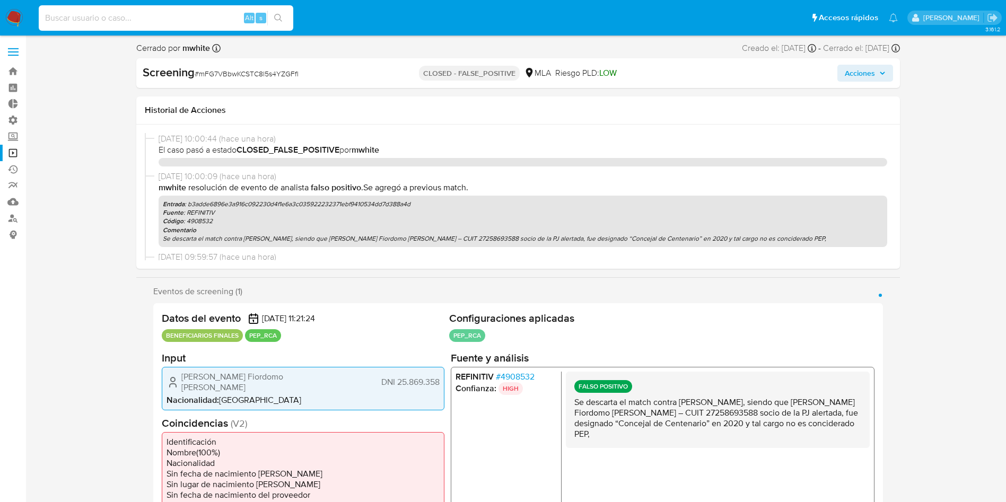
select select "10"
type input "1781260789 [PERSON_NAME] 20475461879 g0U1RdhclnXiehCnxPh8U71u [DATE] [DATE] Min…"
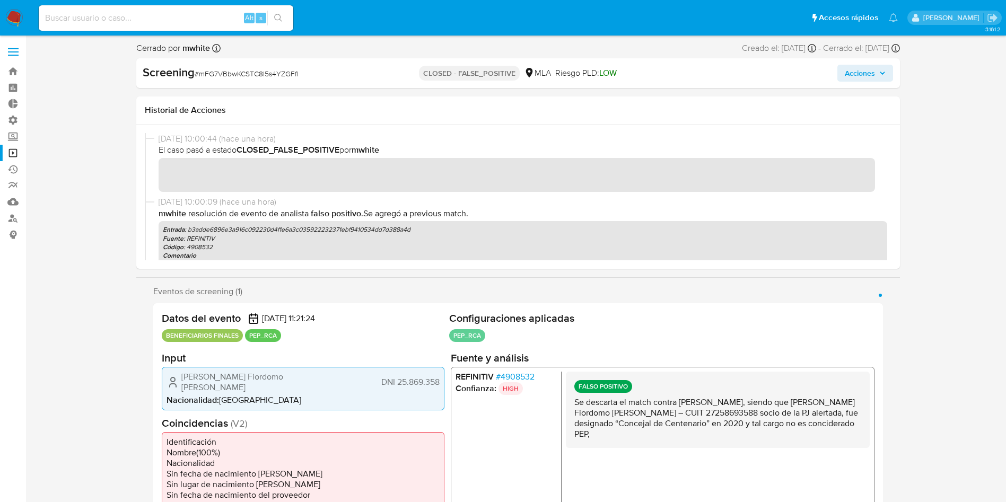
click at [156, 10] on div "Alt s" at bounding box center [166, 17] width 255 height 25
click at [156, 12] on input at bounding box center [166, 18] width 255 height 14
paste input "g0U1RdhclnXiehCnxPh8U71u"
type input "g0U1RdhclnXiehCnxPh8U71u"
click at [284, 24] on button "search-icon" at bounding box center [278, 18] width 22 height 15
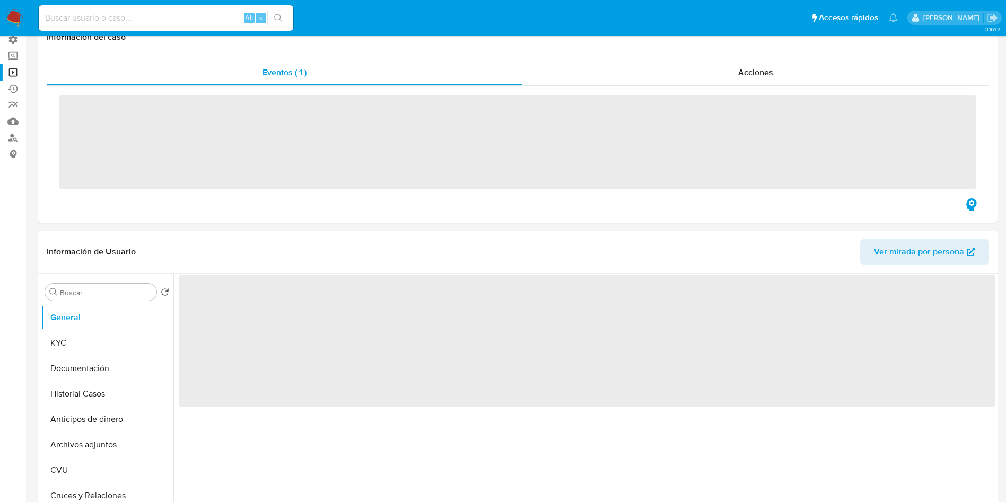
scroll to position [159, 0]
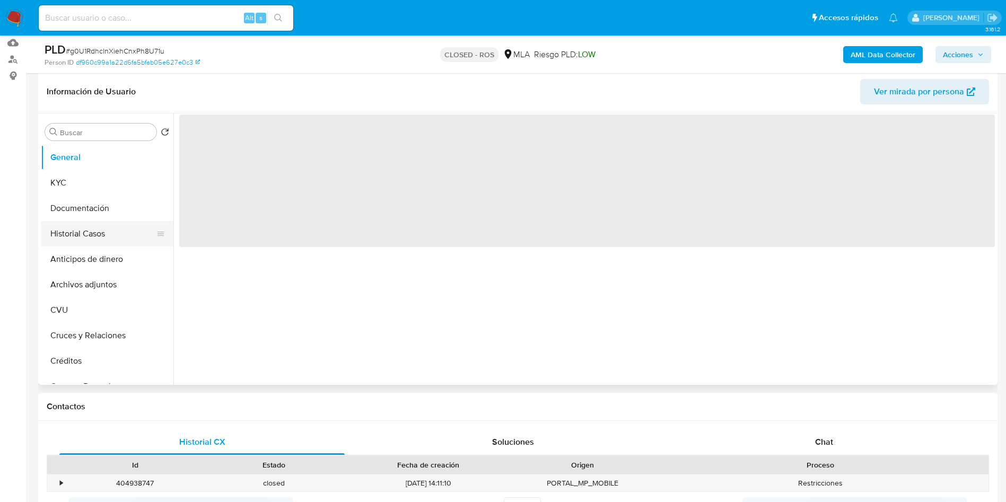
select select "10"
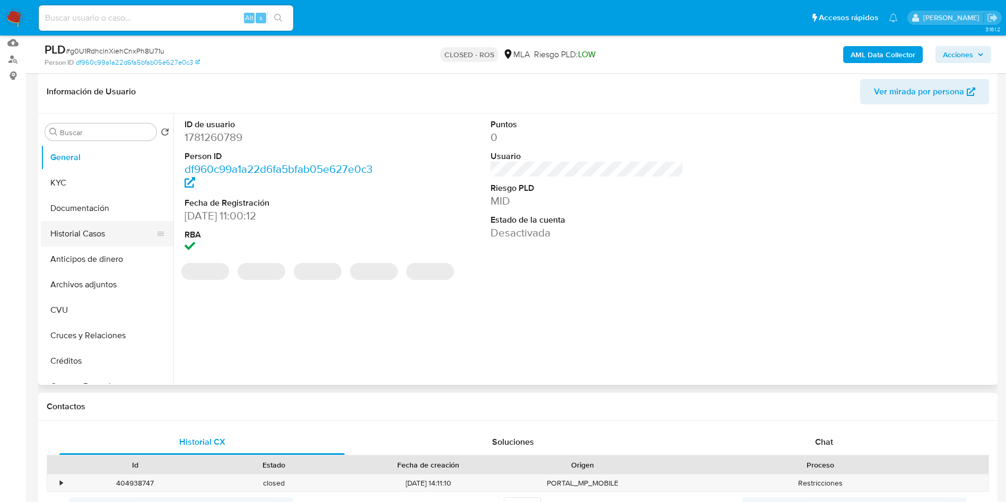
click at [80, 235] on button "Historial Casos" at bounding box center [103, 233] width 124 height 25
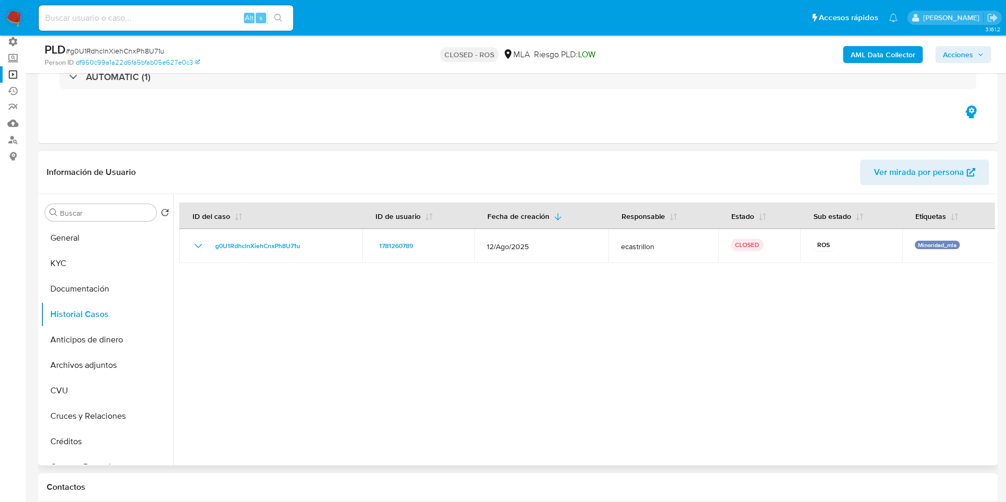
scroll to position [0, 0]
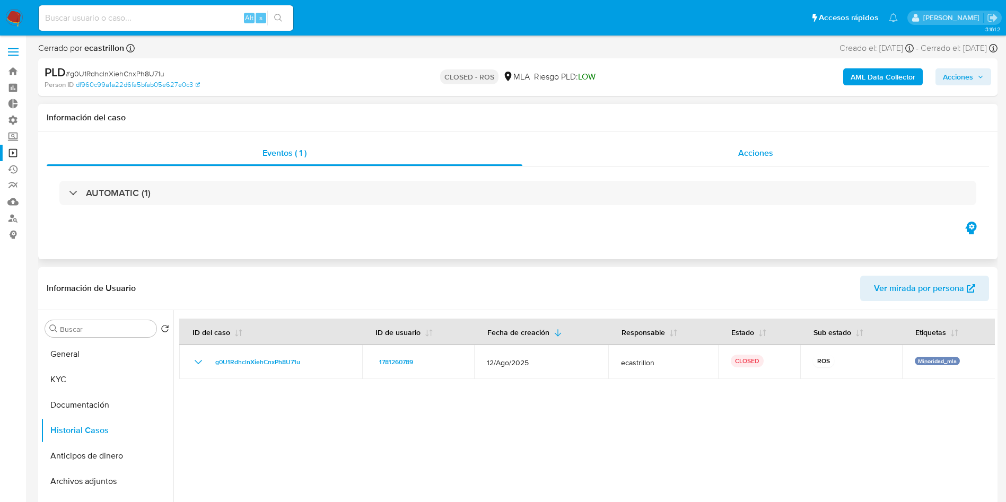
click at [738, 157] on div "Acciones" at bounding box center [756, 153] width 467 height 25
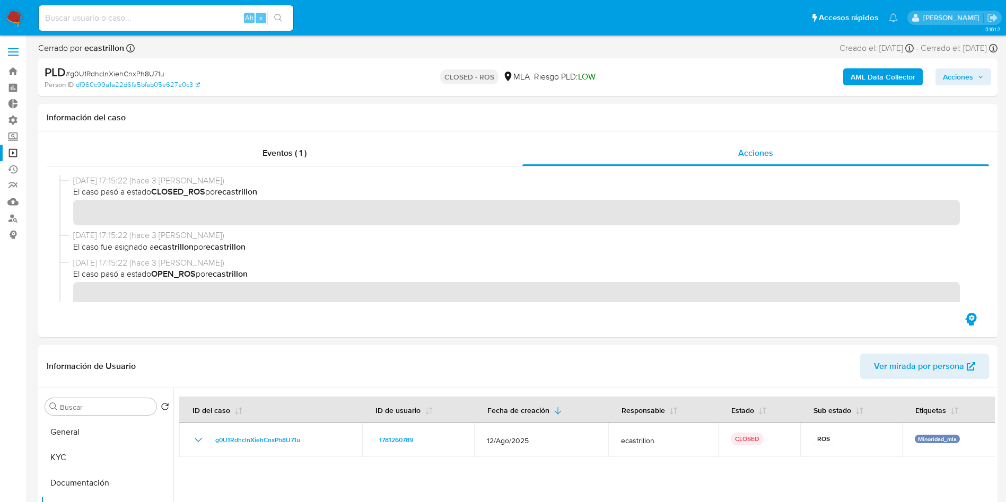
click at [122, 12] on input at bounding box center [166, 18] width 255 height 14
paste input "S1dJdeU0SBE0bNQTflDiuzmb"
type input "S1dJdeU0SBE0bNQTflDiuzmb"
click at [278, 18] on icon "search-icon" at bounding box center [278, 18] width 8 height 8
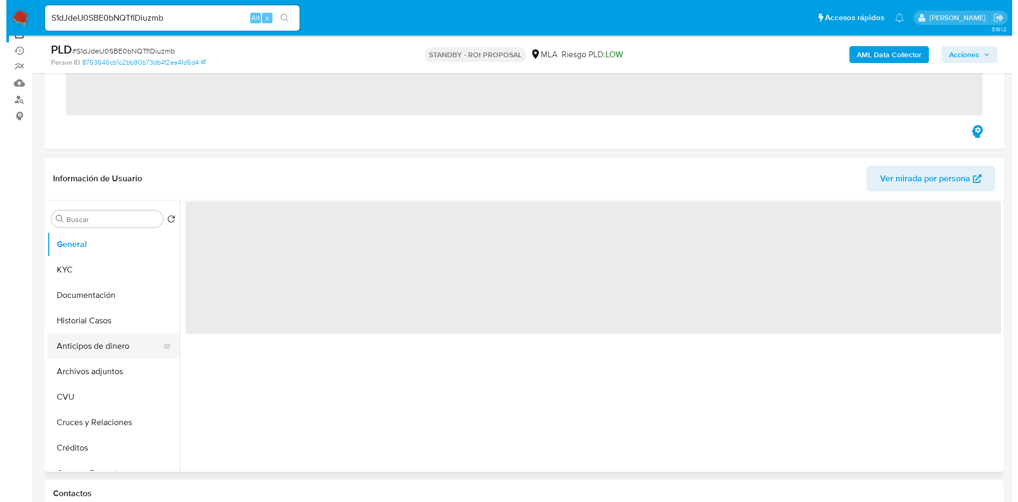
scroll to position [159, 0]
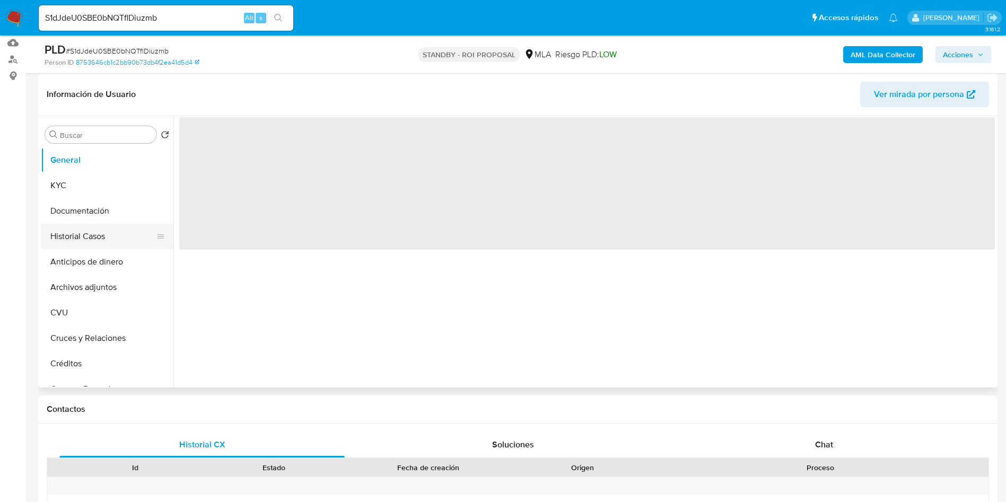
click at [103, 232] on button "Historial Casos" at bounding box center [103, 236] width 124 height 25
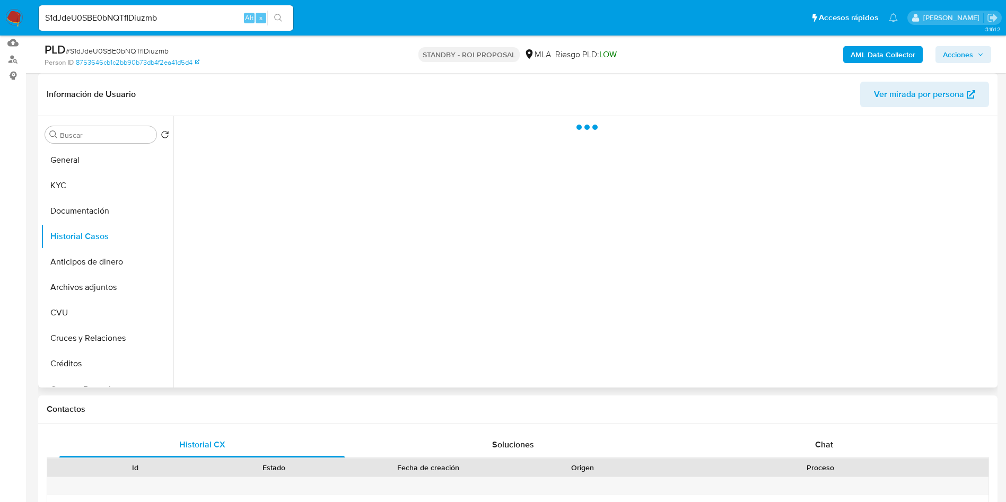
select select "10"
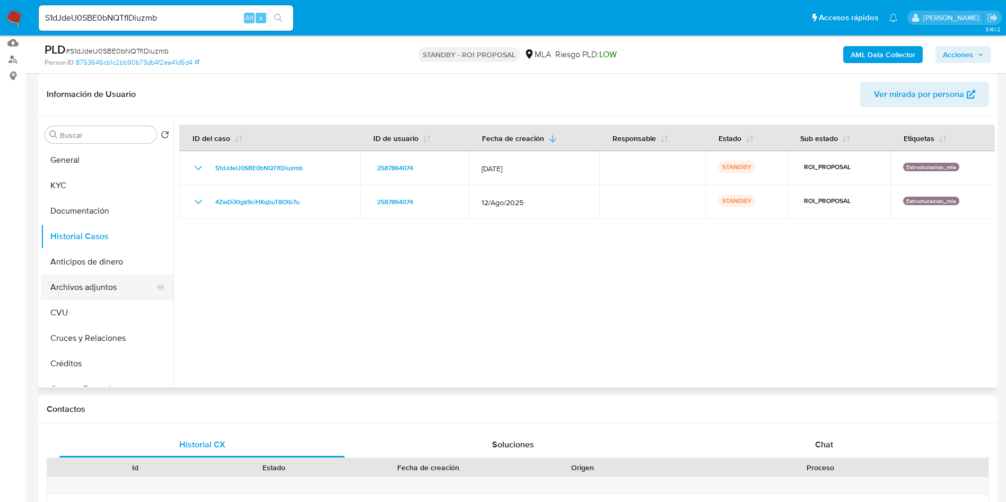
click at [117, 292] on button "Archivos adjuntos" at bounding box center [103, 287] width 124 height 25
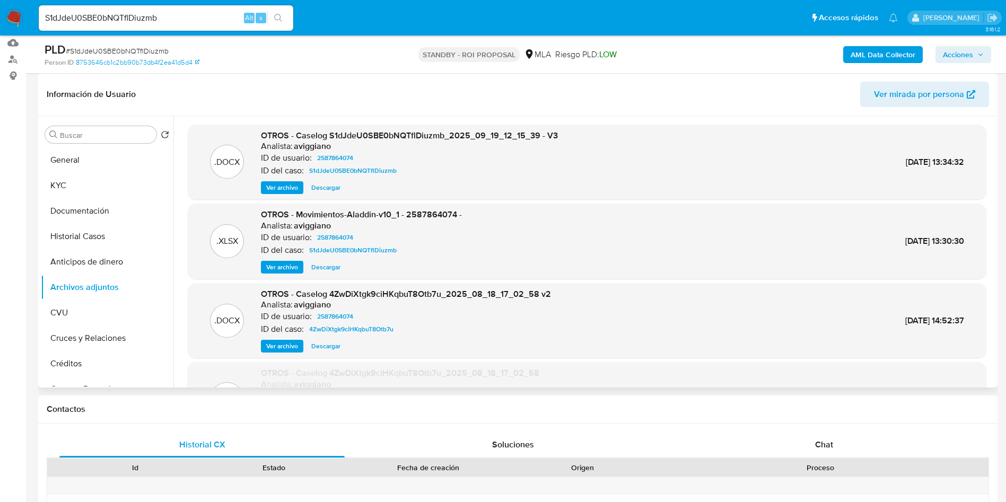
click at [291, 189] on span "Ver archivo" at bounding box center [282, 187] width 32 height 11
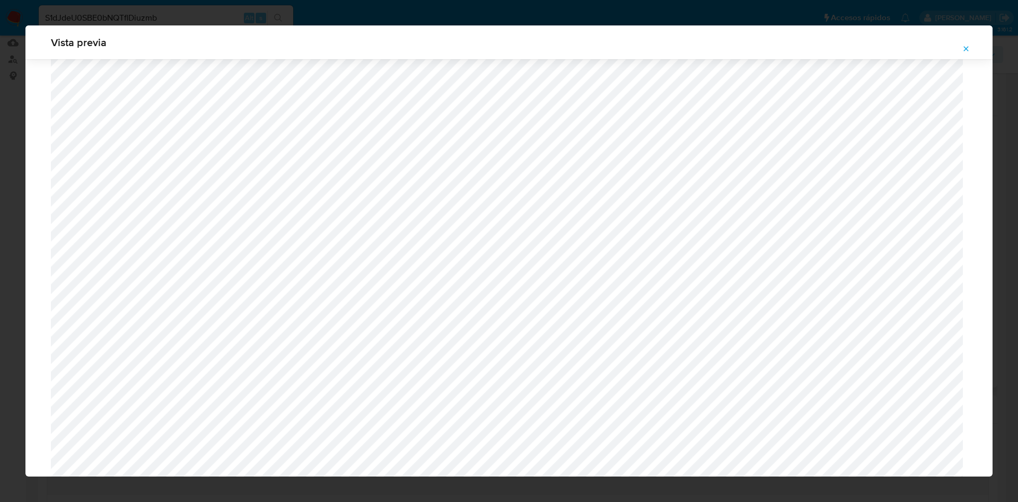
scroll to position [377, 0]
click at [967, 49] on icon "Attachment preview" at bounding box center [966, 48] width 5 height 5
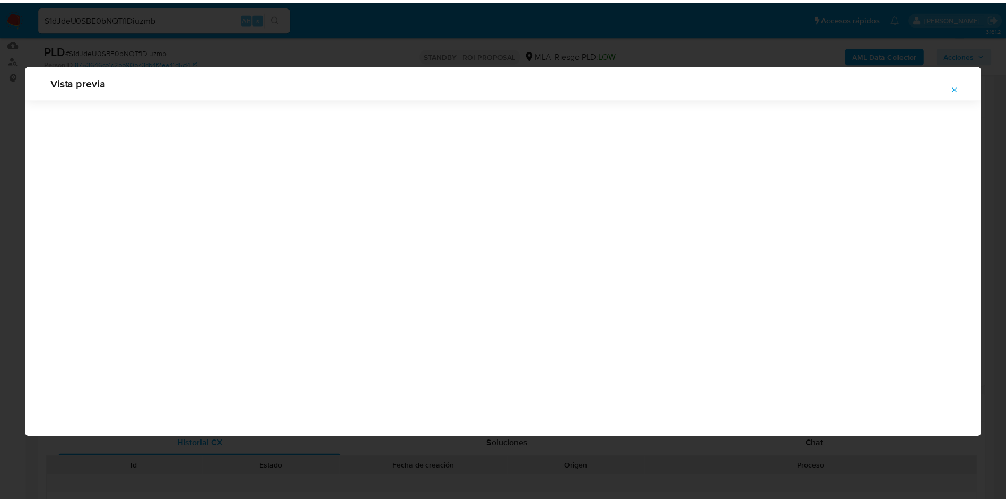
scroll to position [0, 0]
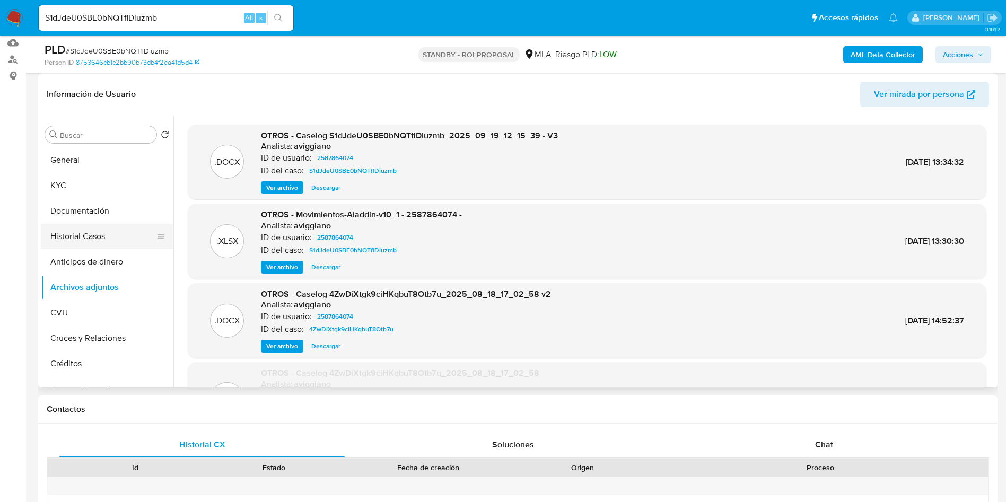
click at [88, 236] on button "Historial Casos" at bounding box center [103, 236] width 124 height 25
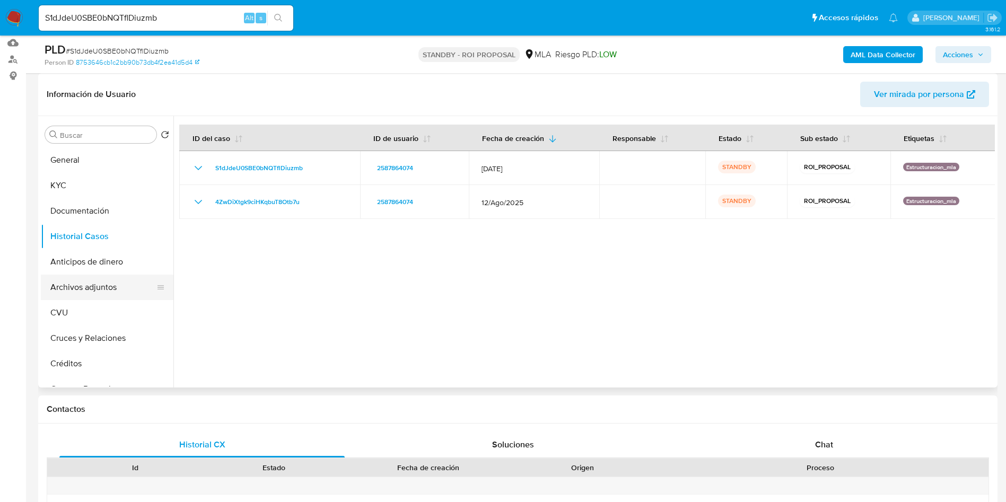
click at [117, 290] on button "Archivos adjuntos" at bounding box center [103, 287] width 124 height 25
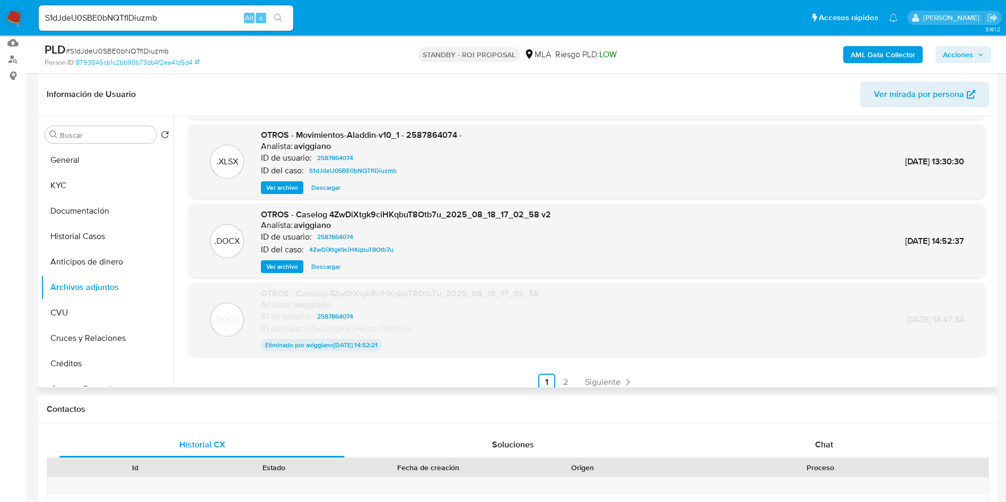
scroll to position [88, 0]
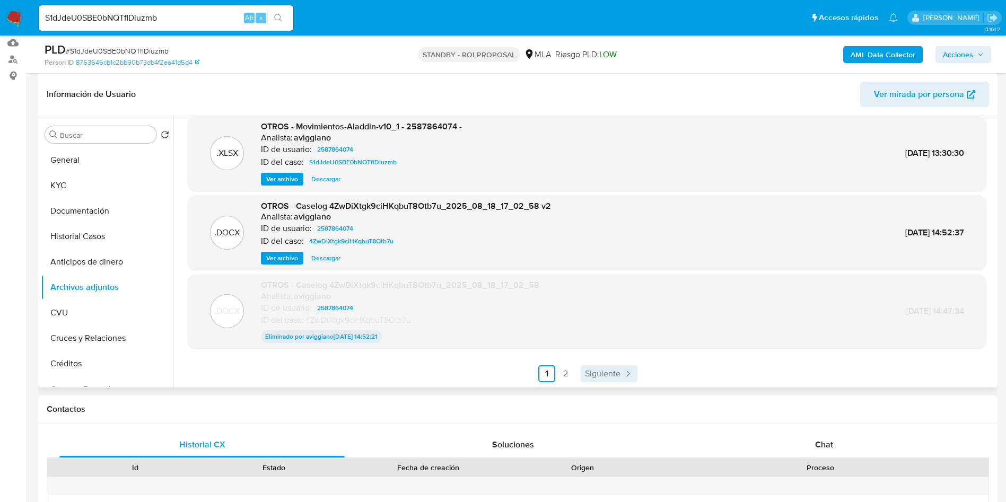
click at [623, 370] on icon "Paginación" at bounding box center [628, 374] width 11 height 11
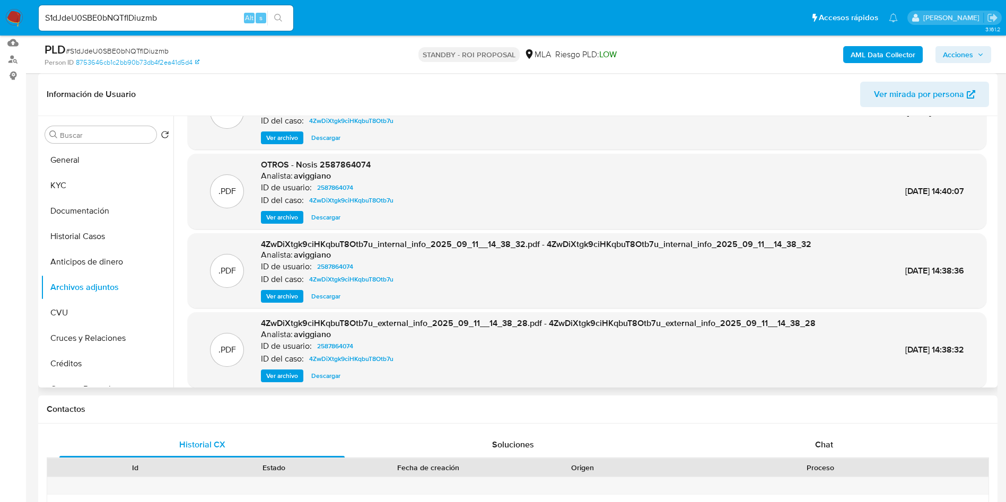
scroll to position [89, 0]
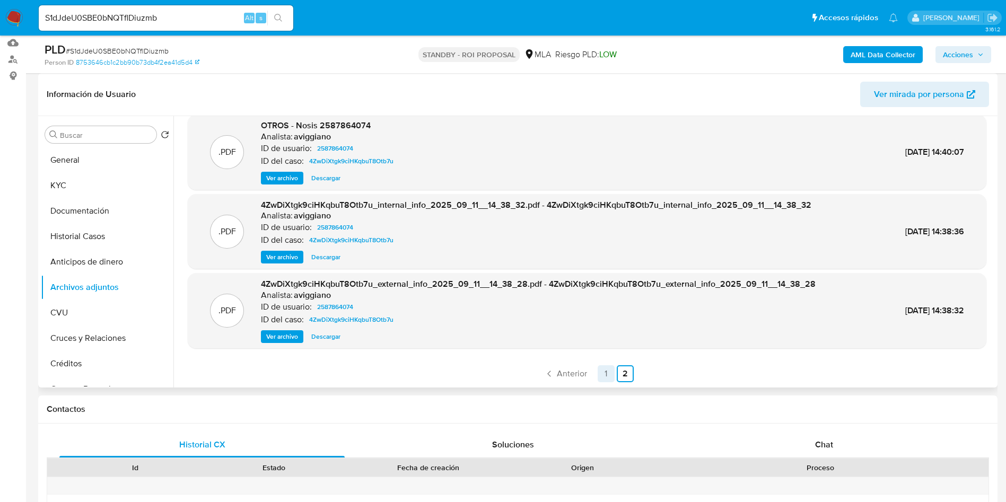
click at [602, 374] on link "1" at bounding box center [606, 373] width 17 height 17
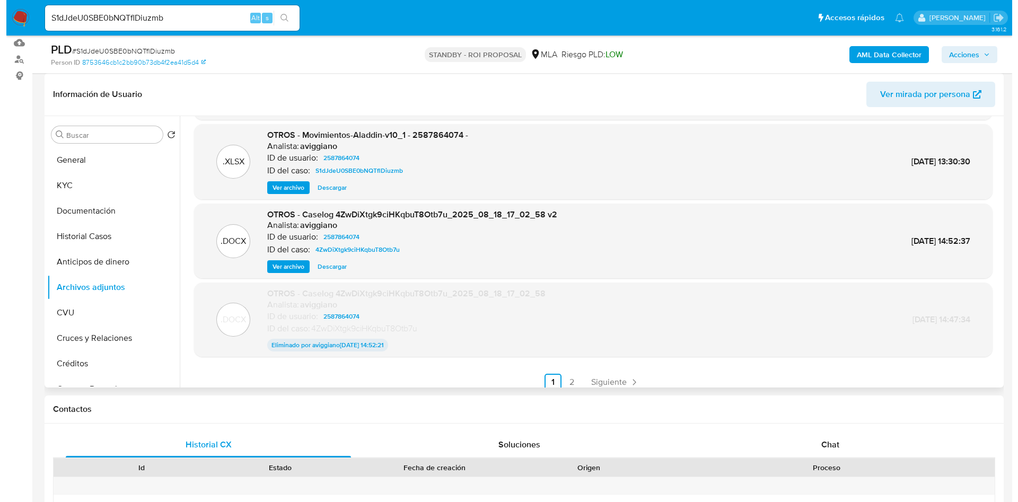
scroll to position [0, 0]
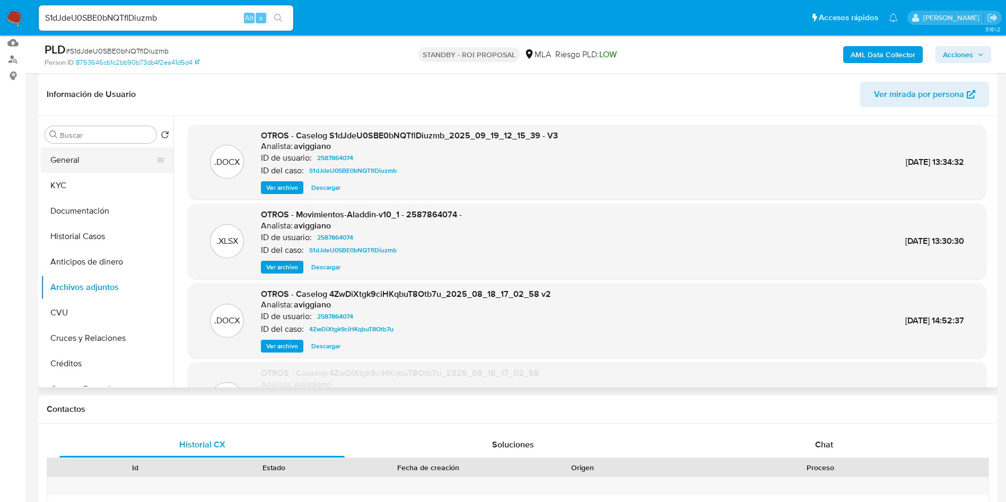
click at [97, 163] on button "General" at bounding box center [103, 159] width 124 height 25
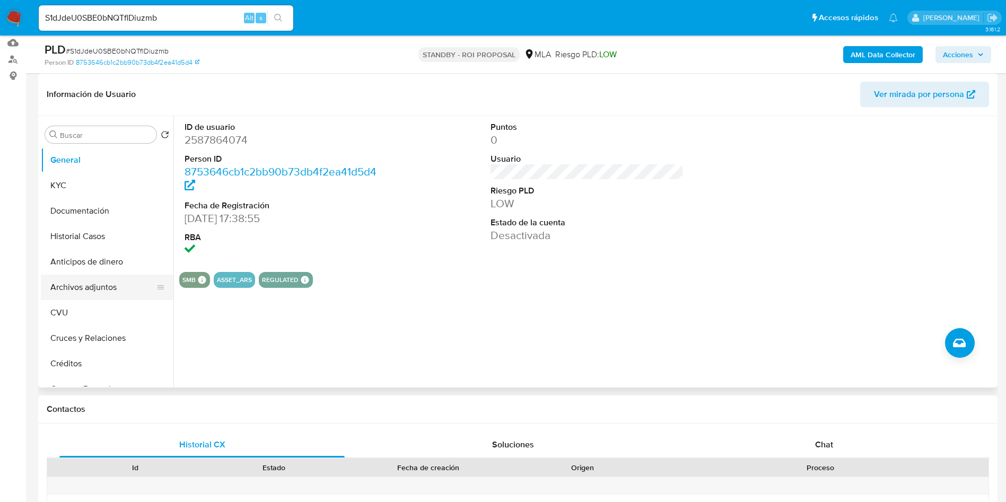
click at [101, 290] on button "Archivos adjuntos" at bounding box center [103, 287] width 124 height 25
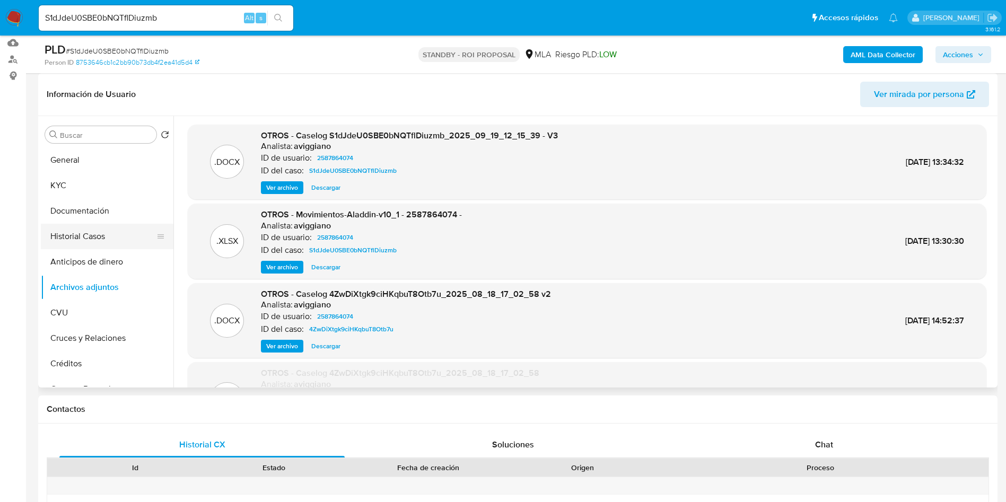
click at [104, 240] on button "Historial Casos" at bounding box center [103, 236] width 124 height 25
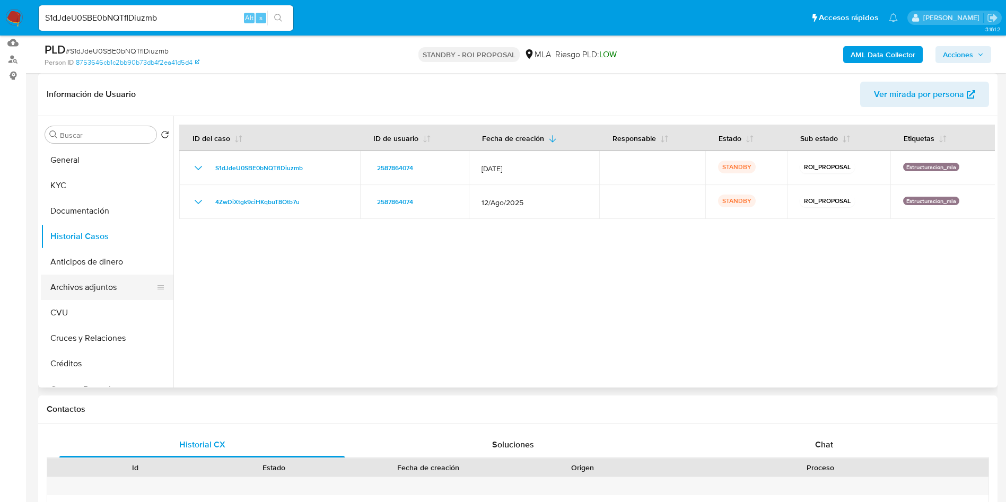
click at [123, 285] on button "Archivos adjuntos" at bounding box center [103, 287] width 124 height 25
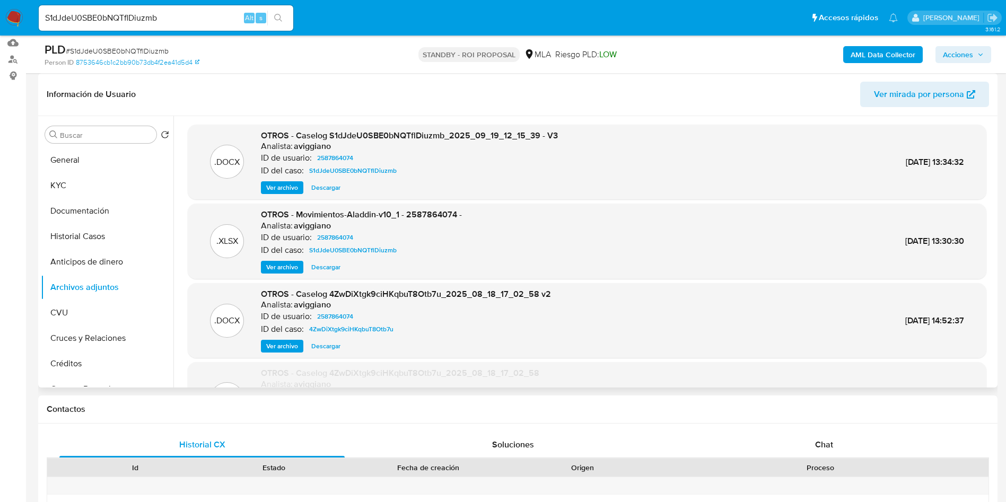
click at [281, 188] on span "Ver archivo" at bounding box center [282, 187] width 32 height 11
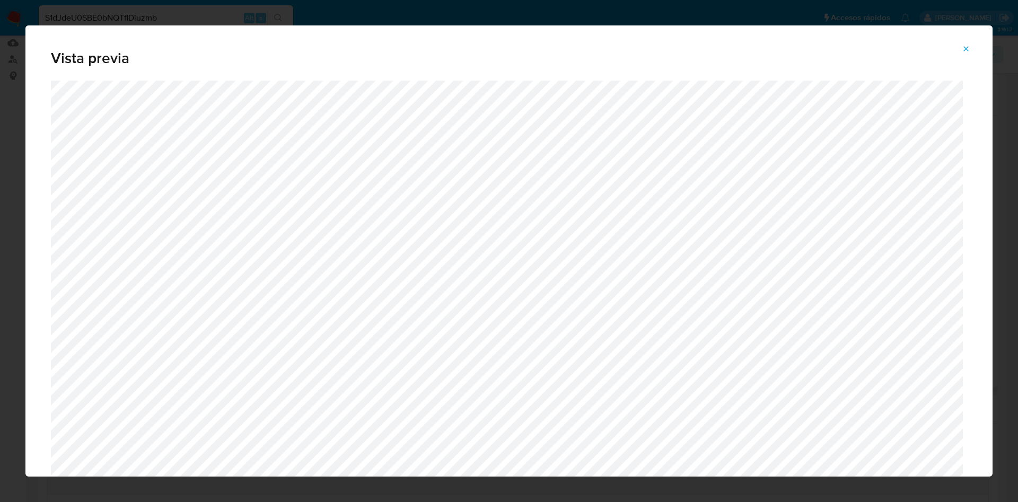
click at [964, 48] on icon "Attachment preview" at bounding box center [966, 49] width 8 height 8
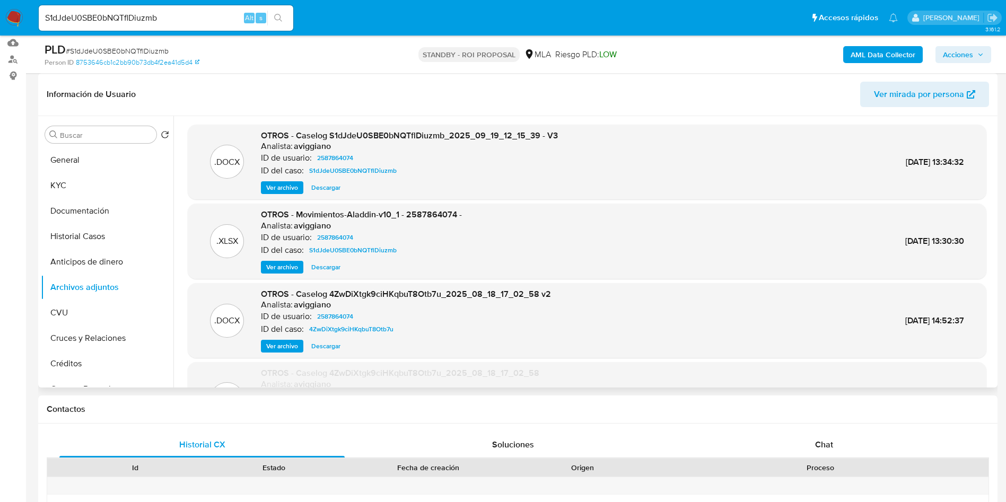
click at [328, 184] on span "Descargar" at bounding box center [325, 187] width 29 height 11
click at [99, 16] on input "S1dJdeU0SBE0bNQTflDiuzmb" at bounding box center [166, 18] width 255 height 14
paste input "mCn8P1nGCuQaZnyeiSrlY6LX"
type input "mCn8P1nGCuQaZnyeiSrlY6LX"
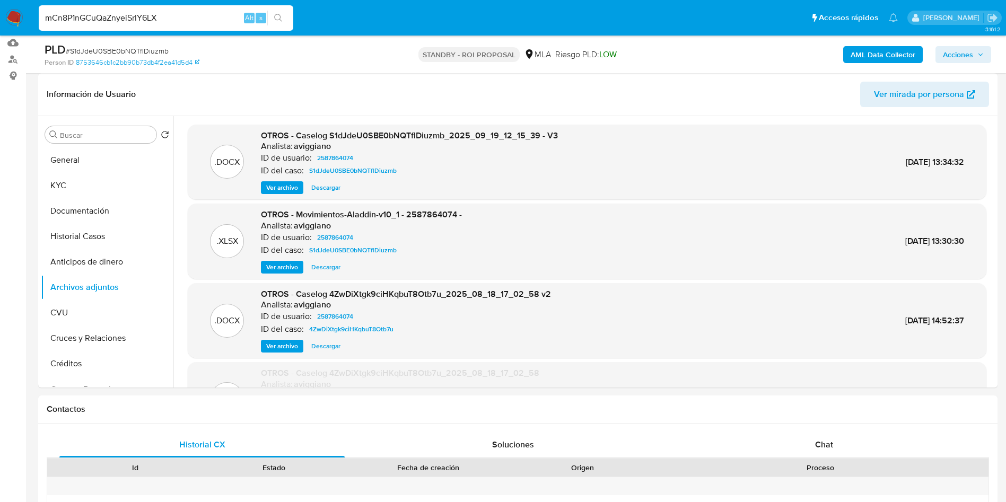
click at [276, 23] on button "search-icon" at bounding box center [278, 18] width 22 height 15
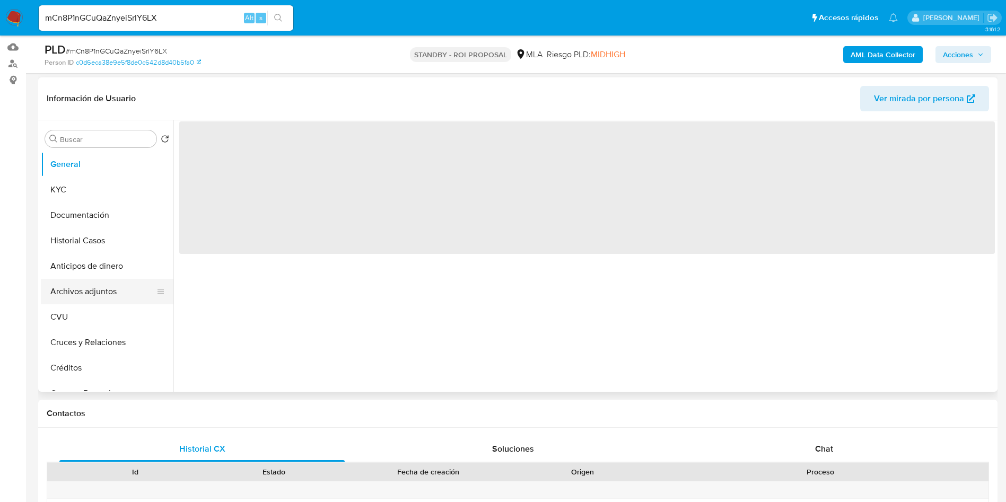
scroll to position [159, 0]
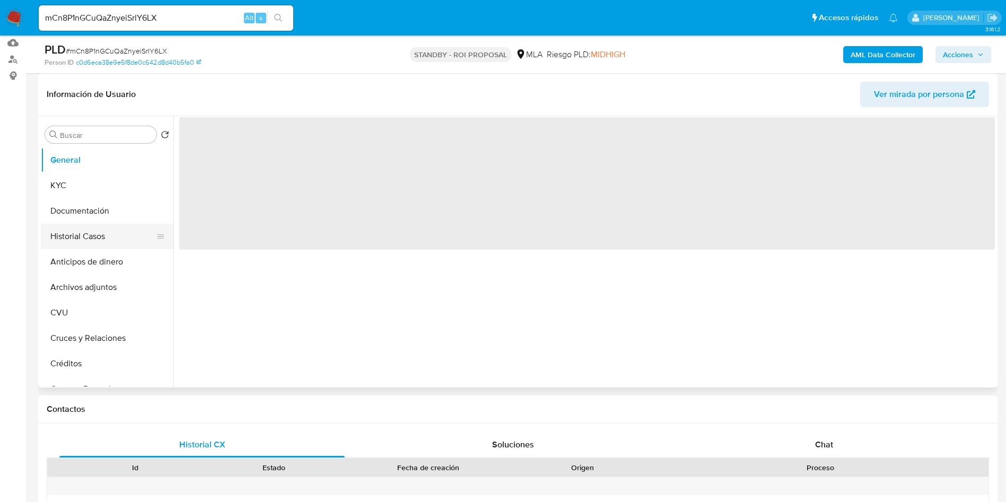
select select "10"
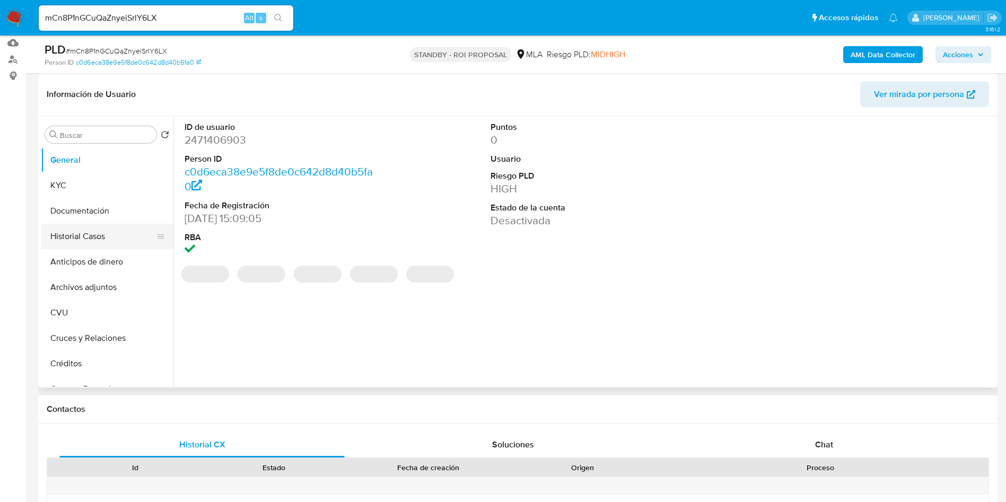
click at [92, 233] on button "Historial Casos" at bounding box center [103, 236] width 124 height 25
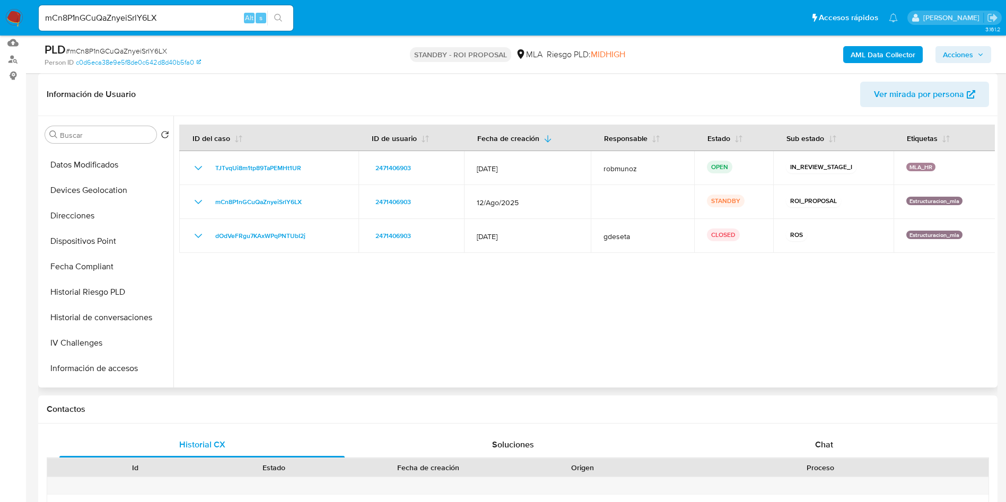
scroll to position [550, 0]
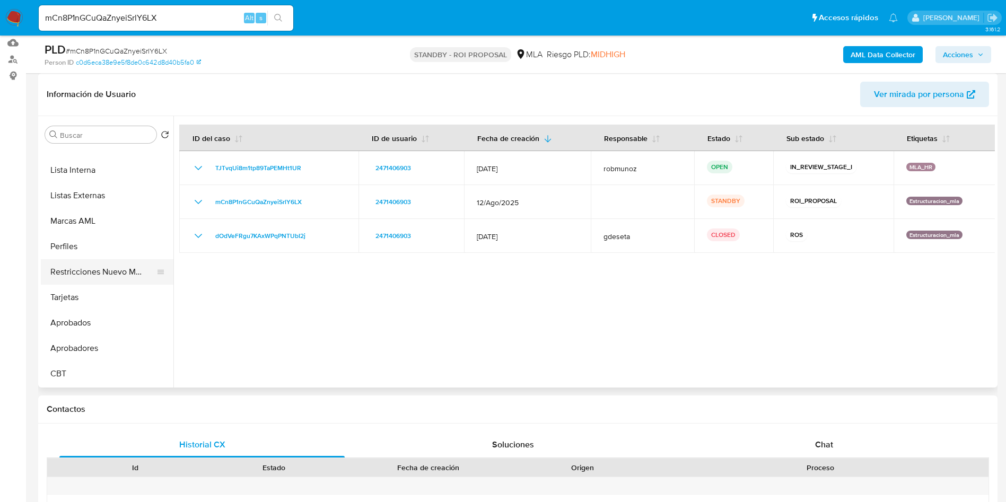
click at [94, 269] on button "Restricciones Nuevo Mundo" at bounding box center [103, 271] width 124 height 25
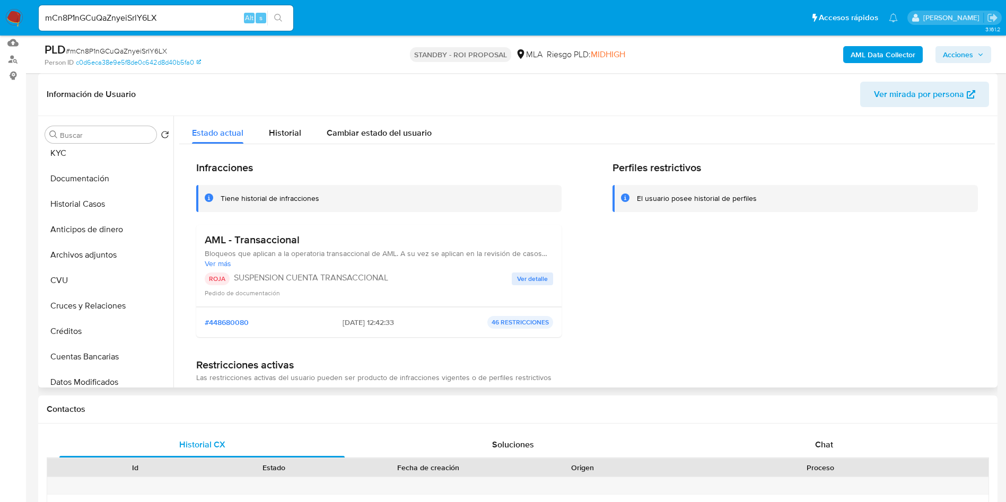
scroll to position [0, 0]
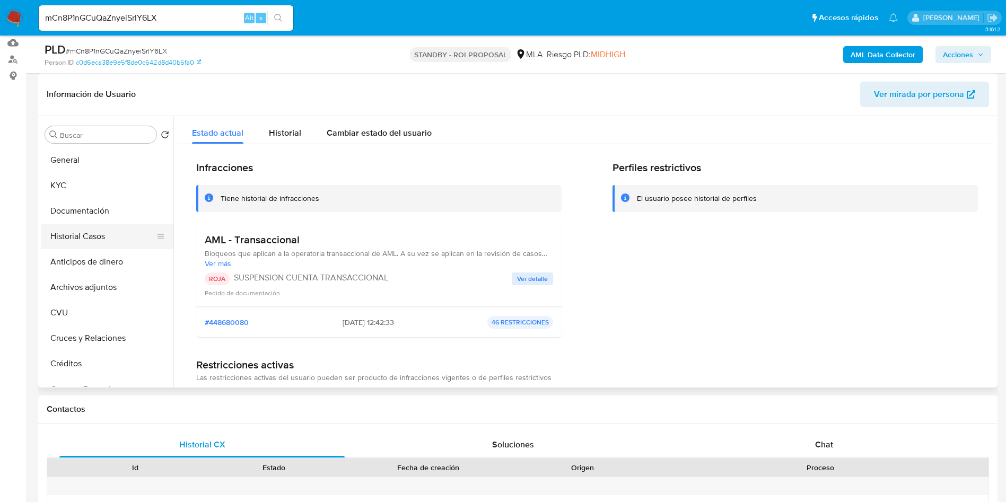
click at [88, 243] on button "Historial Casos" at bounding box center [103, 236] width 124 height 25
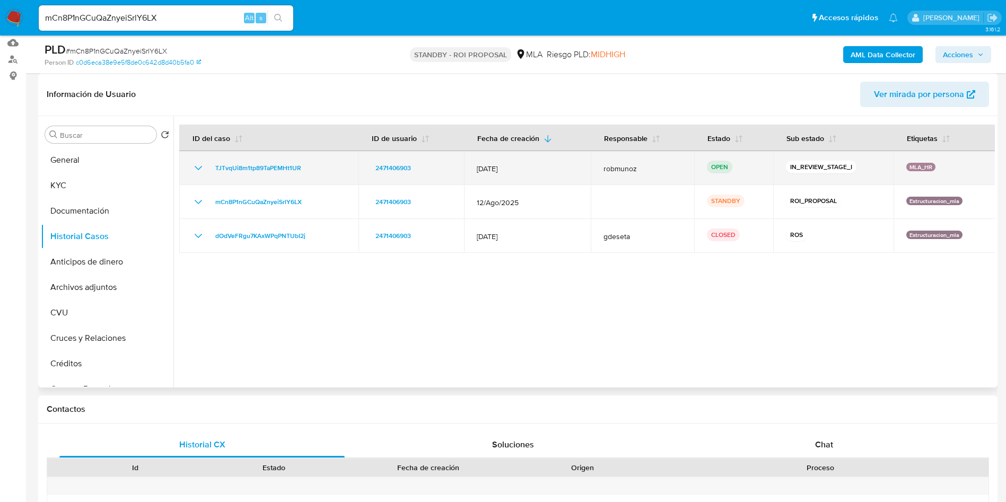
click at [197, 167] on icon "Mostrar/Ocultar" at bounding box center [198, 168] width 13 height 13
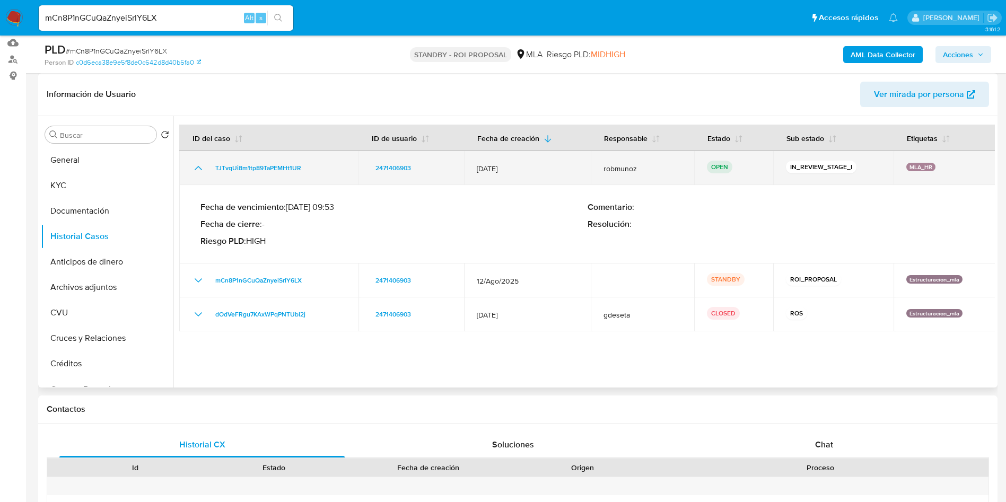
click at [197, 167] on icon "Mostrar/Ocultar" at bounding box center [198, 168] width 13 height 13
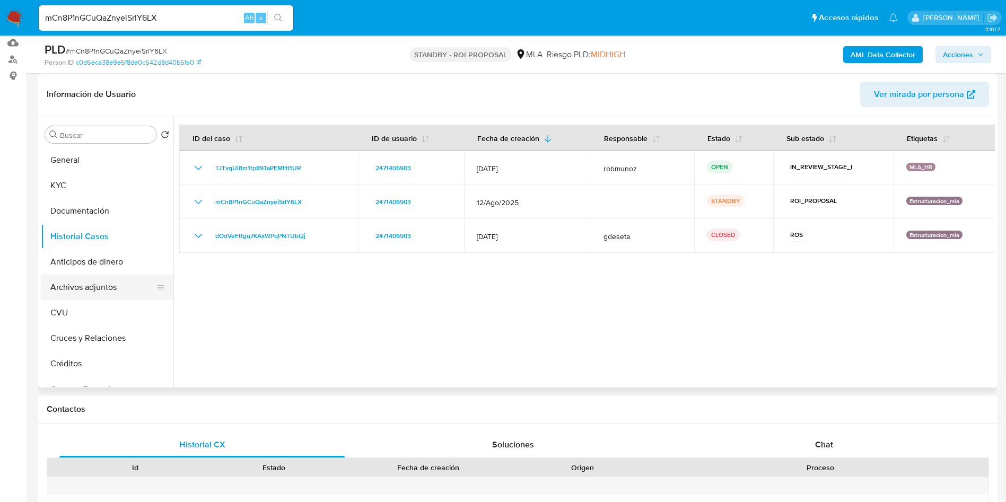
click at [74, 290] on button "Archivos adjuntos" at bounding box center [103, 287] width 124 height 25
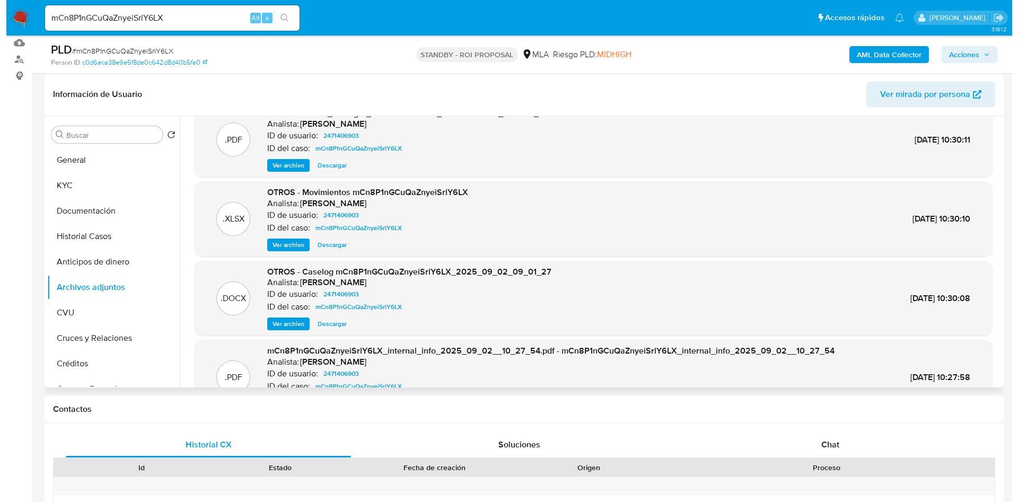
scroll to position [80, 0]
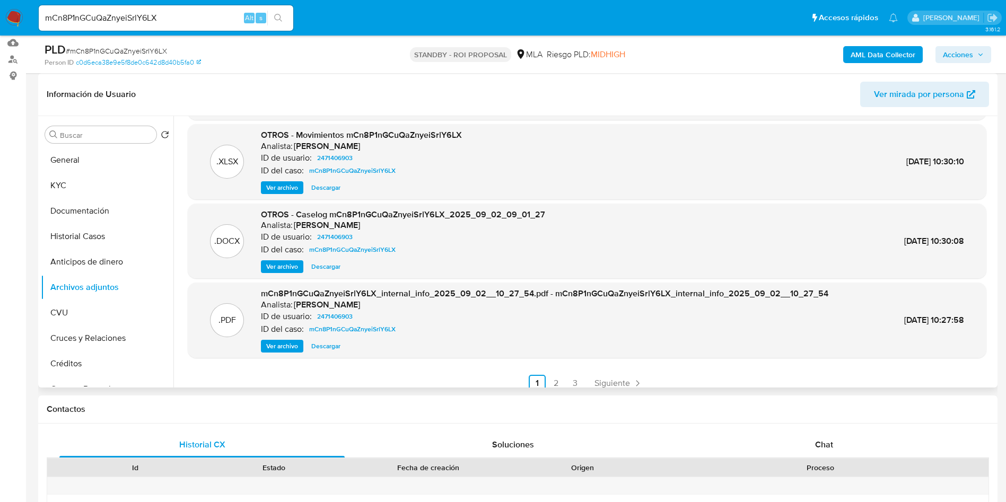
click at [282, 268] on span "Ver archivo" at bounding box center [282, 267] width 32 height 11
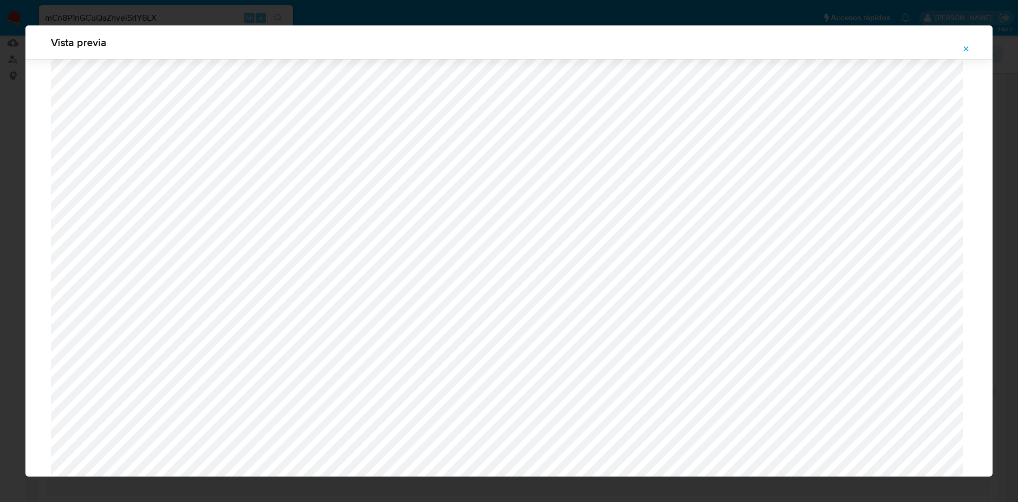
scroll to position [536, 0]
click at [972, 43] on button "Attachment preview" at bounding box center [966, 48] width 23 height 17
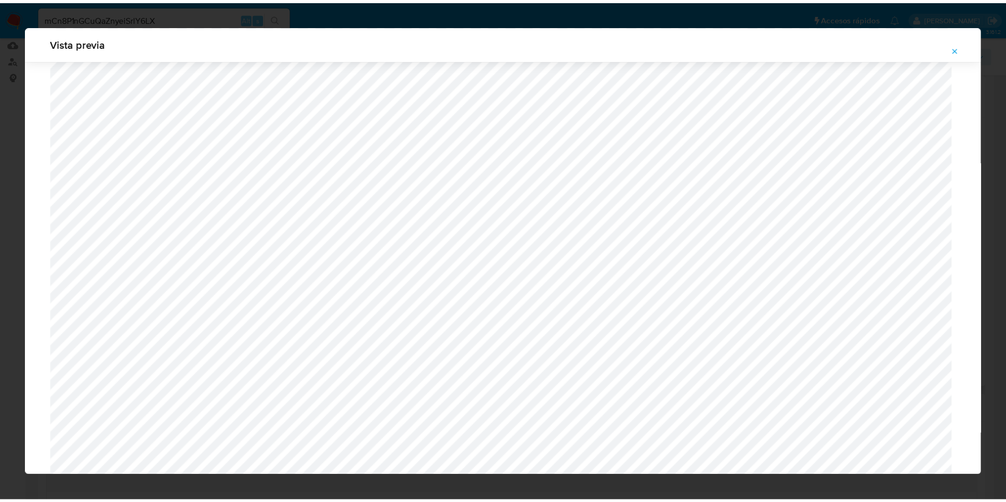
scroll to position [0, 0]
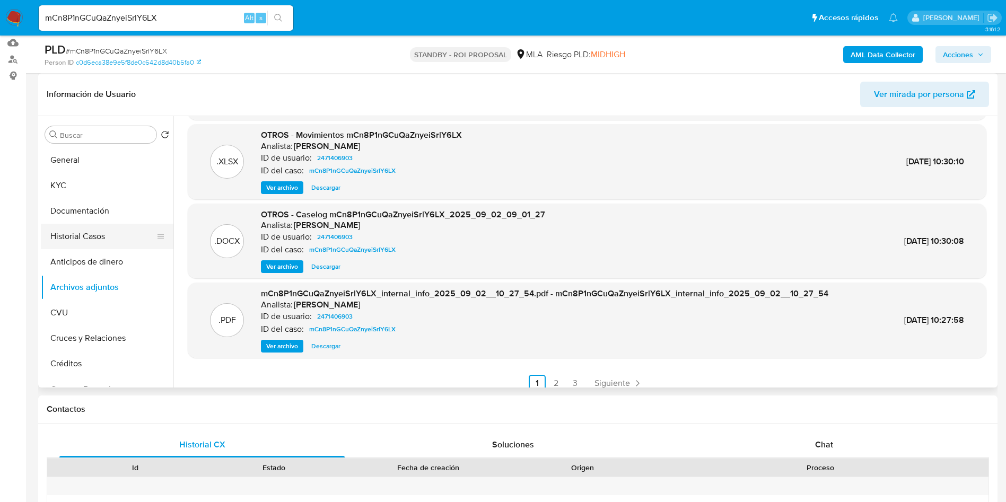
click at [66, 231] on button "Historial Casos" at bounding box center [103, 236] width 124 height 25
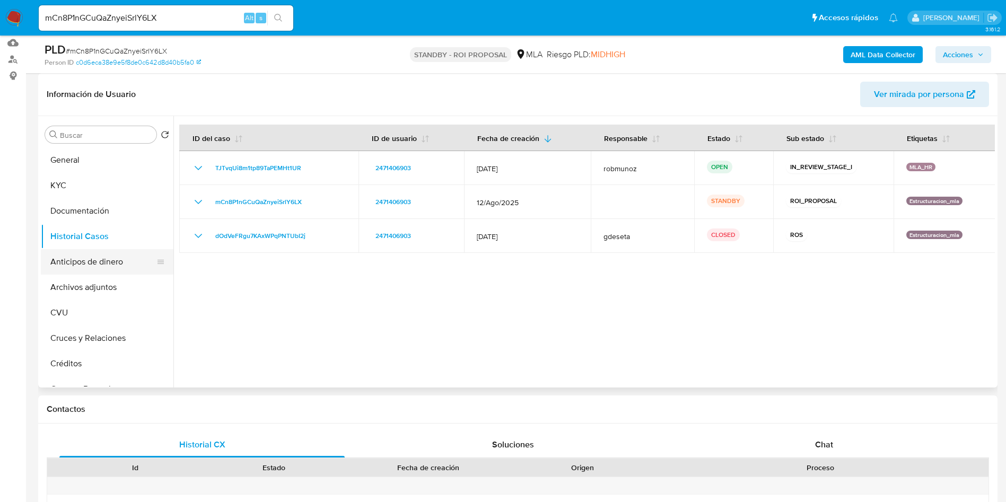
scroll to position [550, 0]
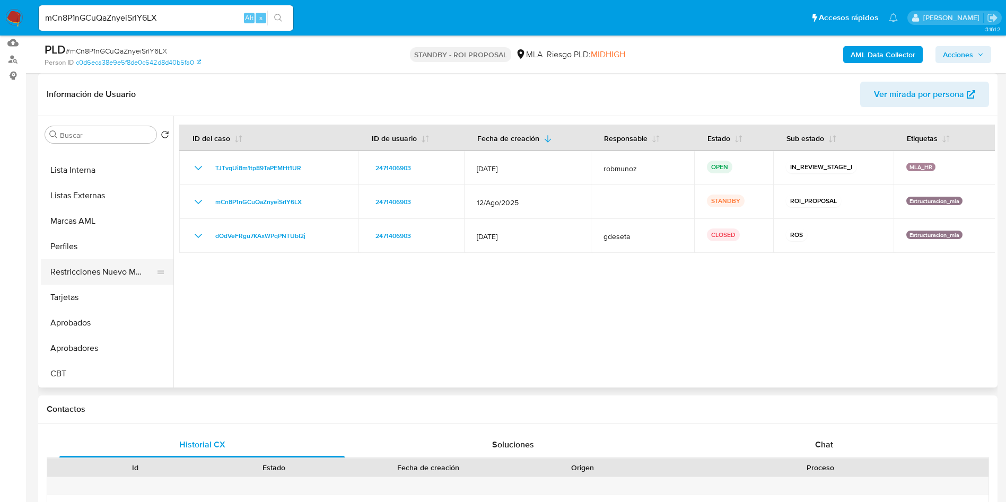
click at [86, 275] on button "Restricciones Nuevo Mundo" at bounding box center [103, 271] width 124 height 25
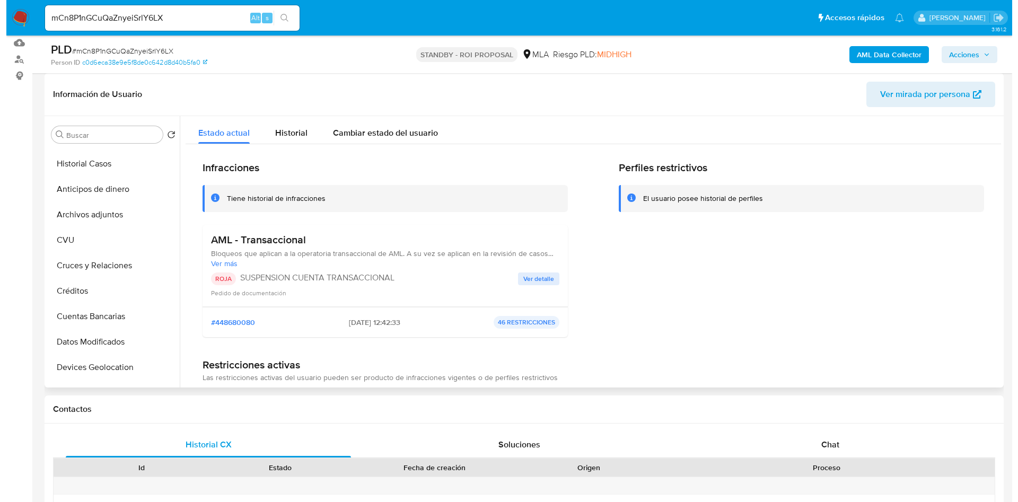
scroll to position [0, 0]
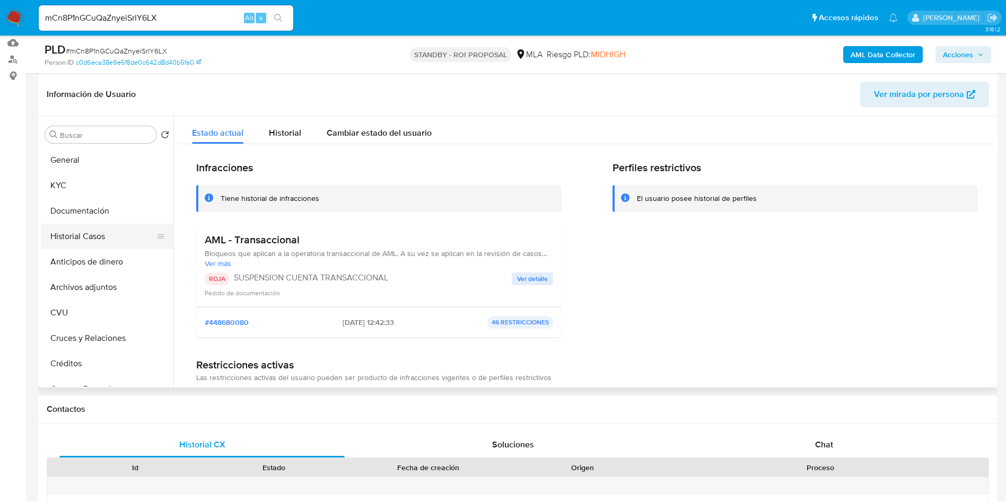
click at [99, 242] on button "Historial Casos" at bounding box center [103, 236] width 124 height 25
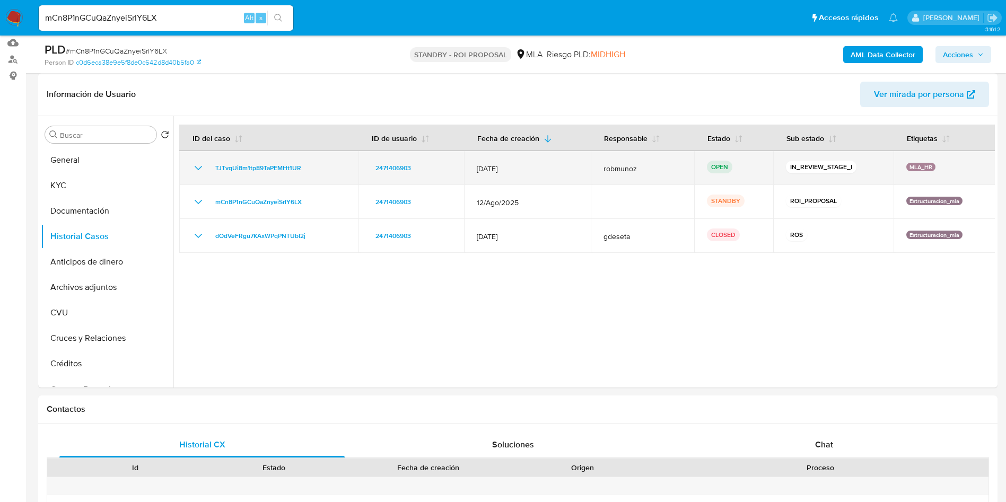
drag, startPoint x: 327, startPoint y: 163, endPoint x: 210, endPoint y: 169, distance: 117.4
click at [210, 169] on div "TJTvqUi8m1tp89TaPEMHt1UR" at bounding box center [269, 168] width 154 height 13
click at [205, 164] on div "TJTvqUi8m1tp89TaPEMHt1UR" at bounding box center [269, 168] width 154 height 13
click at [201, 166] on icon "Mostrar/Ocultar" at bounding box center [198, 168] width 13 height 13
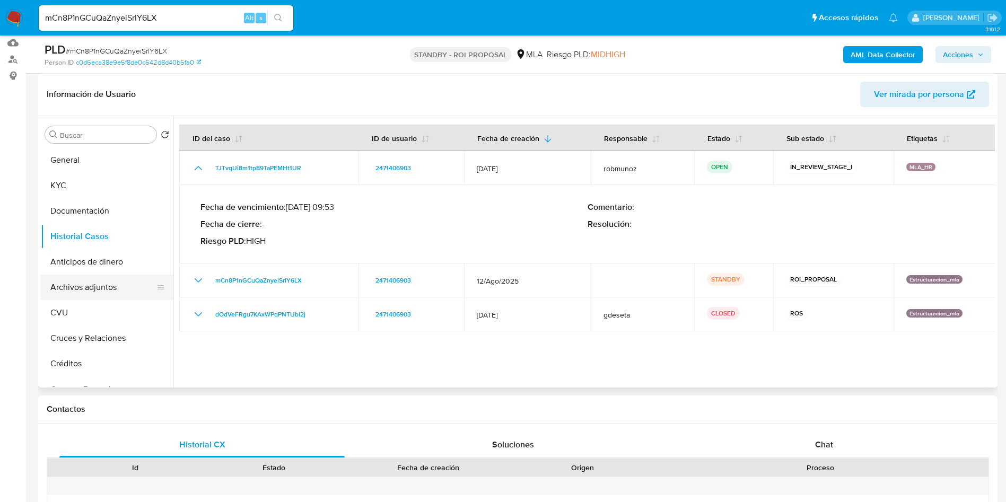
click at [105, 290] on button "Archivos adjuntos" at bounding box center [103, 287] width 124 height 25
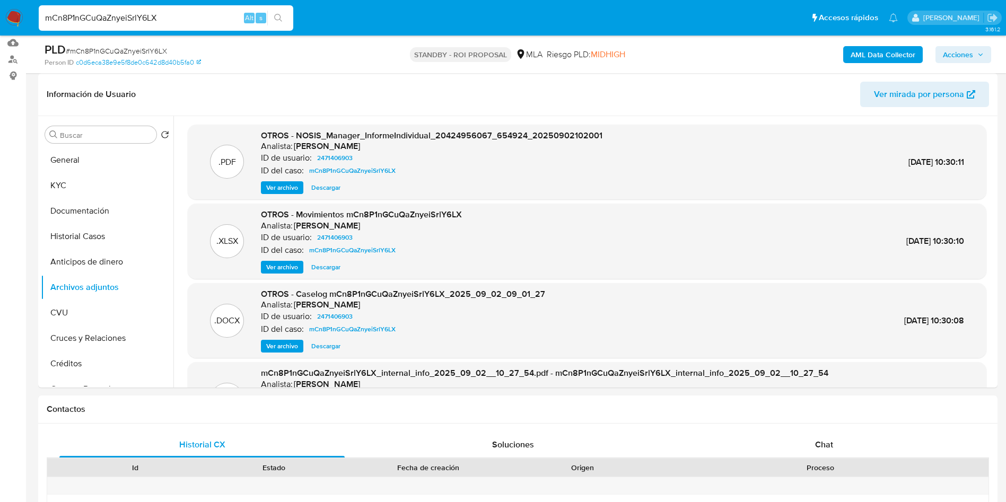
click at [112, 21] on input "mCn8P1nGCuQaZnyeiSrlY6LX" at bounding box center [166, 18] width 255 height 14
paste input "SrarPqJMTq8NvtQsDbsZfNYp"
type input "SrarPqJMTq8NvtQsDbsZfNYp"
click at [277, 25] on div "SrarPqJMTq8NvtQsDbsZfNYp Alt s" at bounding box center [166, 17] width 255 height 25
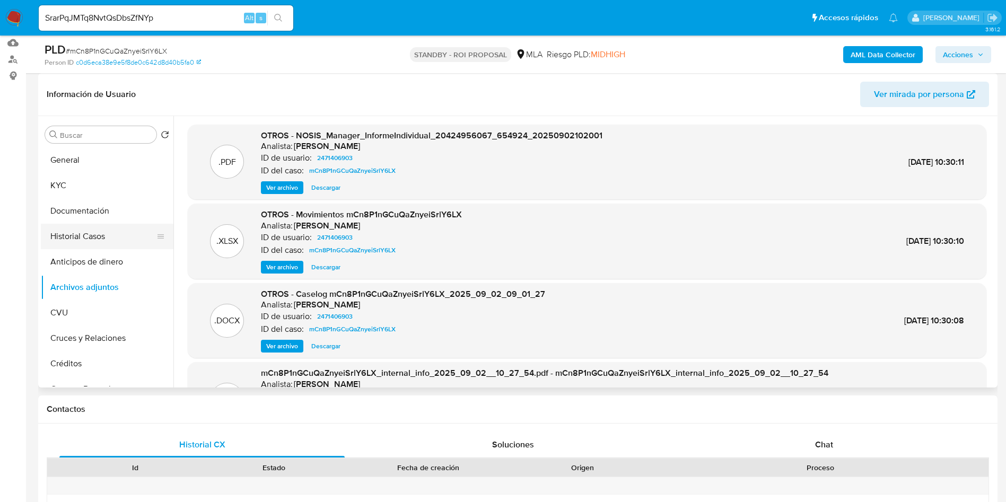
click at [49, 235] on button "Historial Casos" at bounding box center [103, 236] width 124 height 25
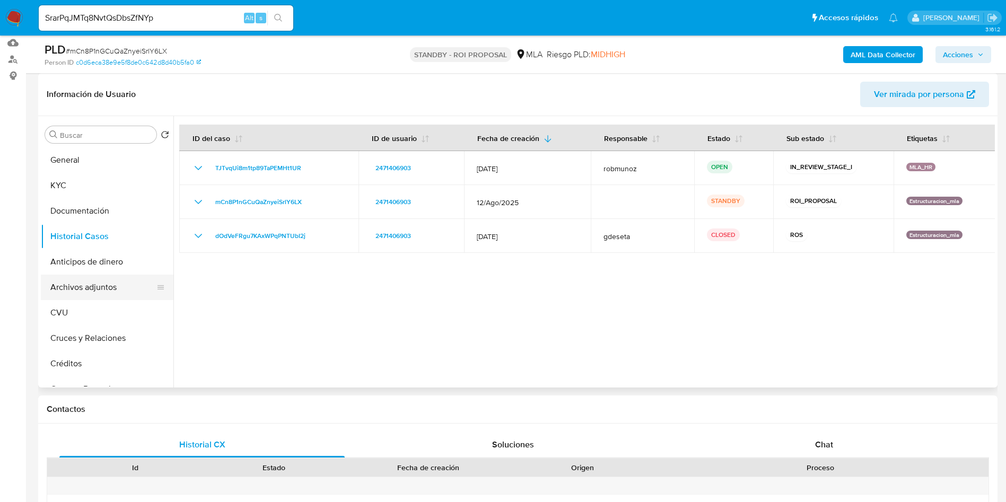
click at [64, 296] on button "Archivos adjuntos" at bounding box center [103, 287] width 124 height 25
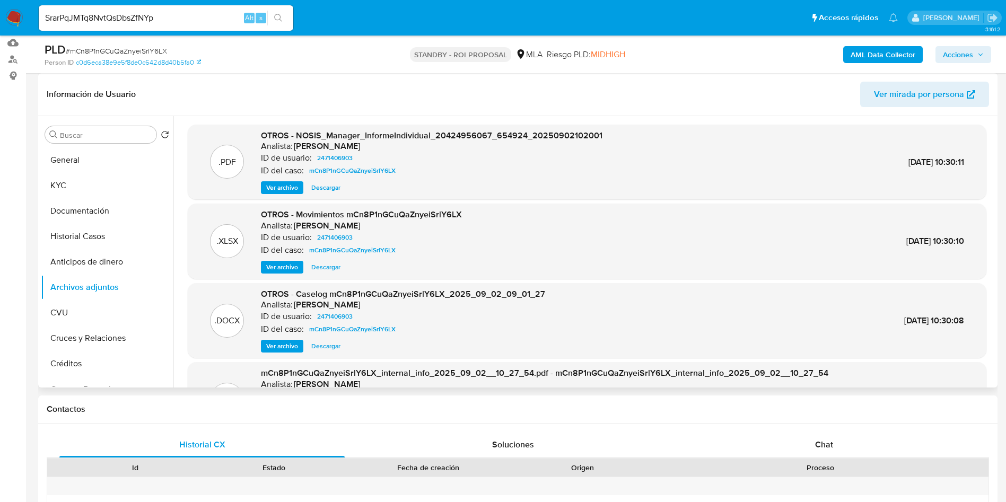
click at [288, 347] on span "Ver archivo" at bounding box center [282, 346] width 32 height 11
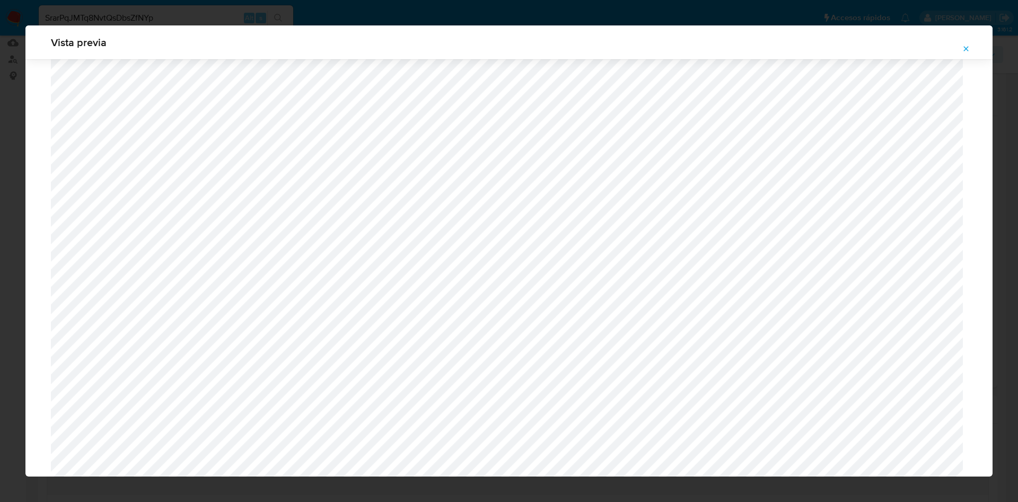
scroll to position [217, 0]
click at [967, 48] on icon "Attachment preview" at bounding box center [966, 48] width 5 height 5
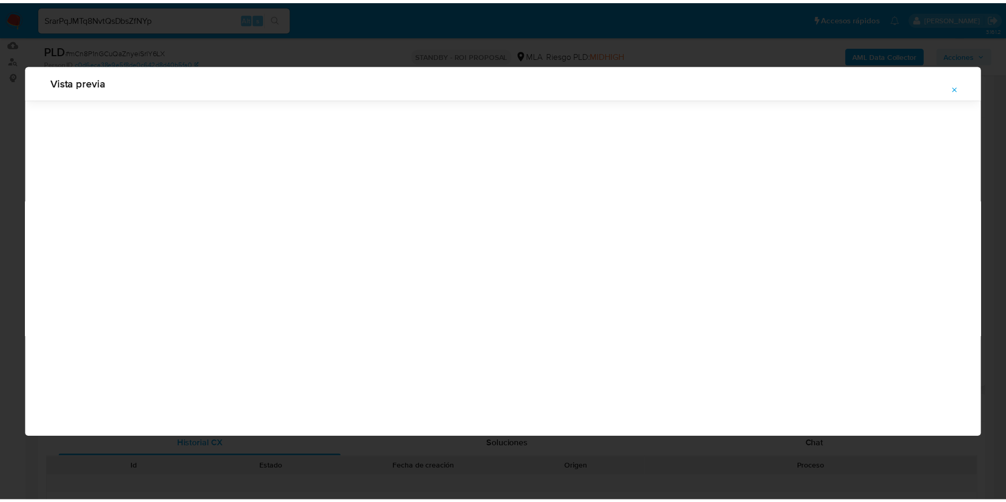
scroll to position [0, 0]
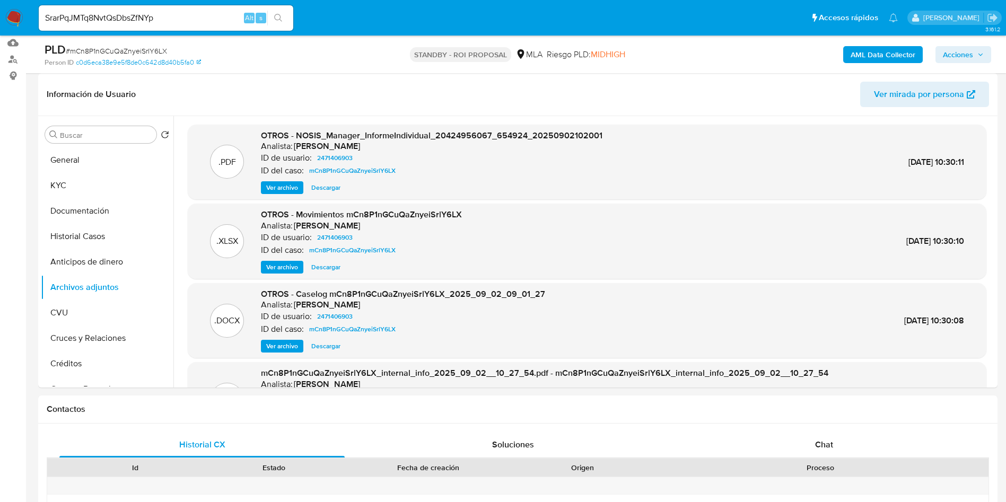
click at [281, 14] on icon "search-icon" at bounding box center [278, 18] width 8 height 8
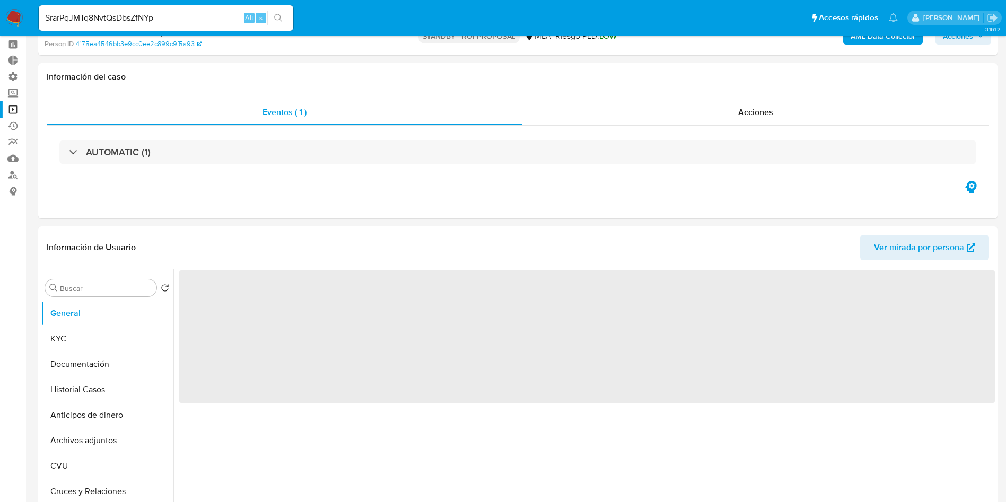
scroll to position [80, 0]
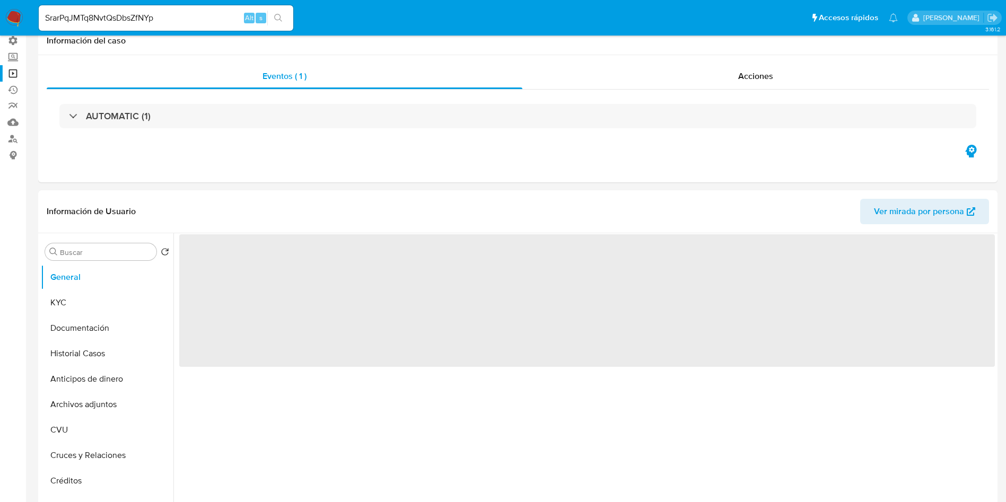
select select "10"
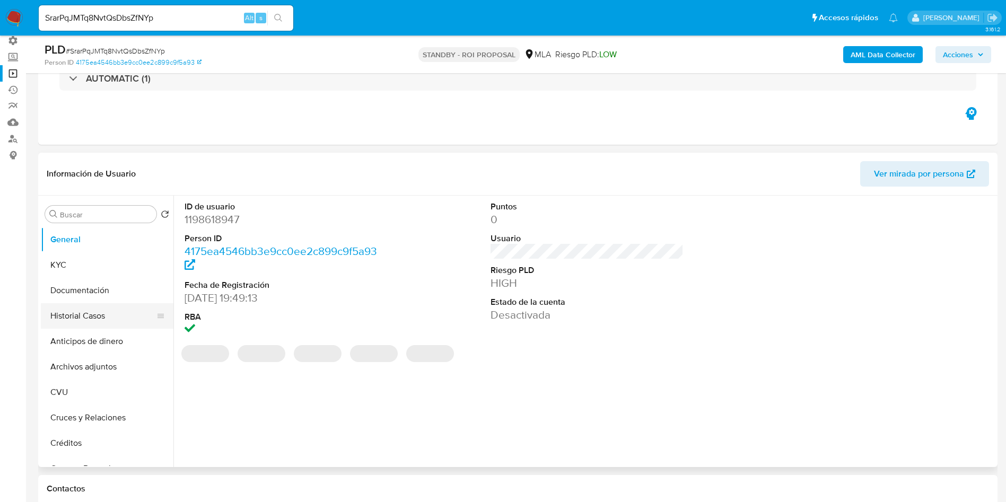
click at [74, 319] on button "Historial Casos" at bounding box center [103, 315] width 124 height 25
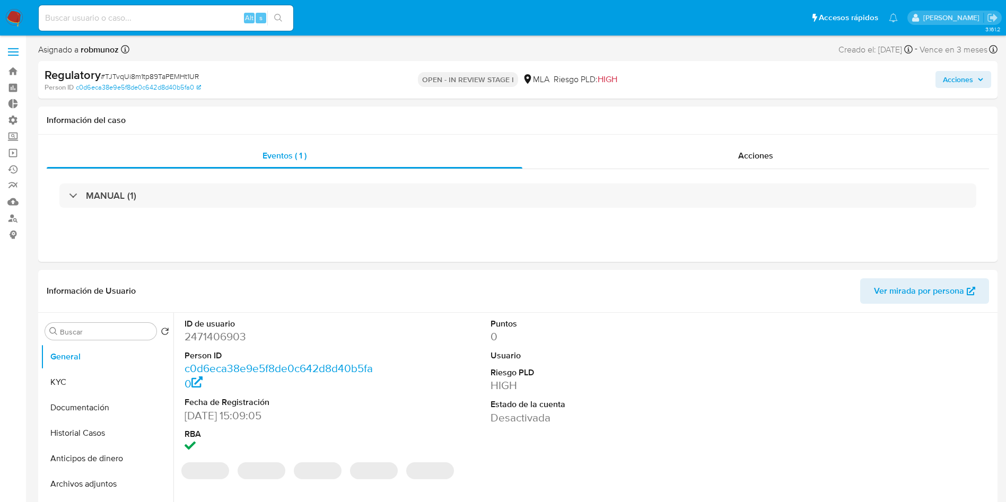
select select "10"
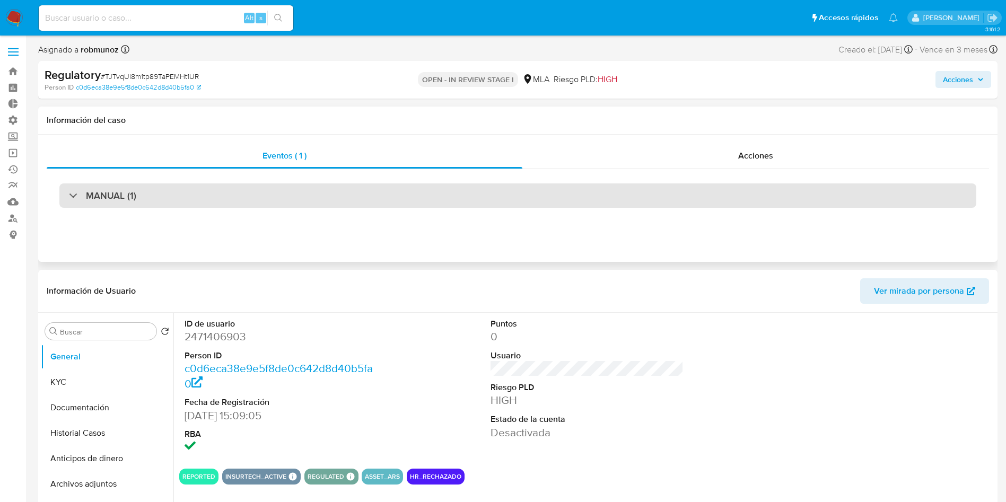
click at [228, 205] on div "MANUAL (1)" at bounding box center [517, 196] width 917 height 24
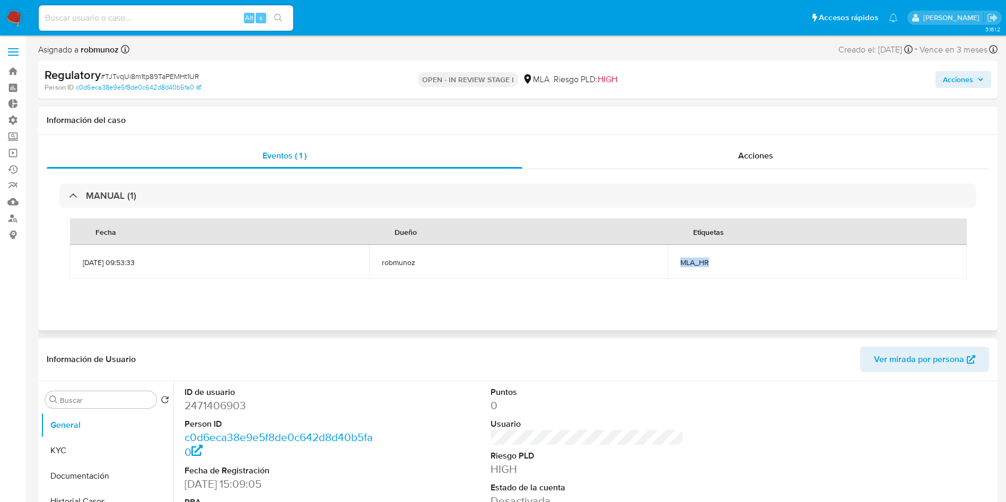
drag, startPoint x: 738, startPoint y: 267, endPoint x: 682, endPoint y: 263, distance: 56.4
click at [682, 263] on span "MLA_HR" at bounding box center [818, 263] width 274 height 10
copy span "MLA_HR"
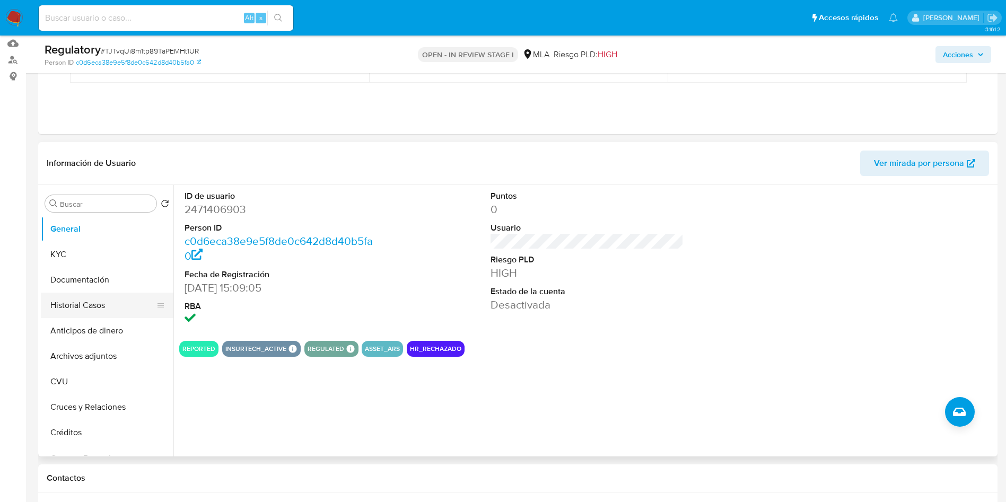
scroll to position [159, 0]
click at [78, 253] on button "KYC" at bounding box center [103, 253] width 124 height 25
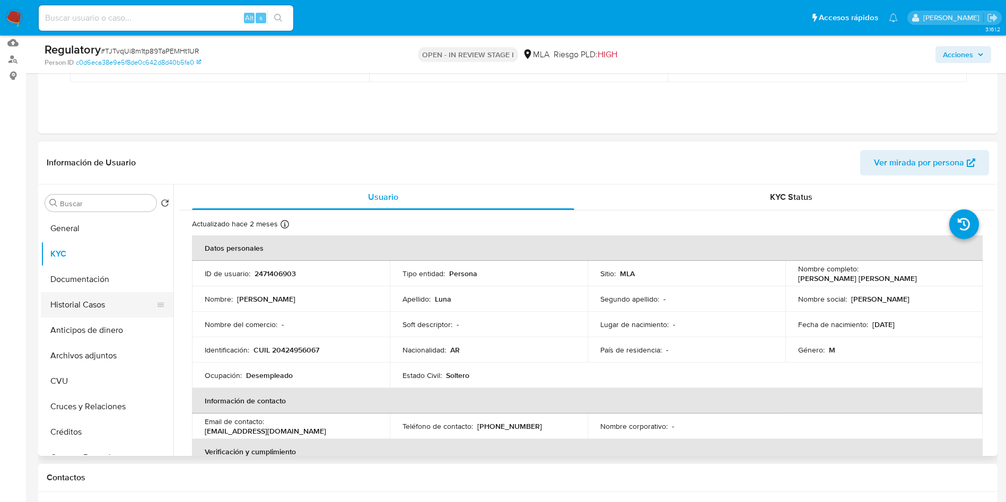
click at [68, 302] on button "Historial Casos" at bounding box center [103, 304] width 124 height 25
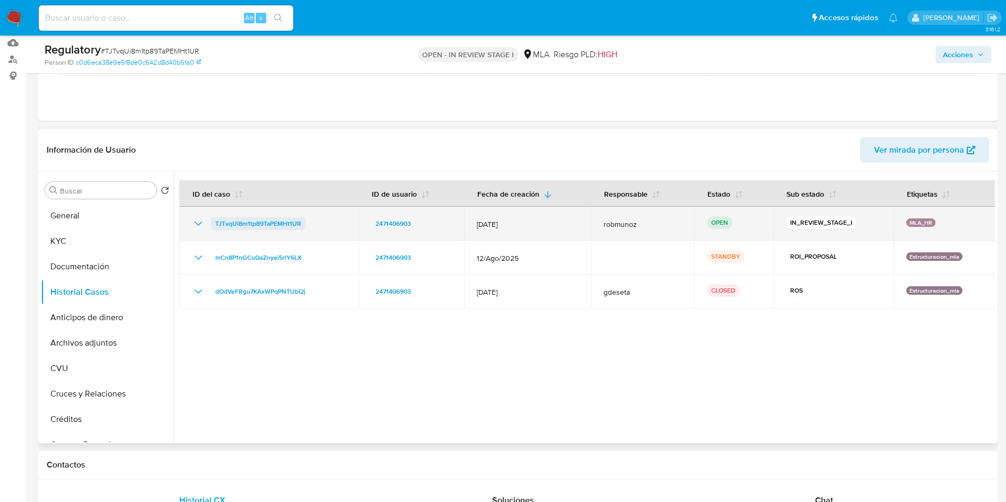
drag, startPoint x: 317, startPoint y: 228, endPoint x: 213, endPoint y: 225, distance: 104.0
click at [213, 225] on div "TJTvqUi8m1tp89TaPEMHt1UR" at bounding box center [269, 223] width 154 height 13
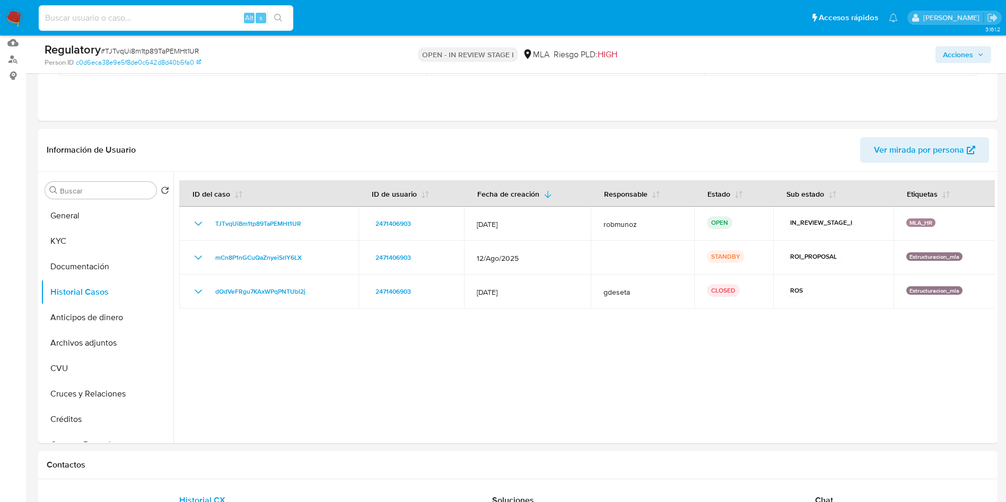
click at [173, 24] on input at bounding box center [166, 18] width 255 height 14
paste input "SrarPqJMTq8NvtQsDbsZfNYp"
type input "SrarPqJMTq8NvtQsDbsZfNYp"
click at [275, 14] on icon "search-icon" at bounding box center [278, 18] width 8 height 8
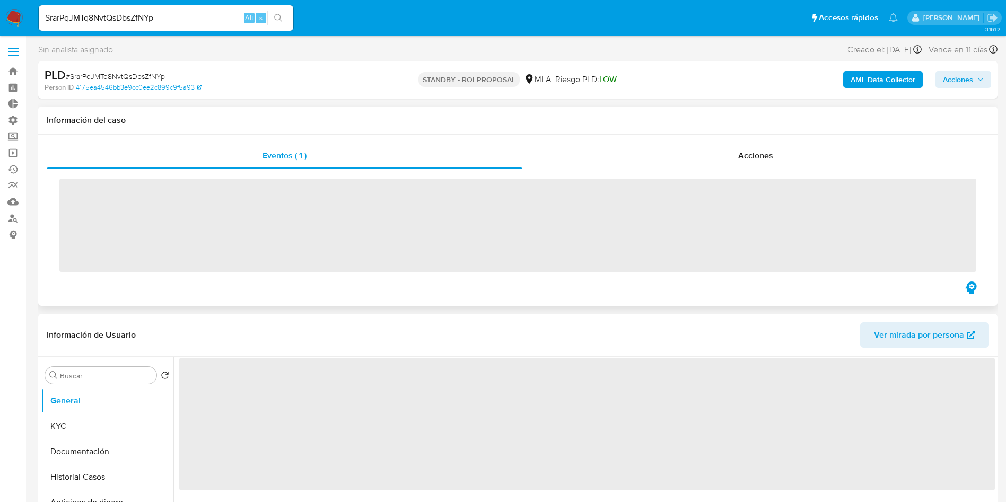
scroll to position [80, 0]
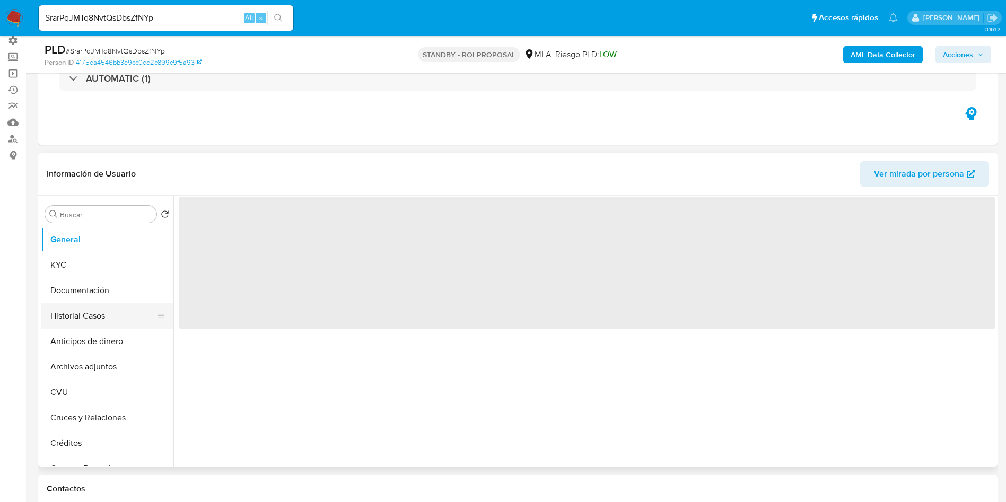
click at [75, 316] on button "Historial Casos" at bounding box center [103, 315] width 124 height 25
select select "10"
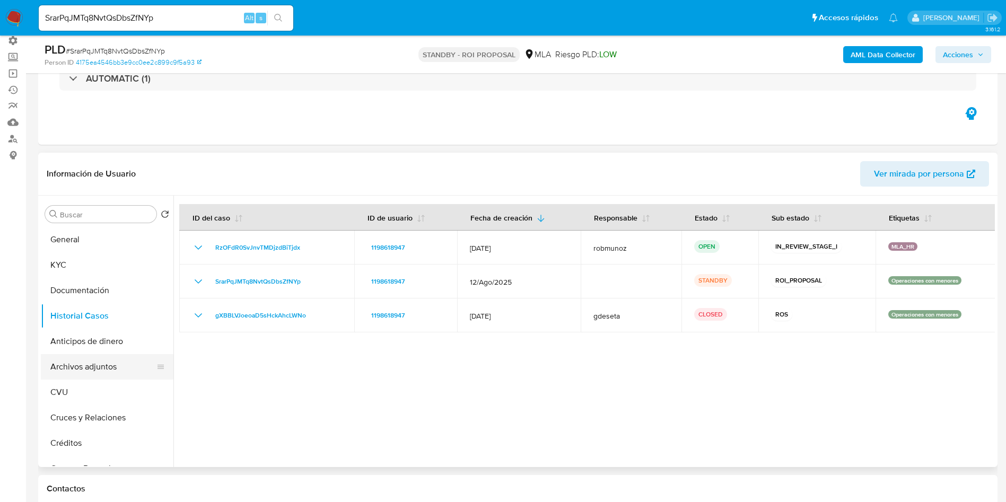
click at [94, 368] on button "Archivos adjuntos" at bounding box center [103, 366] width 124 height 25
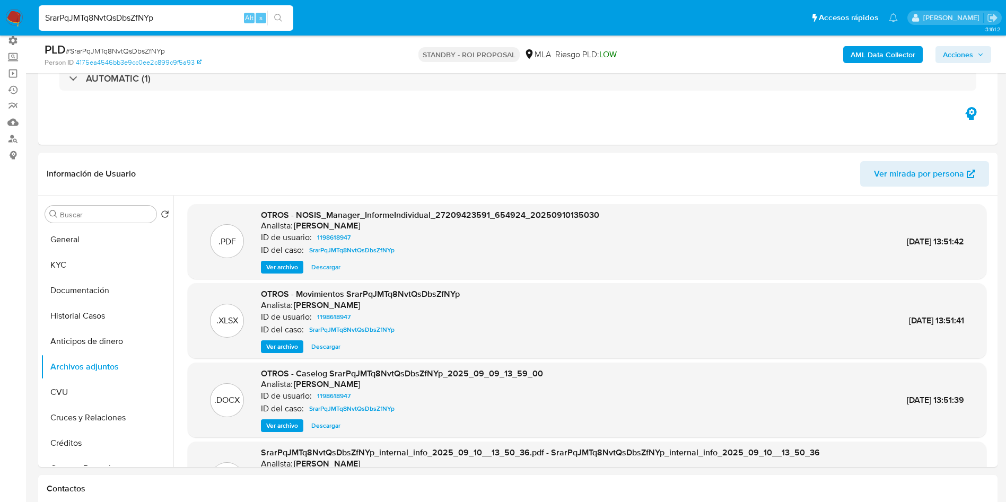
click at [183, 16] on input "SrarPqJMTq8NvtQsDbsZfNYp" at bounding box center [166, 18] width 255 height 14
paste input "7cuoFzu28yAivuKOzGy30TaC"
type input "7cuoFzu28yAivuKOzGy30TaC"
click at [281, 16] on icon "search-icon" at bounding box center [278, 18] width 8 height 8
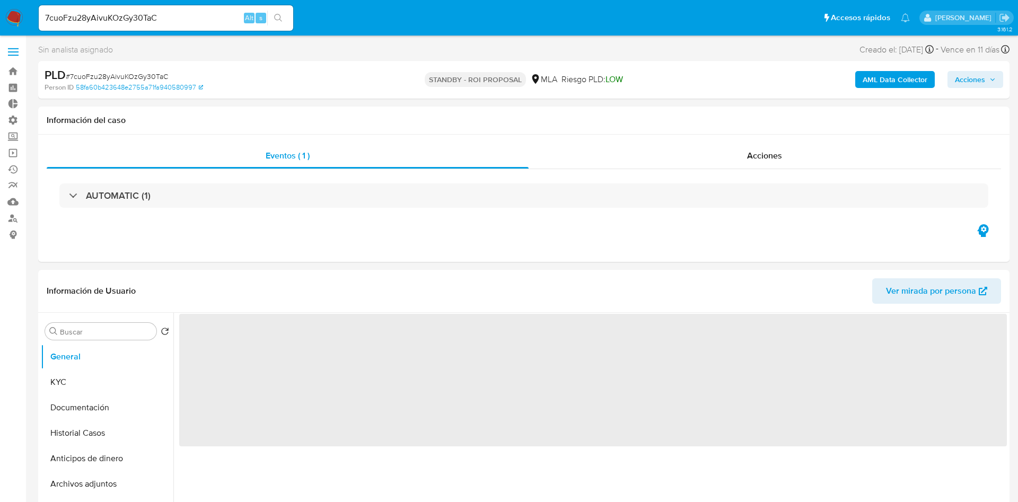
select select "10"
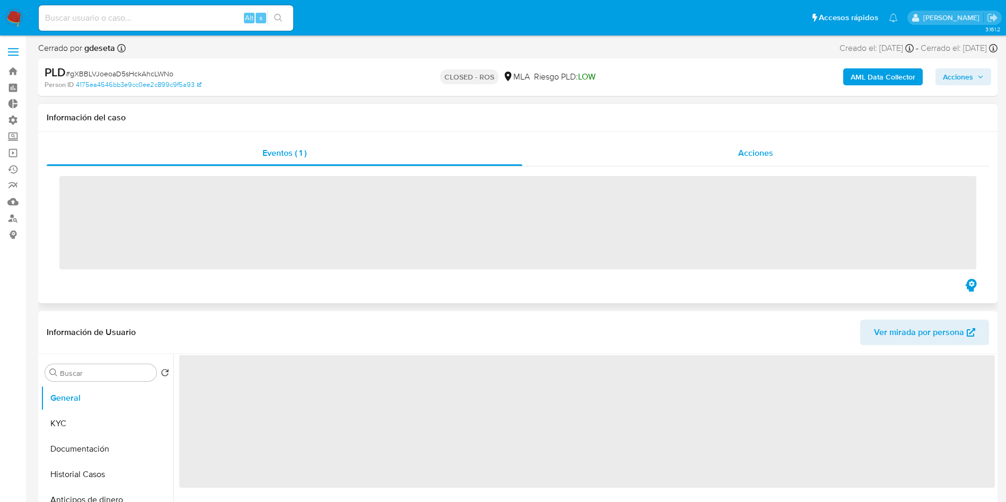
click at [748, 152] on span "Acciones" at bounding box center [755, 153] width 35 height 12
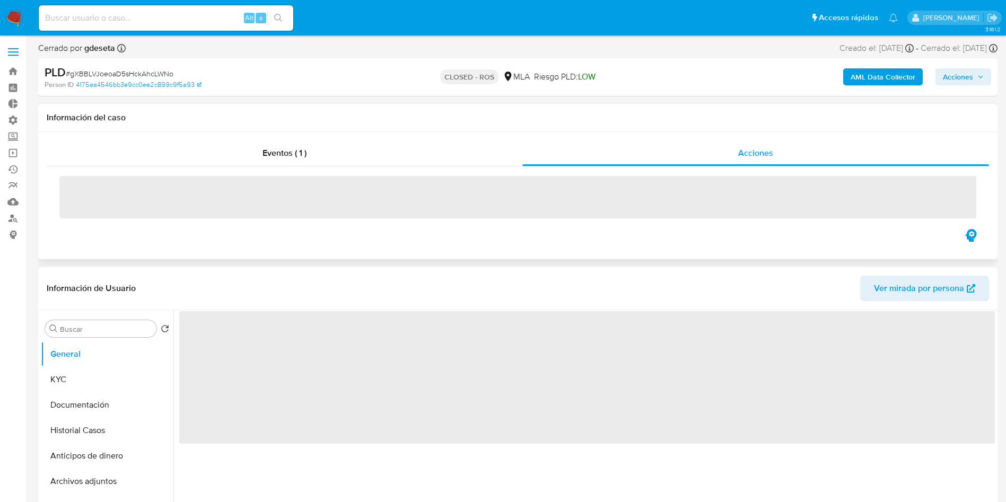
select select "10"
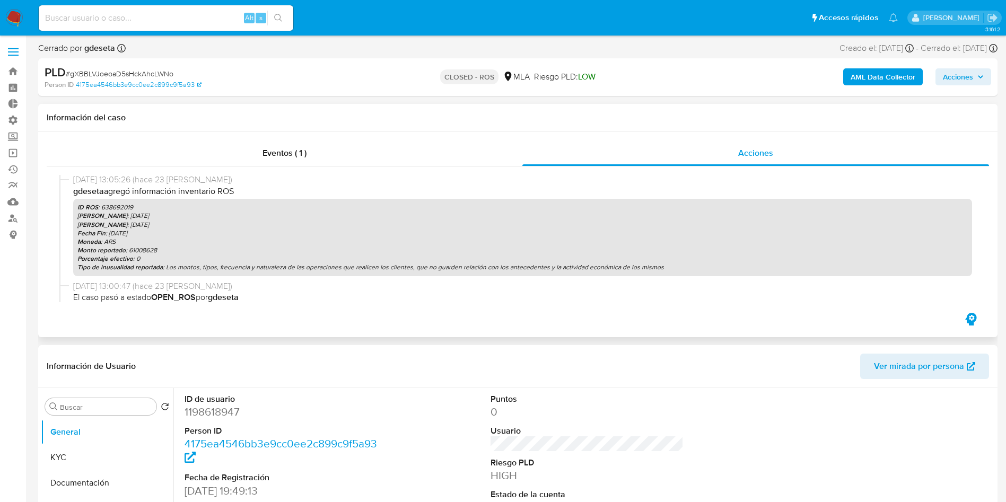
scroll to position [159, 0]
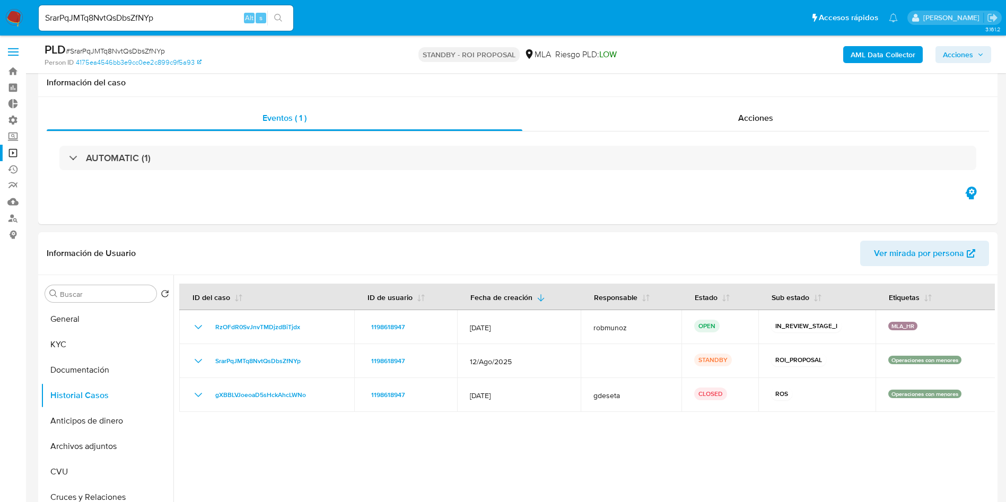
select select "10"
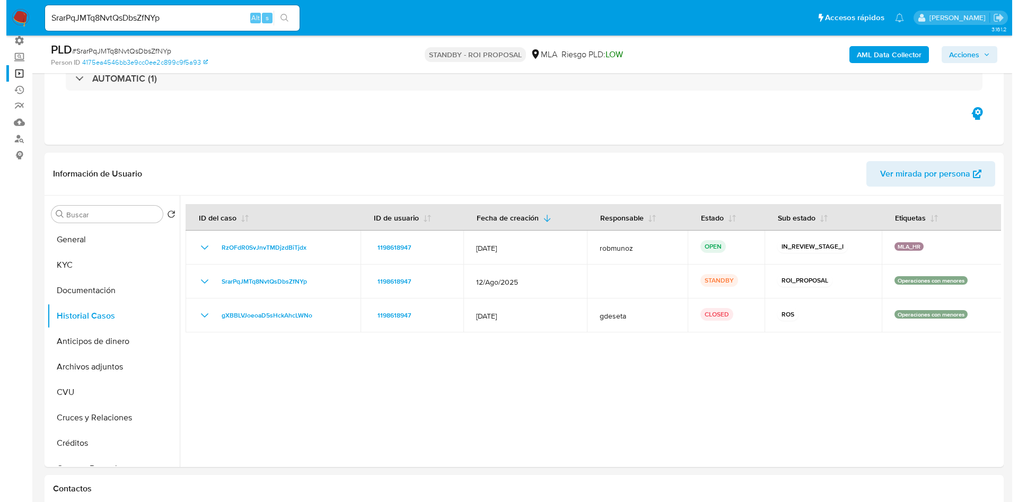
scroll to position [80, 0]
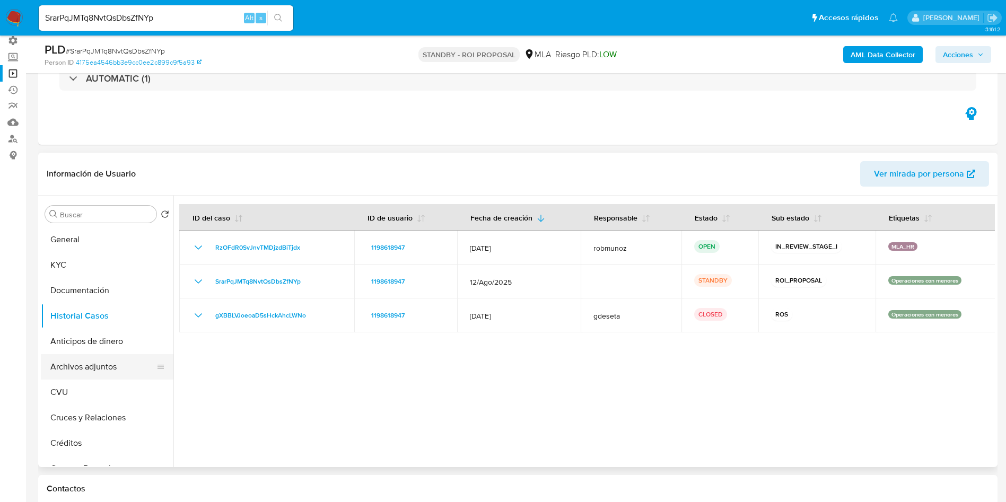
click at [87, 372] on button "Archivos adjuntos" at bounding box center [103, 366] width 124 height 25
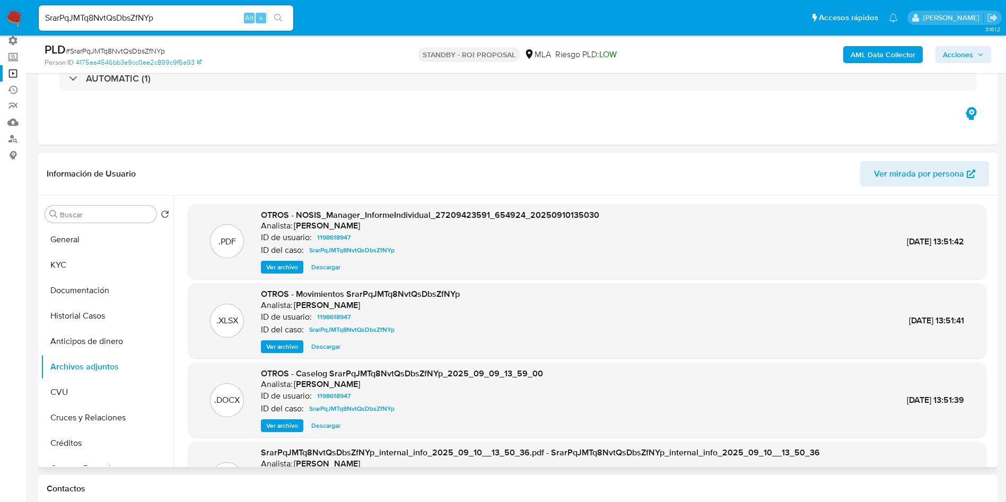
click at [272, 347] on span "Ver archivo" at bounding box center [282, 347] width 32 height 11
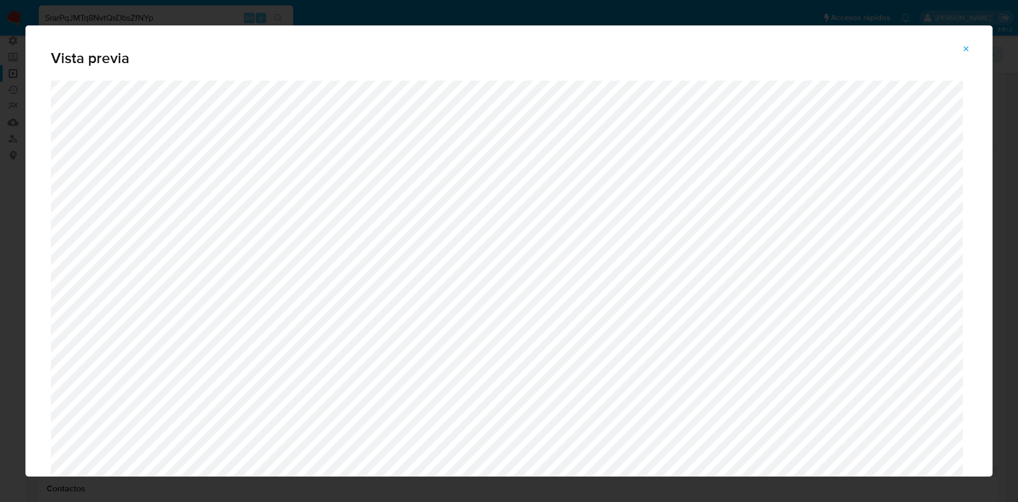
click at [965, 47] on icon "Attachment preview" at bounding box center [966, 48] width 5 height 5
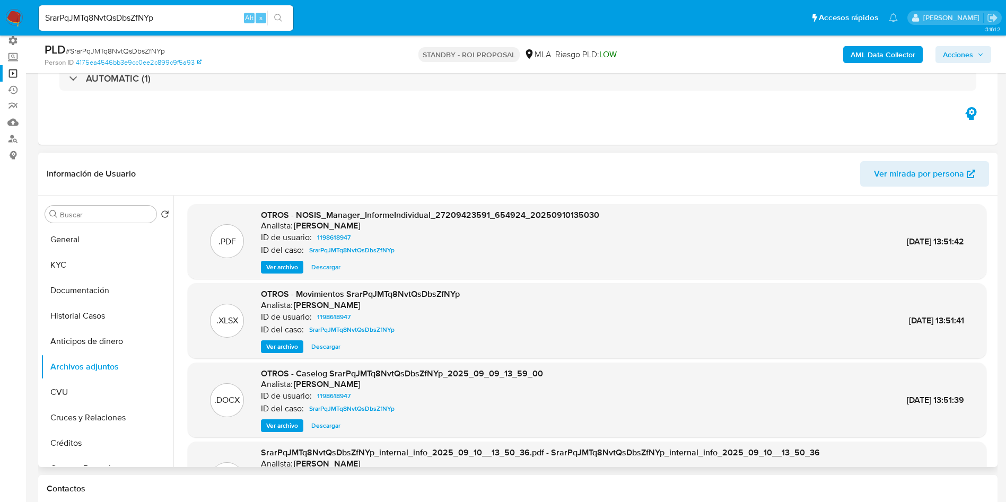
click at [280, 424] on span "Ver archivo" at bounding box center [282, 426] width 32 height 11
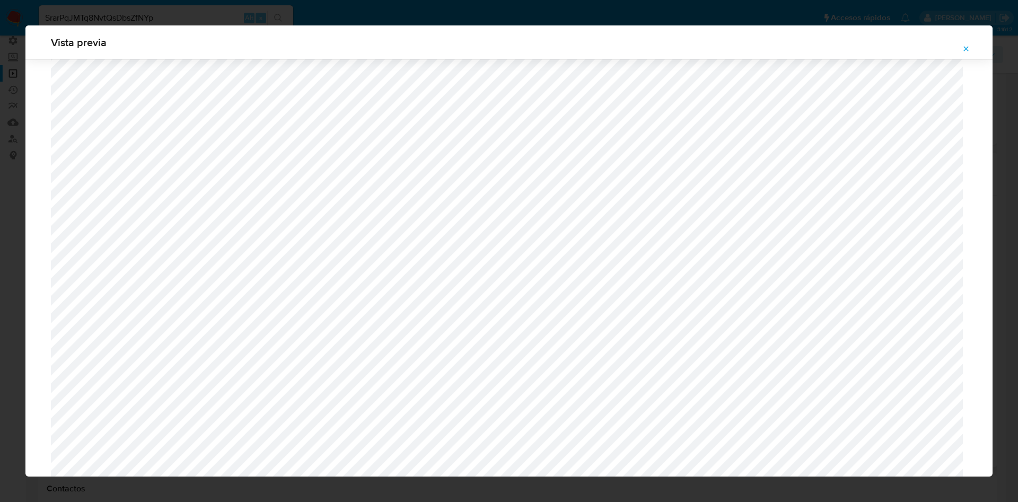
scroll to position [297, 0]
click at [963, 46] on icon "Attachment preview" at bounding box center [966, 49] width 8 height 8
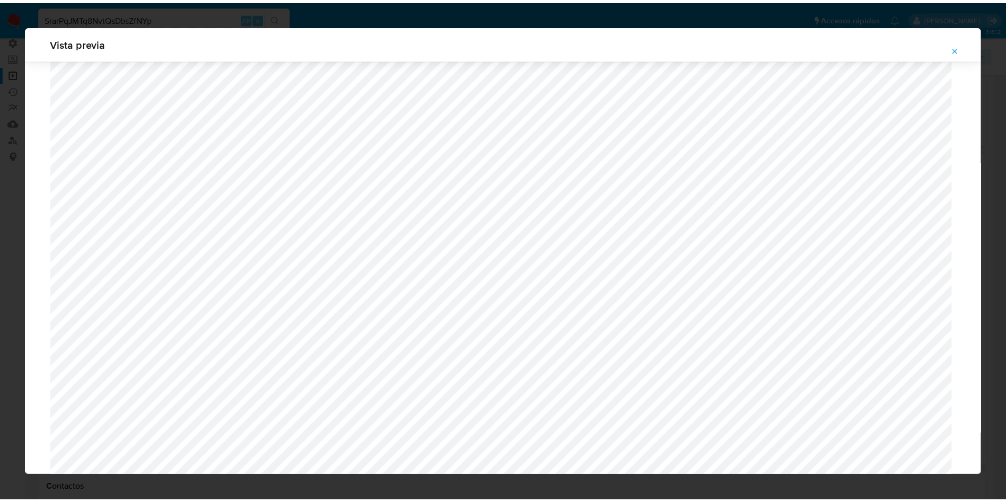
scroll to position [0, 0]
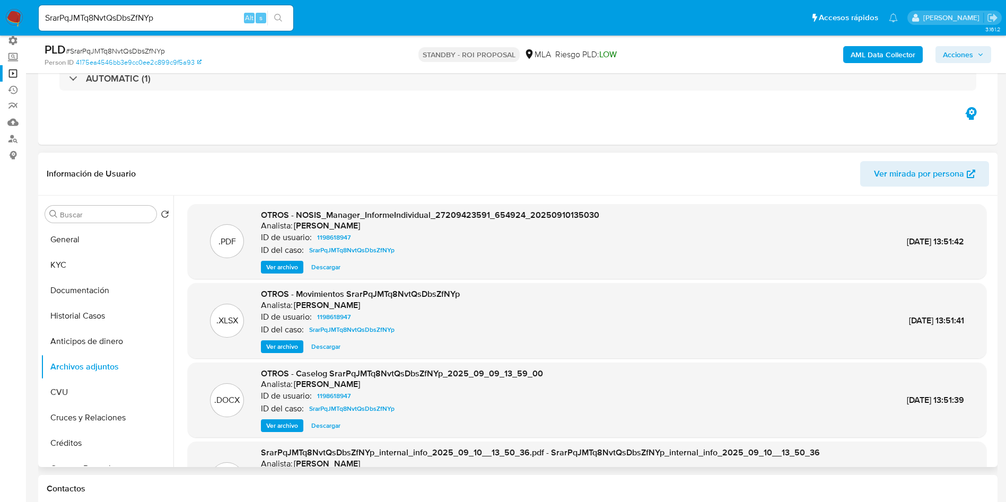
click at [107, 27] on div "SrarPqJMTq8NvtQsDbsZfNYp Alt s" at bounding box center [166, 17] width 255 height 25
click at [103, 17] on input "SrarPqJMTq8NvtQsDbsZfNYp" at bounding box center [166, 18] width 255 height 14
paste input "7cuoFzu28yAivuKOzGy30TaC"
type input "7cuoFzu28yAivuKOzGy30TaC"
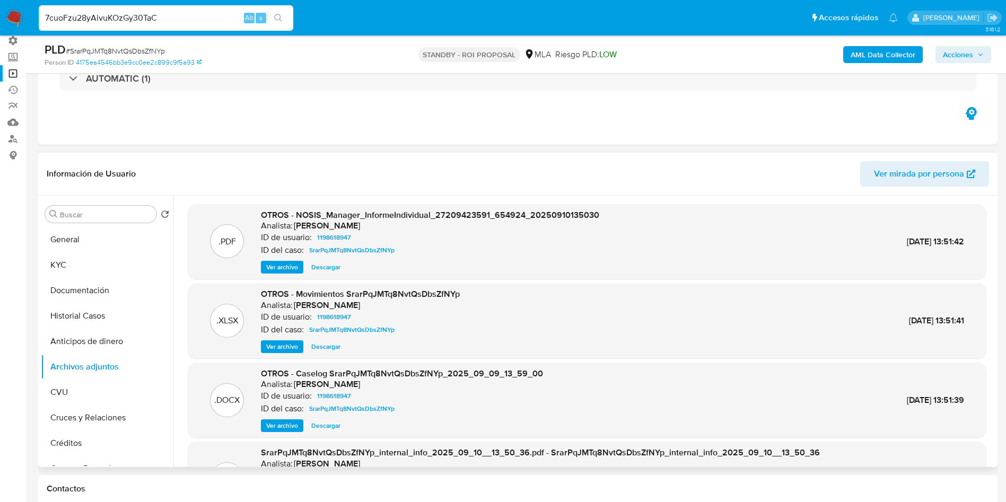
click at [278, 20] on icon "search-icon" at bounding box center [278, 18] width 8 height 8
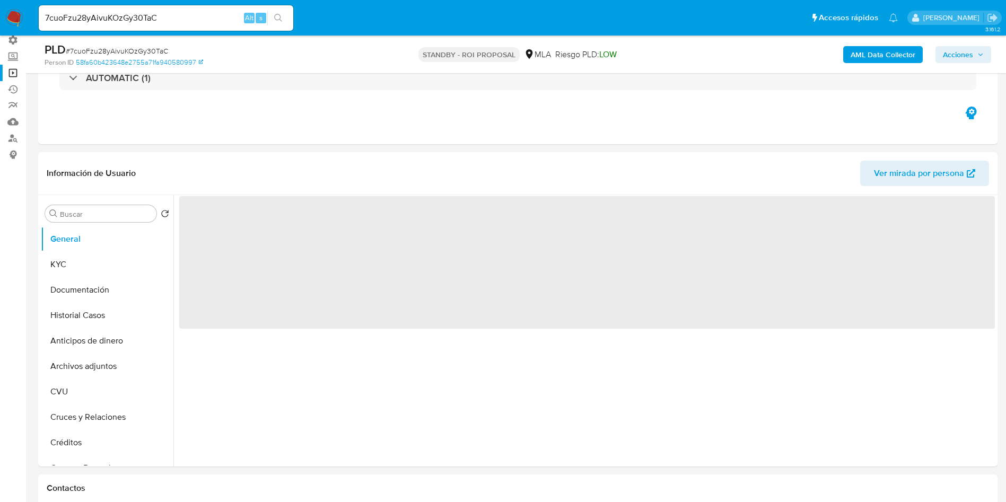
scroll to position [159, 0]
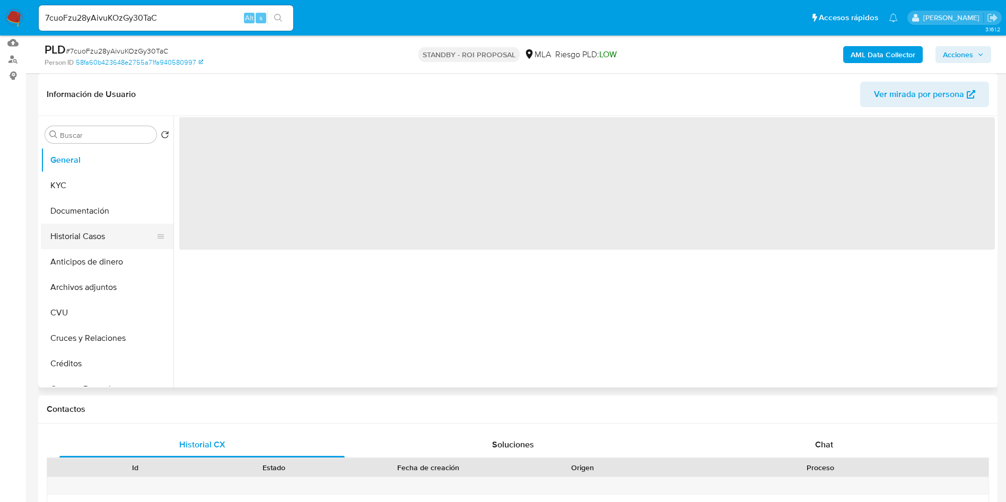
select select "10"
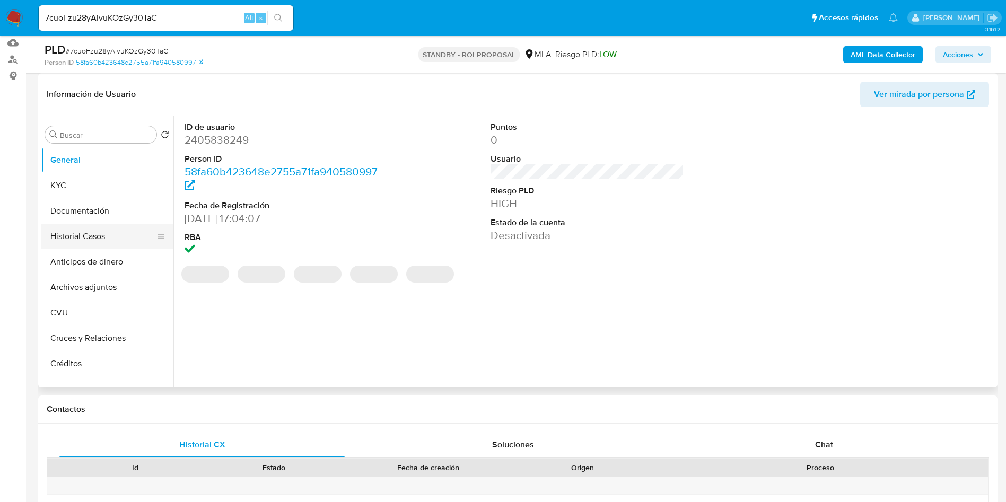
click at [65, 243] on button "Historial Casos" at bounding box center [103, 236] width 124 height 25
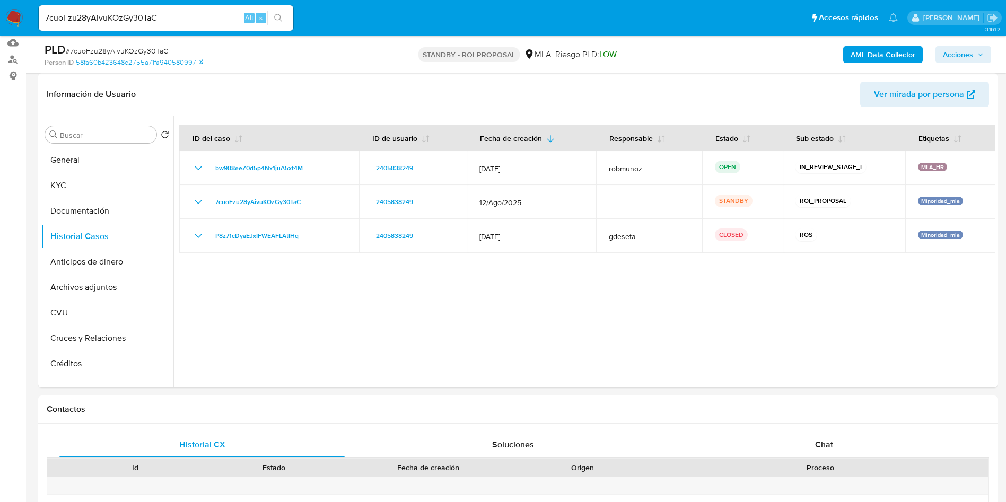
click at [102, 21] on input "7cuoFzu28yAivuKOzGy30TaC" at bounding box center [166, 18] width 255 height 14
click at [109, 22] on input "7cuoFzu28yAivuKOzGy30TaC" at bounding box center [166, 18] width 255 height 14
paste input "S7ActroDbQ9Smk849q9yc3I0"
type input "S7ActroDbQ9Smk849q9yc3I0"
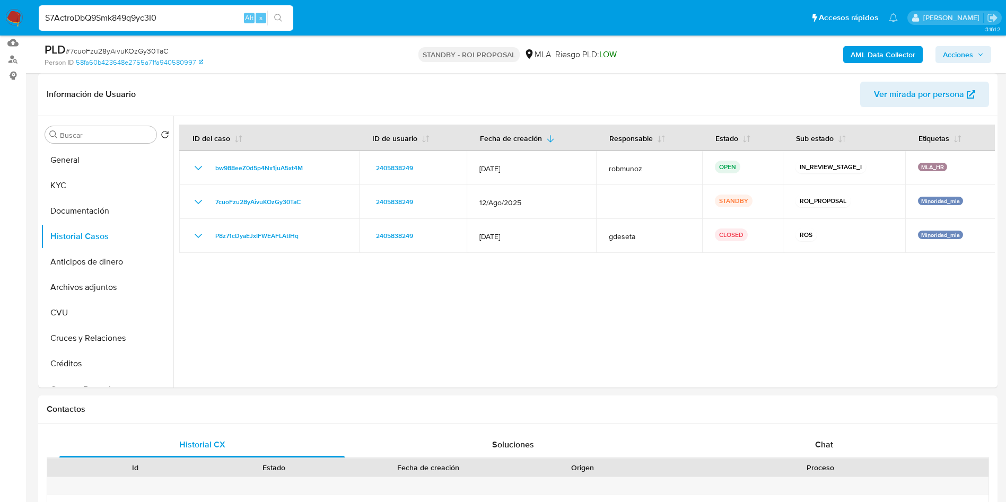
click at [280, 20] on icon "search-icon" at bounding box center [278, 18] width 8 height 8
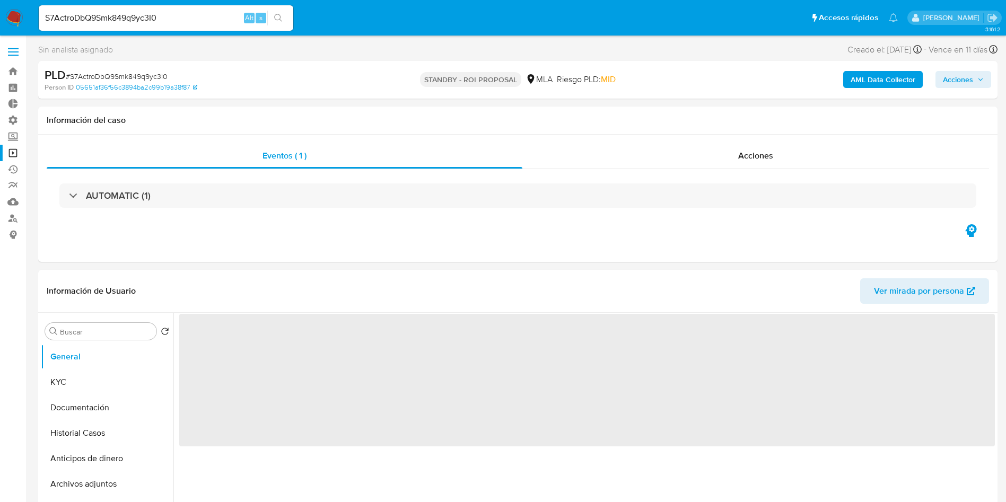
select select "10"
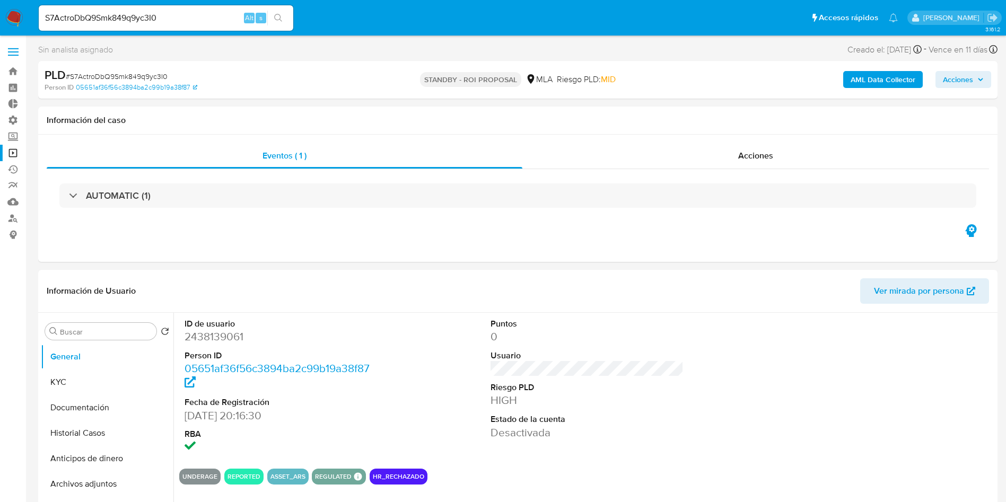
click at [135, 17] on input "S7ActroDbQ9Smk849q9yc3I0" at bounding box center [166, 18] width 255 height 14
click at [283, 25] on button "search-icon" at bounding box center [278, 18] width 22 height 15
click at [109, 382] on button "KYC" at bounding box center [103, 382] width 124 height 25
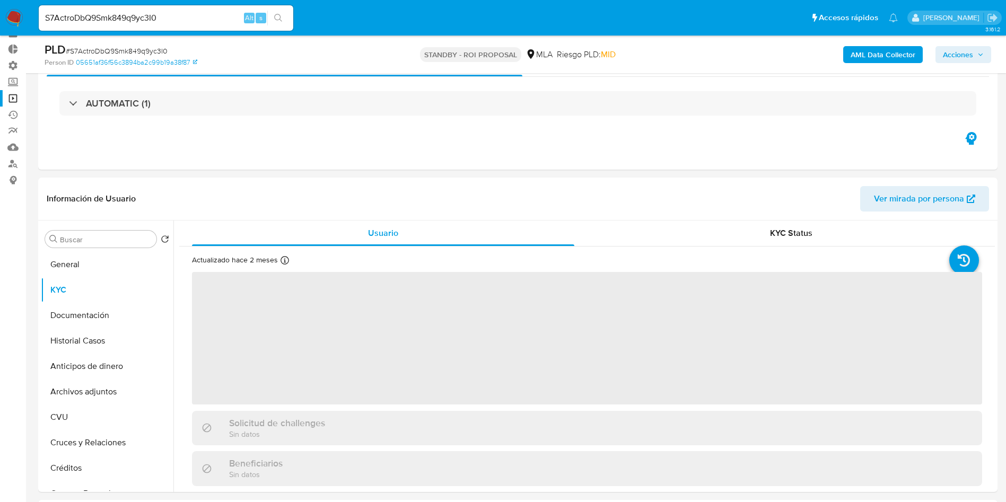
scroll to position [80, 0]
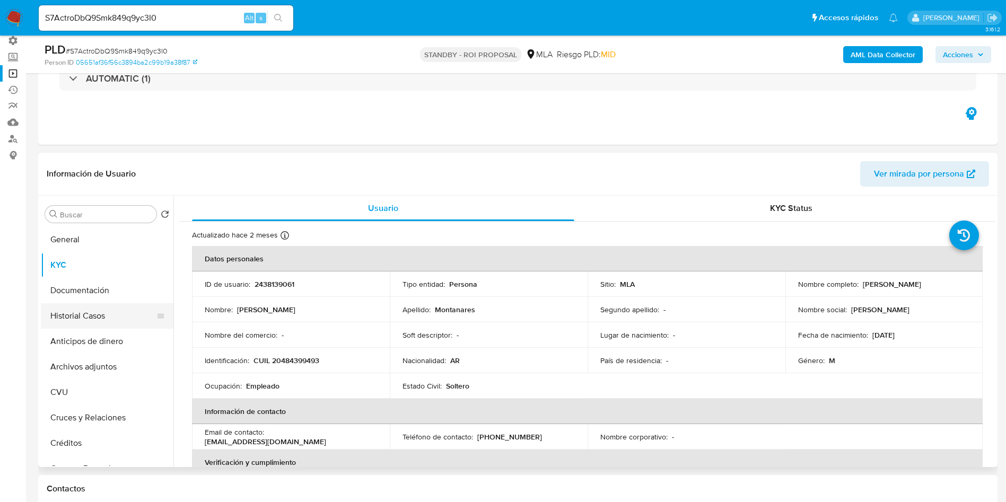
click at [86, 315] on button "Historial Casos" at bounding box center [103, 315] width 124 height 25
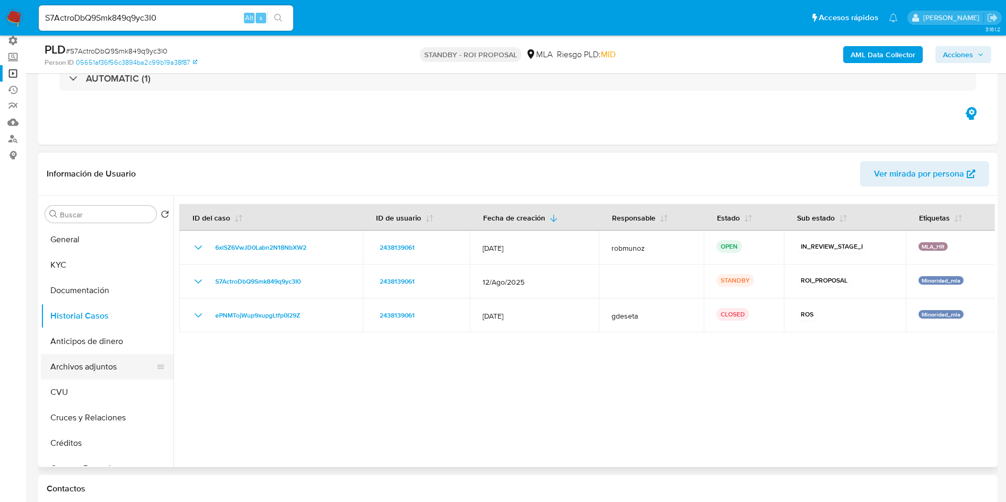
click at [70, 356] on button "Archivos adjuntos" at bounding box center [103, 366] width 124 height 25
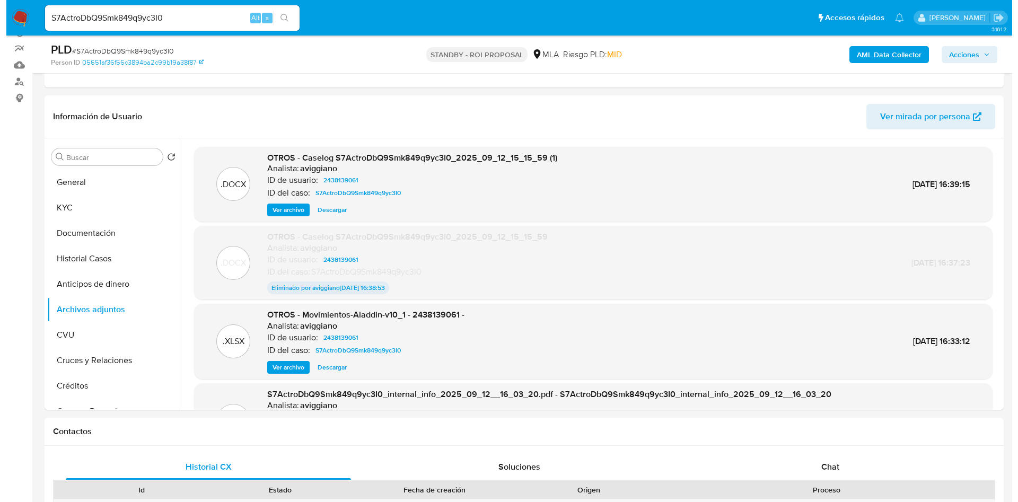
scroll to position [159, 0]
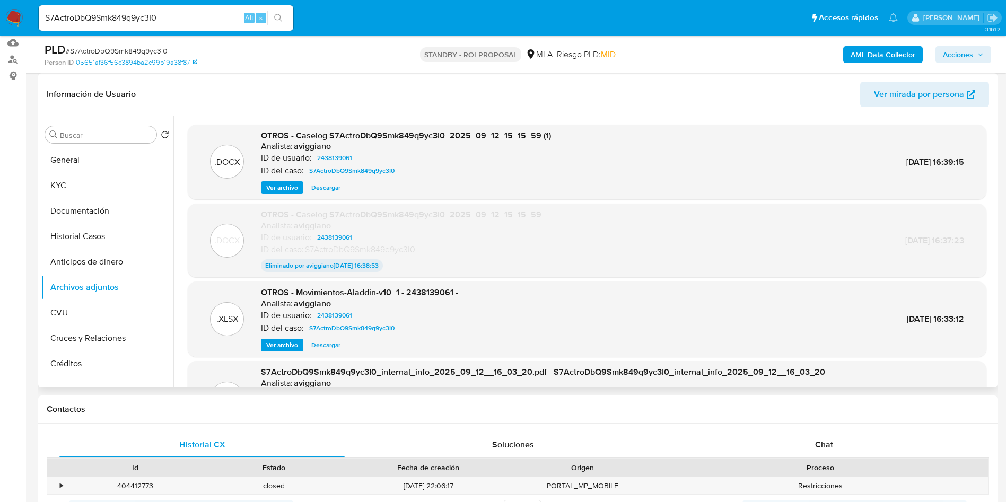
click at [289, 182] on span "Ver archivo" at bounding box center [282, 187] width 32 height 11
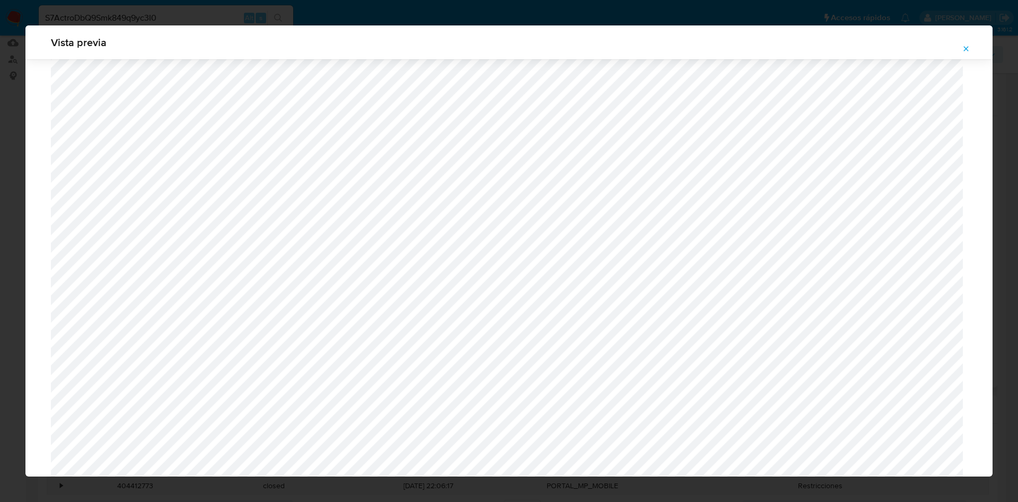
scroll to position [217, 0]
click at [965, 49] on icon "Attachment preview" at bounding box center [966, 49] width 8 height 8
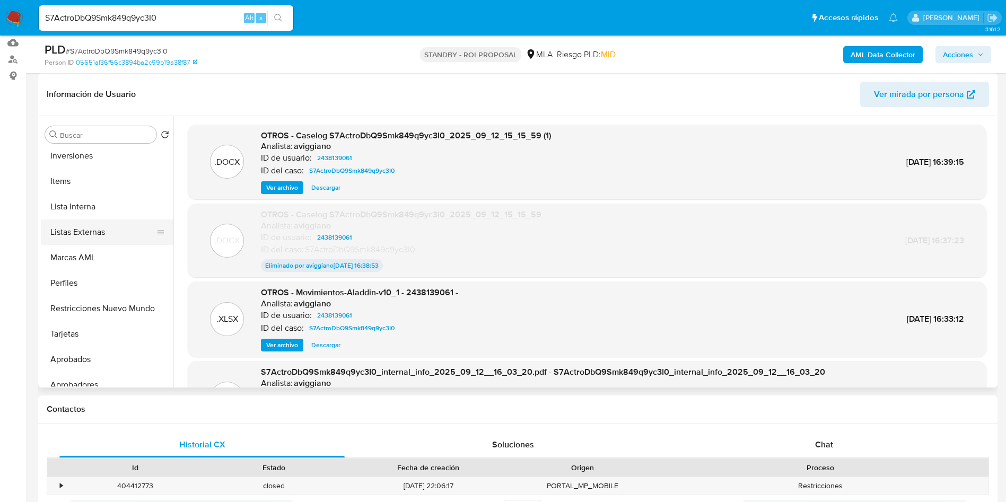
scroll to position [550, 0]
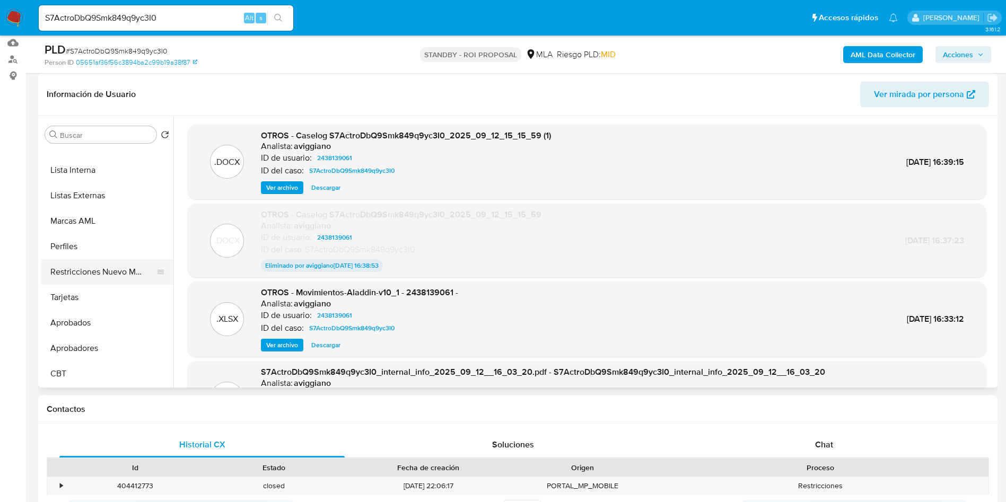
click at [101, 274] on button "Restricciones Nuevo Mundo" at bounding box center [103, 271] width 124 height 25
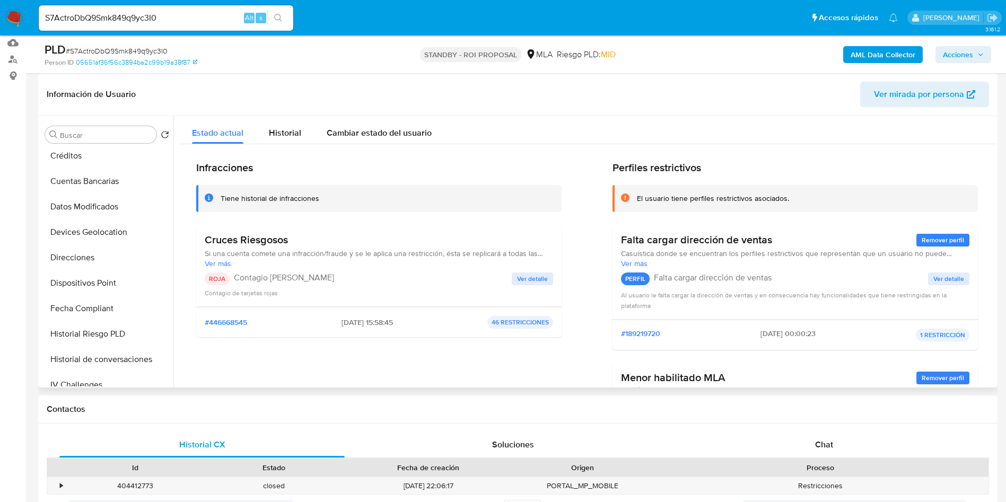
scroll to position [0, 0]
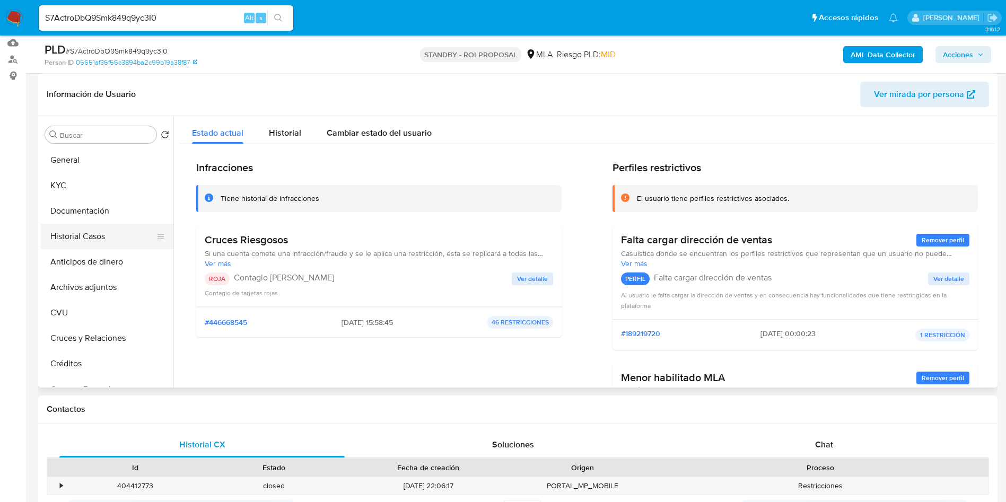
click at [106, 241] on button "Historial Casos" at bounding box center [103, 236] width 124 height 25
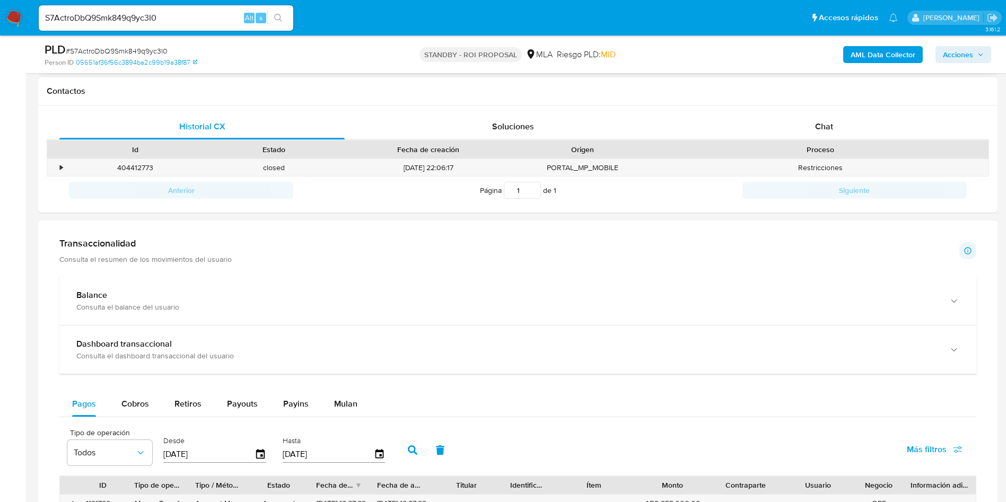
scroll to position [557, 0]
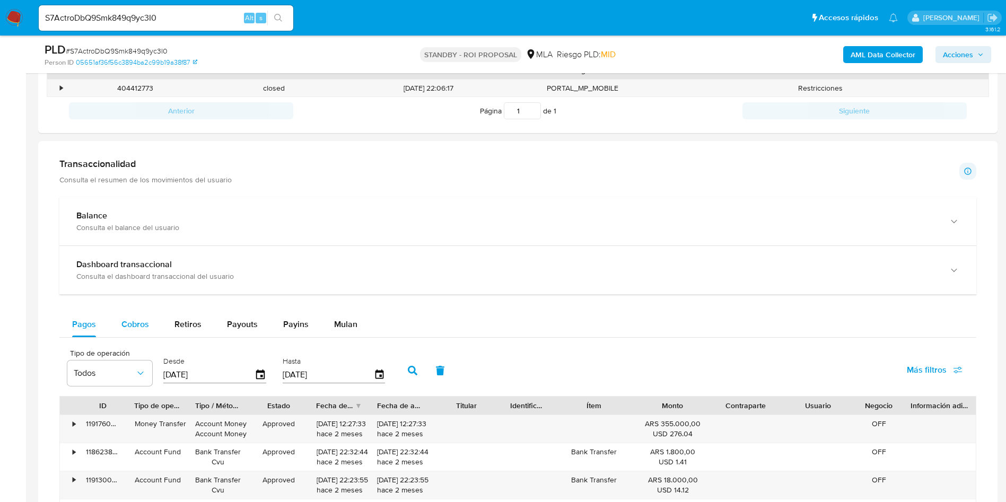
click at [127, 337] on div "Cobros" at bounding box center [135, 324] width 28 height 25
select select "10"
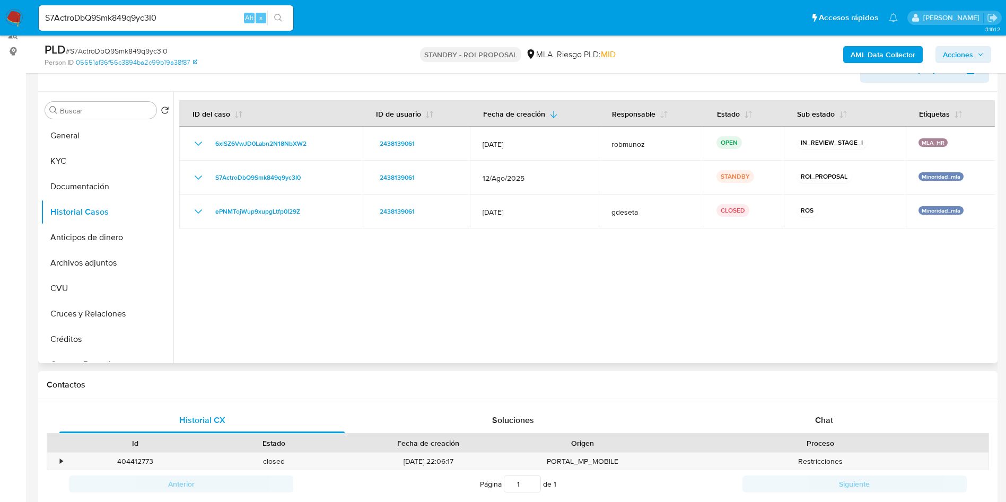
scroll to position [159, 0]
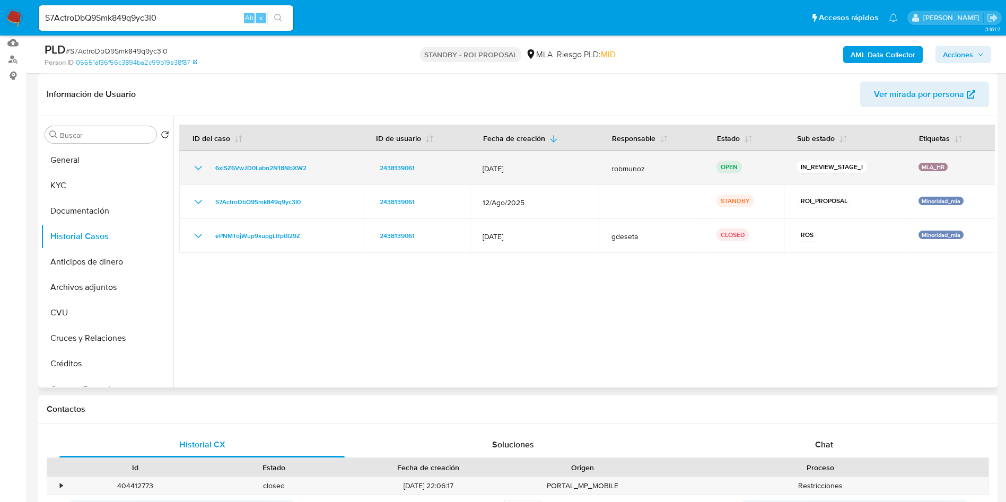
drag, startPoint x: 323, startPoint y: 171, endPoint x: 211, endPoint y: 166, distance: 112.6
click at [211, 166] on div "6xlSZ6VwJD0Labn2N18NbXW2" at bounding box center [271, 168] width 158 height 13
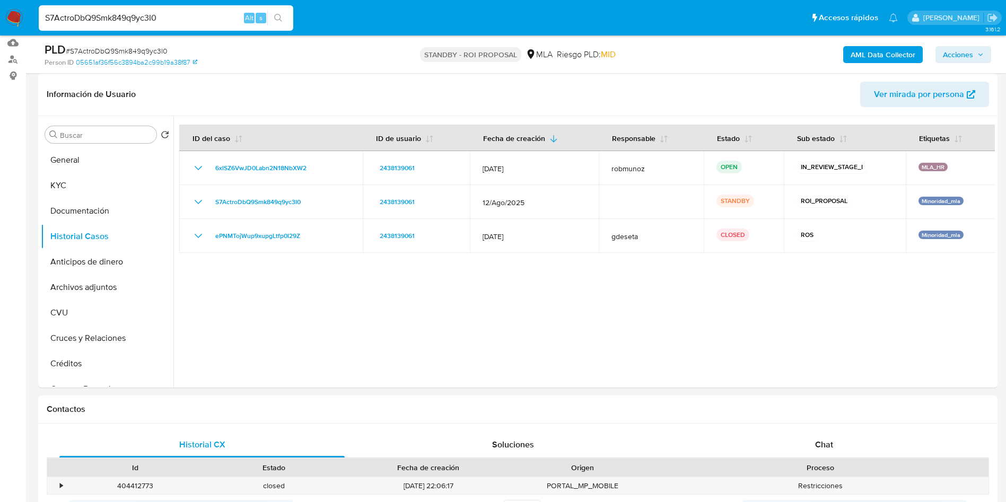
click at [199, 16] on input "S7ActroDbQ9Smk849q9yc3I0" at bounding box center [166, 18] width 255 height 14
paste input "7cuoFzu28yAivuKOzGy30TaC"
type input "7cuoFzu28yAivuKOzGy30TaC"
click at [275, 22] on button "search-icon" at bounding box center [278, 18] width 22 height 15
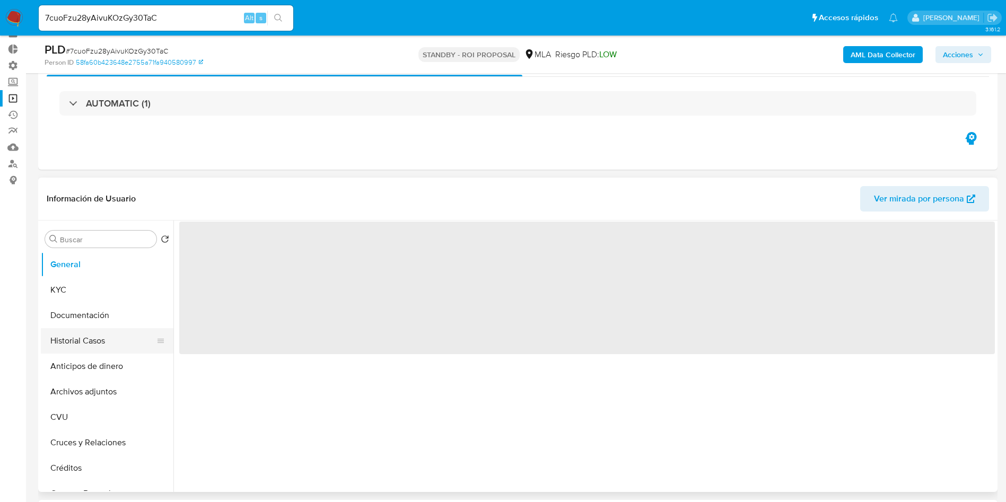
scroll to position [80, 0]
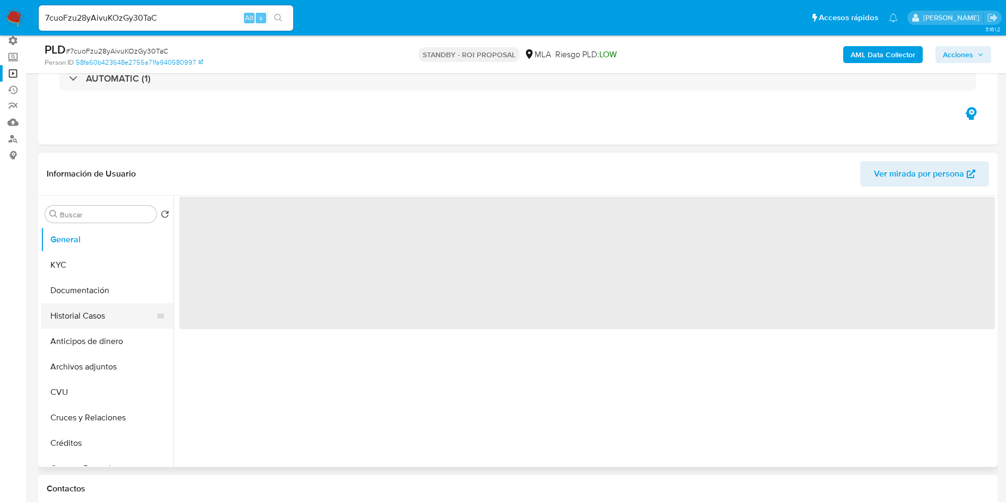
click at [60, 315] on button "Historial Casos" at bounding box center [103, 315] width 124 height 25
select select "10"
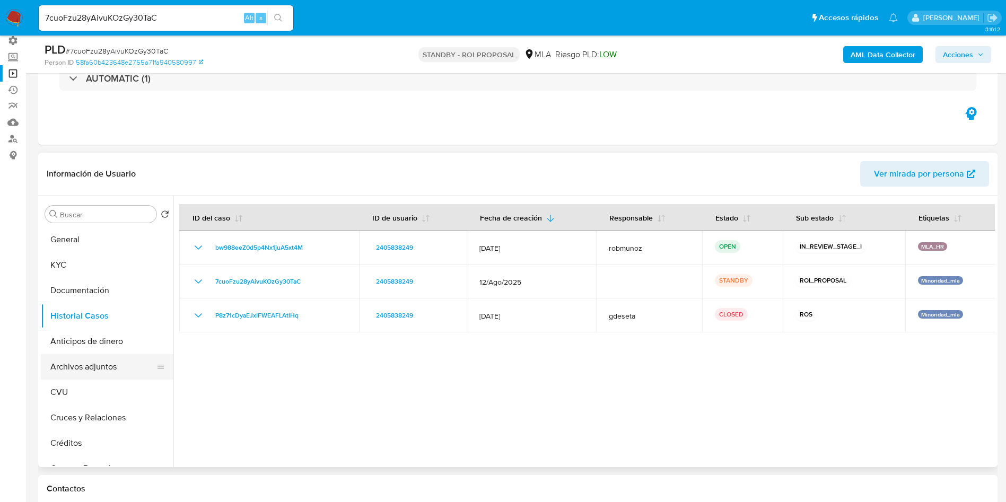
click at [96, 373] on button "Archivos adjuntos" at bounding box center [103, 366] width 124 height 25
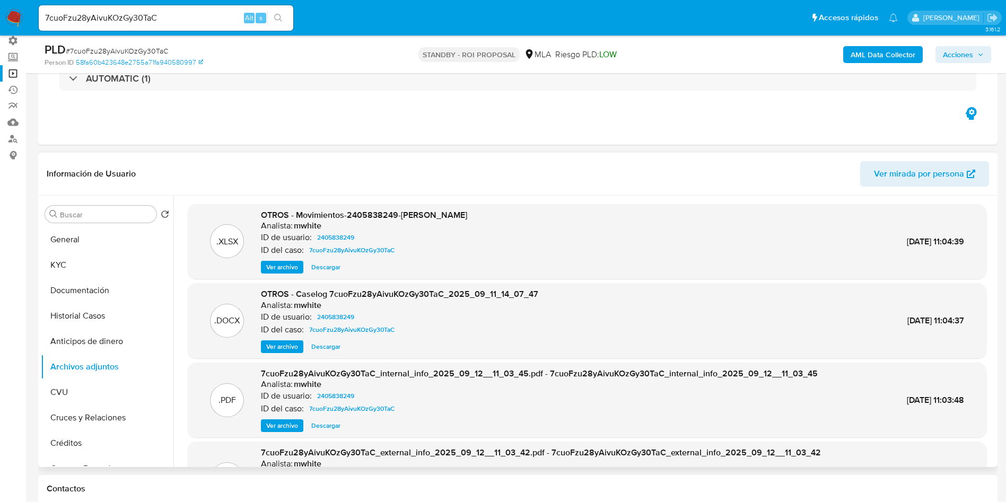
click at [291, 347] on span "Ver archivo" at bounding box center [282, 347] width 32 height 11
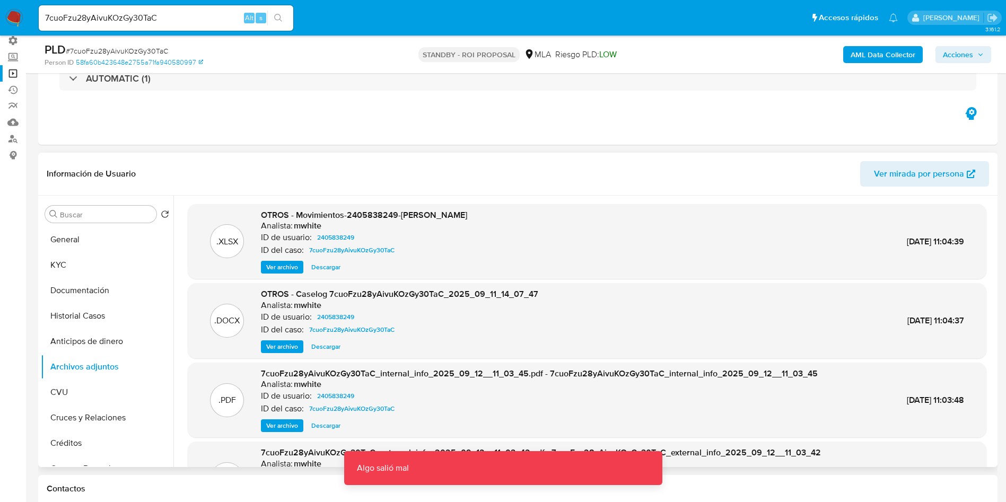
click at [288, 344] on span "Ver archivo" at bounding box center [282, 347] width 32 height 11
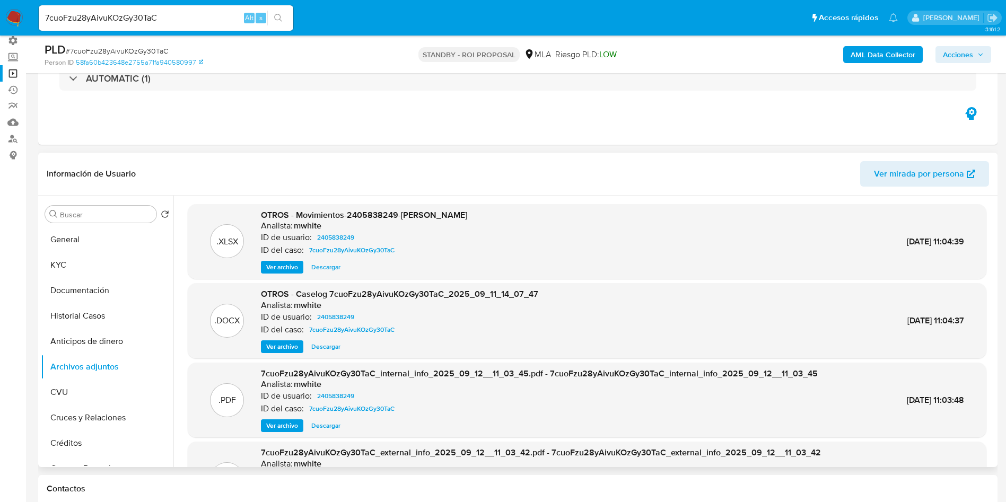
click at [293, 350] on span "Ver archivo" at bounding box center [282, 347] width 32 height 11
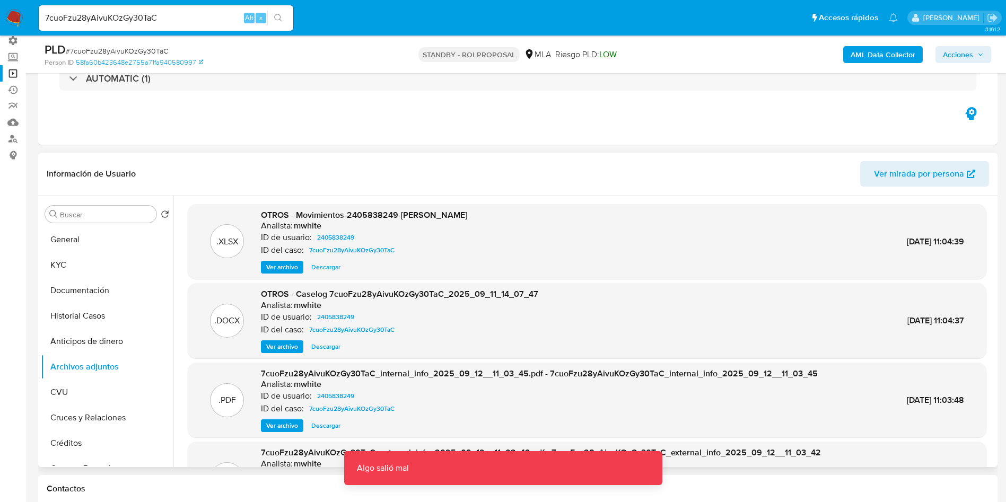
click at [325, 349] on span "Descargar" at bounding box center [325, 347] width 29 height 11
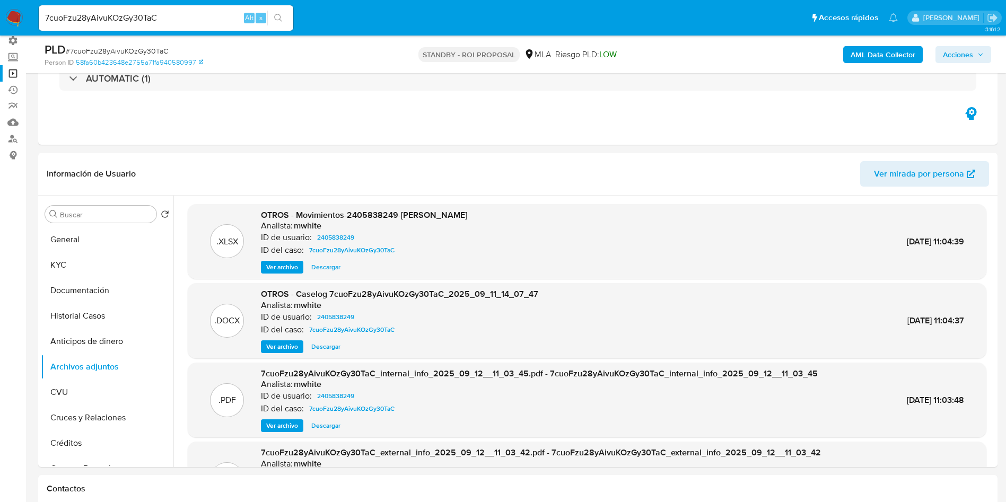
click at [278, 18] on icon "search-icon" at bounding box center [278, 18] width 8 height 8
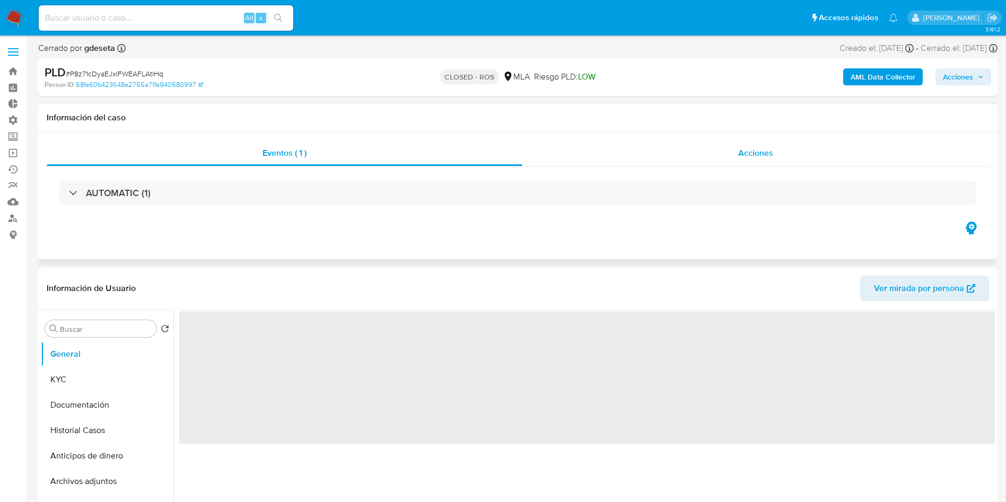
click at [759, 158] on span "Acciones" at bounding box center [755, 153] width 35 height 12
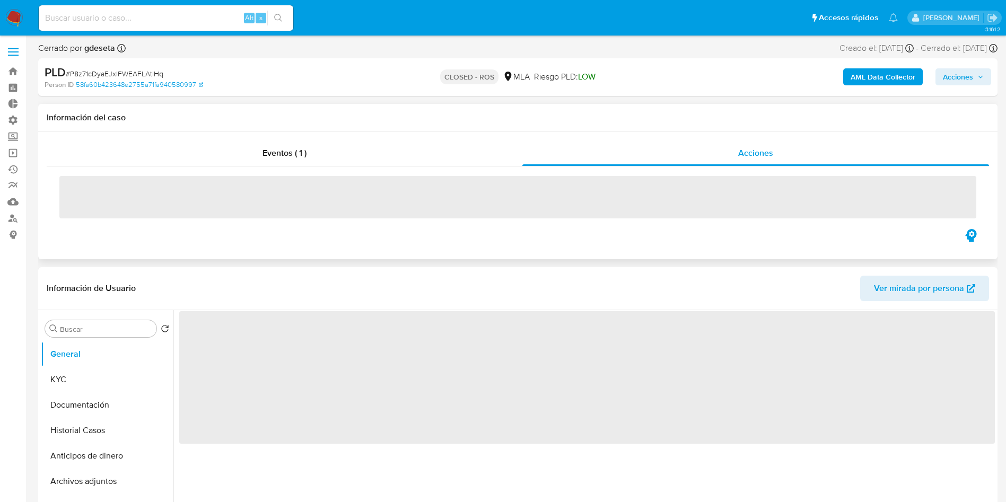
select select "10"
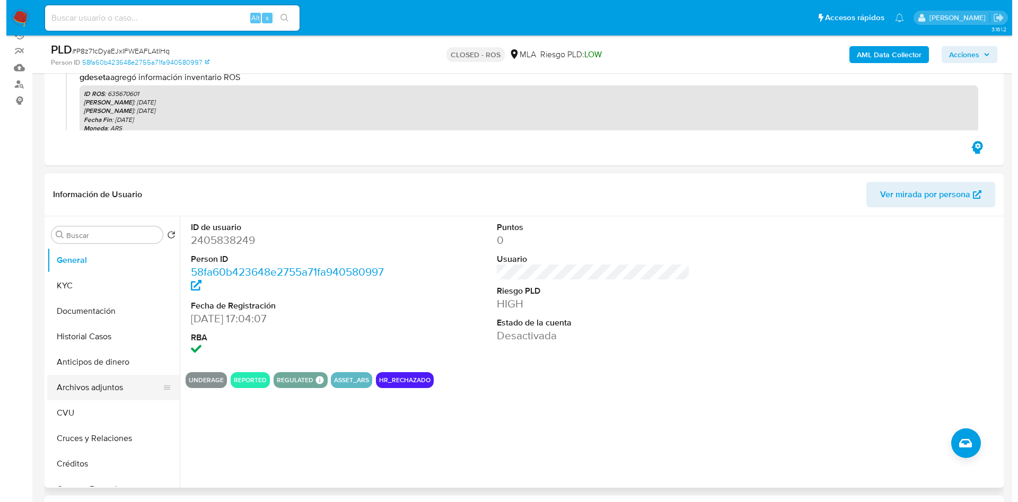
scroll to position [159, 0]
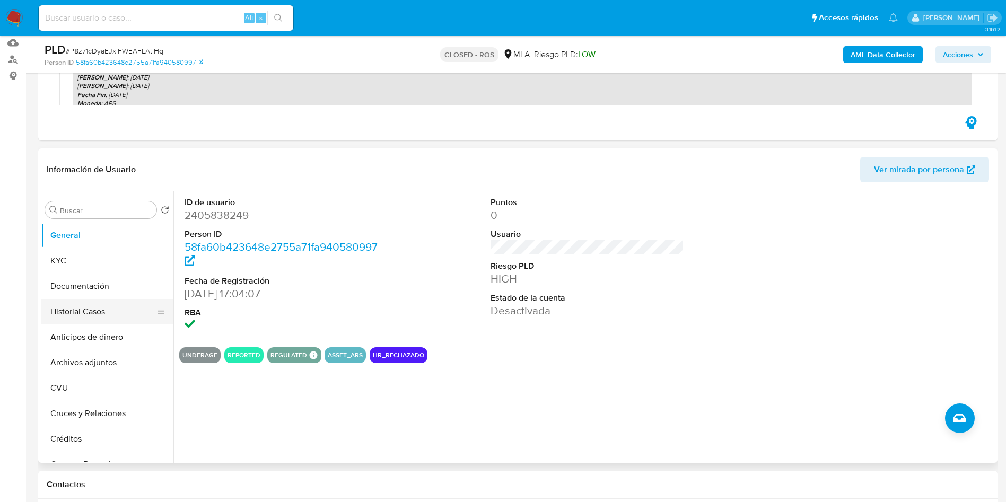
click at [94, 312] on button "Historial Casos" at bounding box center [103, 311] width 124 height 25
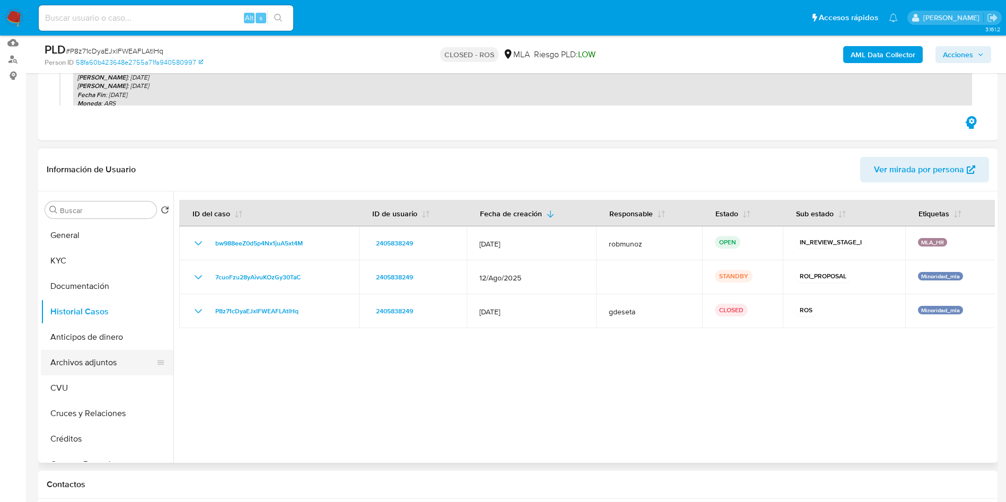
click at [77, 363] on button "Archivos adjuntos" at bounding box center [103, 362] width 124 height 25
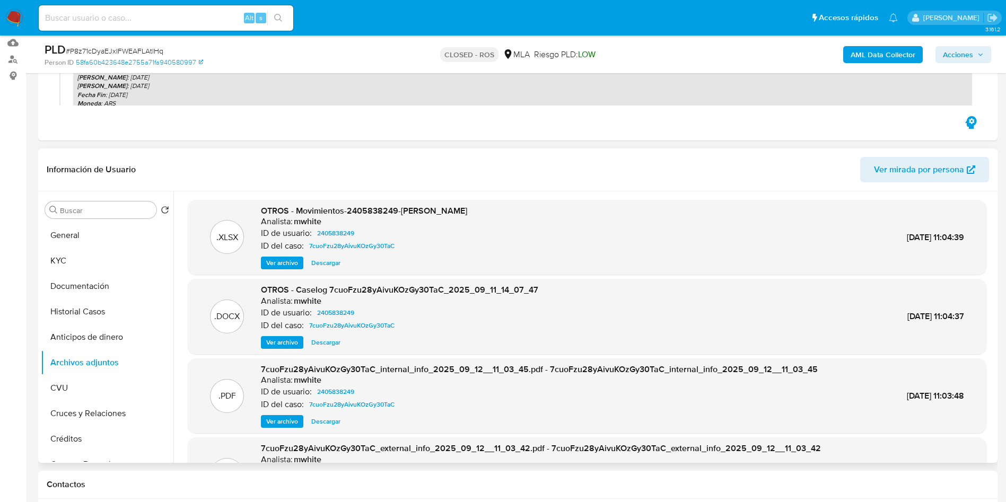
click at [292, 344] on span "Ver archivo" at bounding box center [282, 342] width 32 height 11
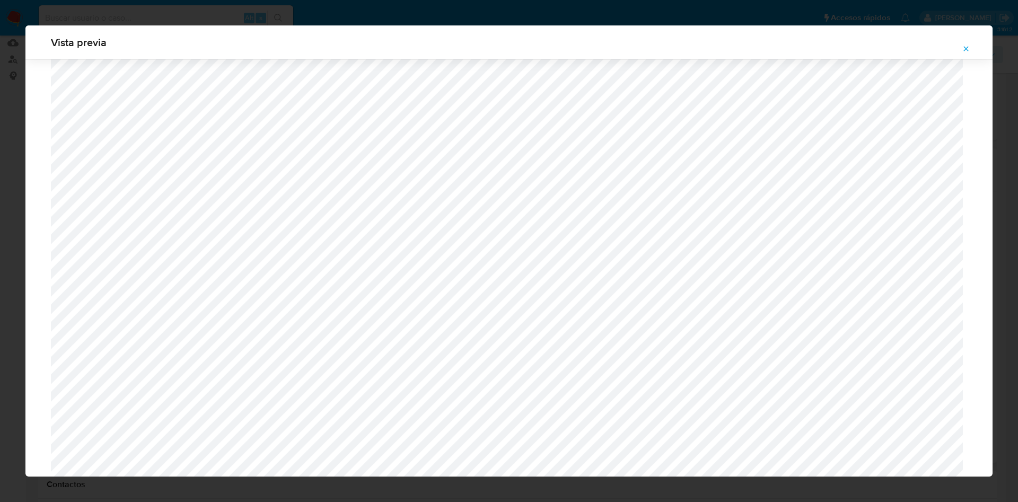
scroll to position [217, 0]
click at [963, 49] on icon "Attachment preview" at bounding box center [966, 49] width 8 height 8
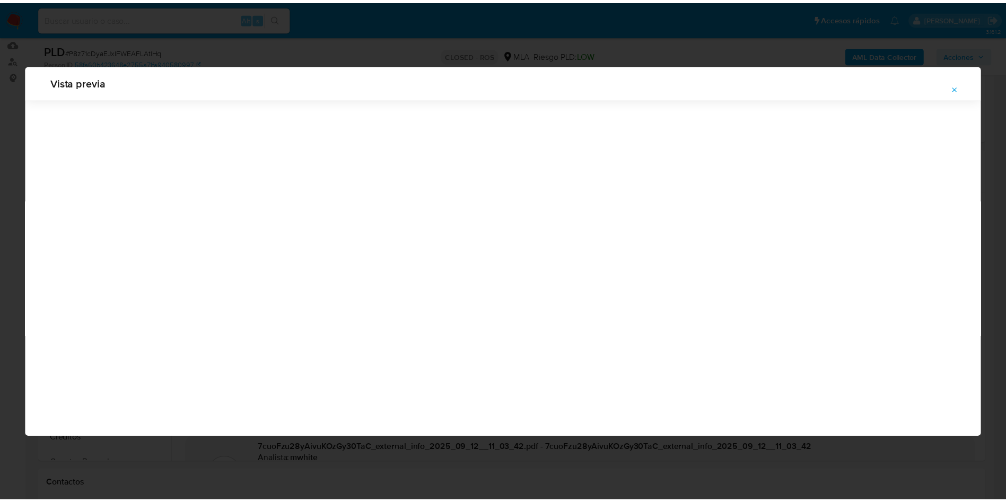
scroll to position [0, 0]
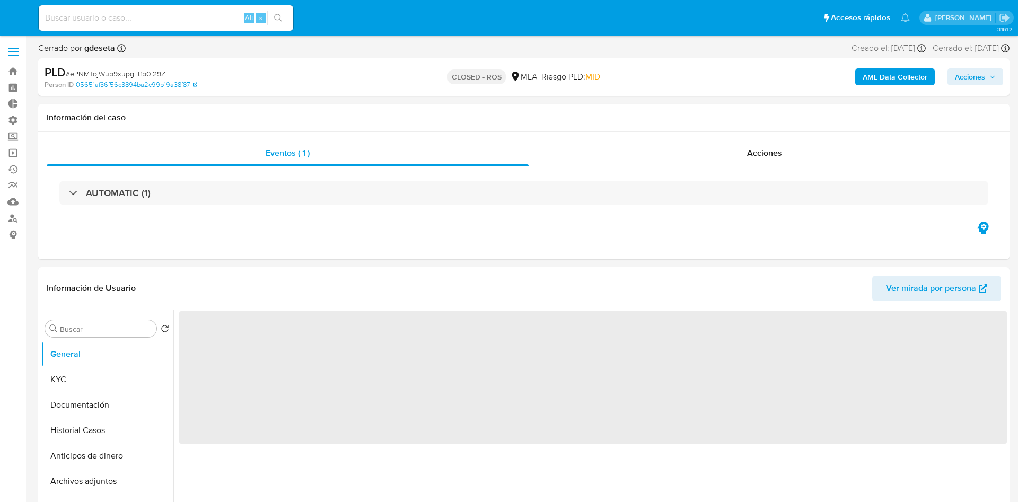
select select "10"
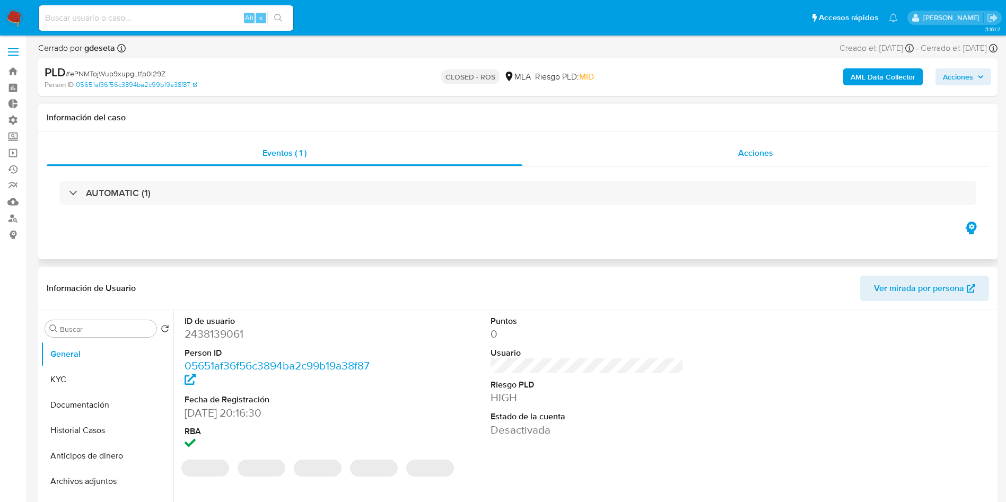
click at [759, 157] on span "Acciones" at bounding box center [755, 153] width 35 height 12
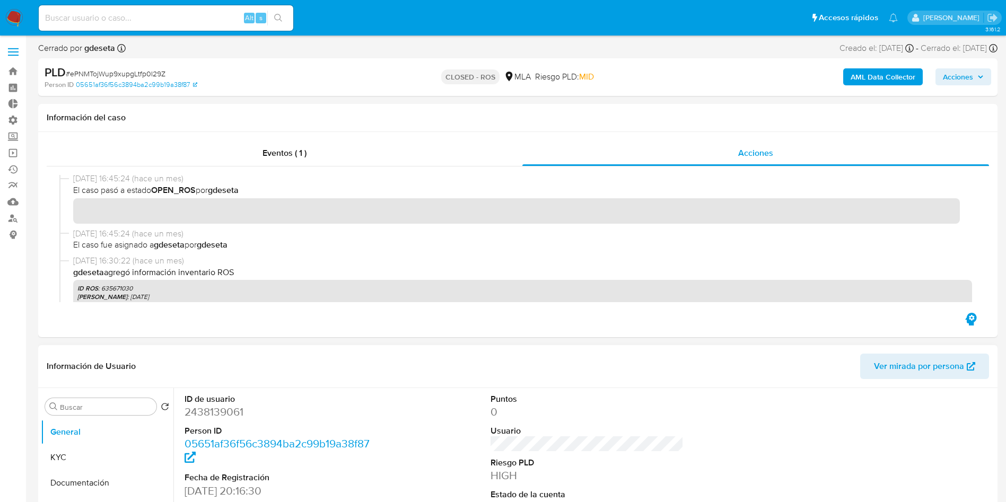
scroll to position [80, 0]
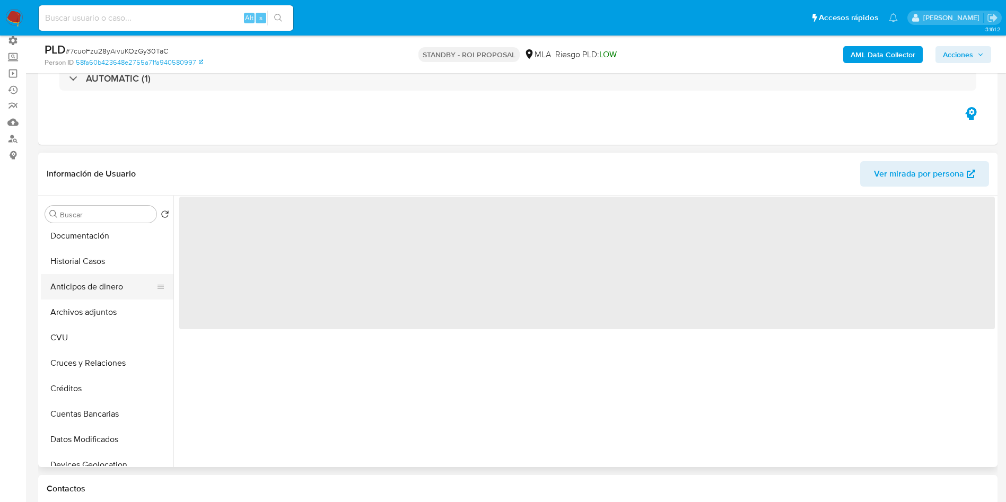
scroll to position [80, 0]
select select "10"
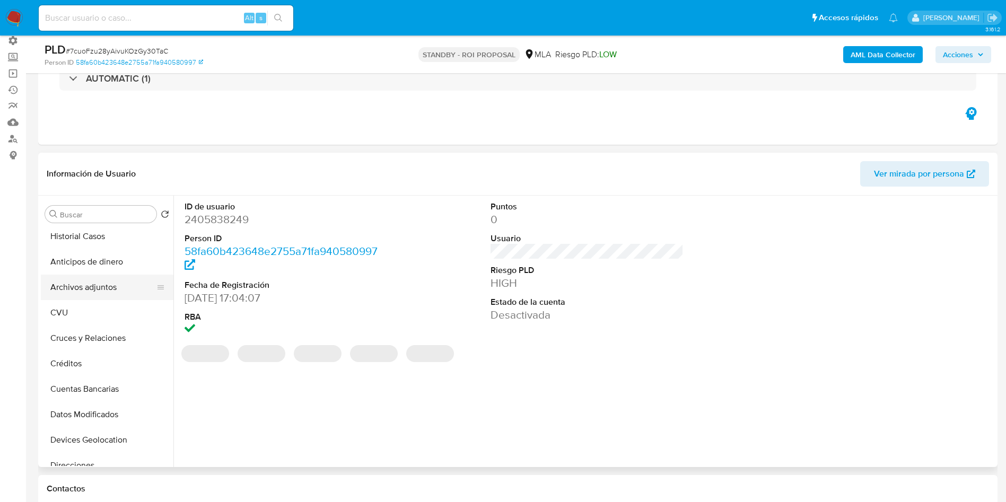
click at [76, 291] on button "Archivos adjuntos" at bounding box center [103, 287] width 124 height 25
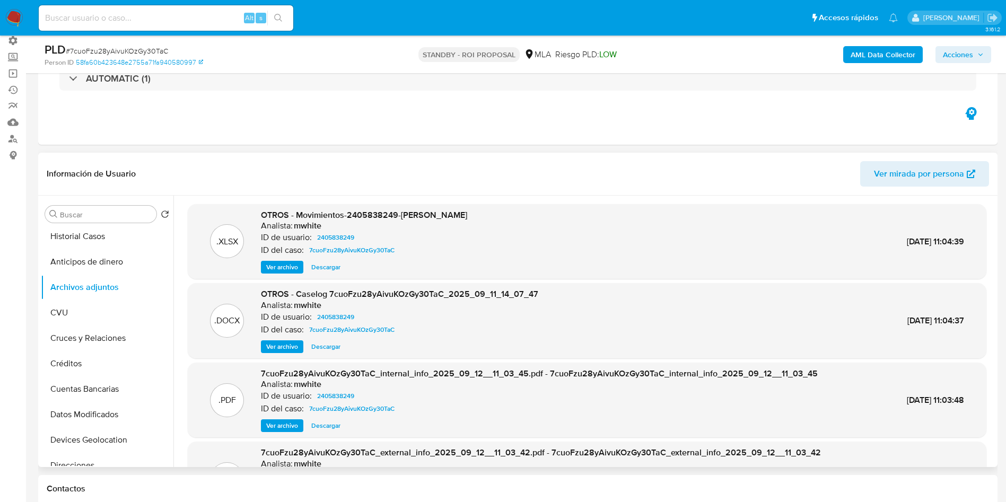
click at [284, 350] on span "Ver archivo" at bounding box center [282, 347] width 32 height 11
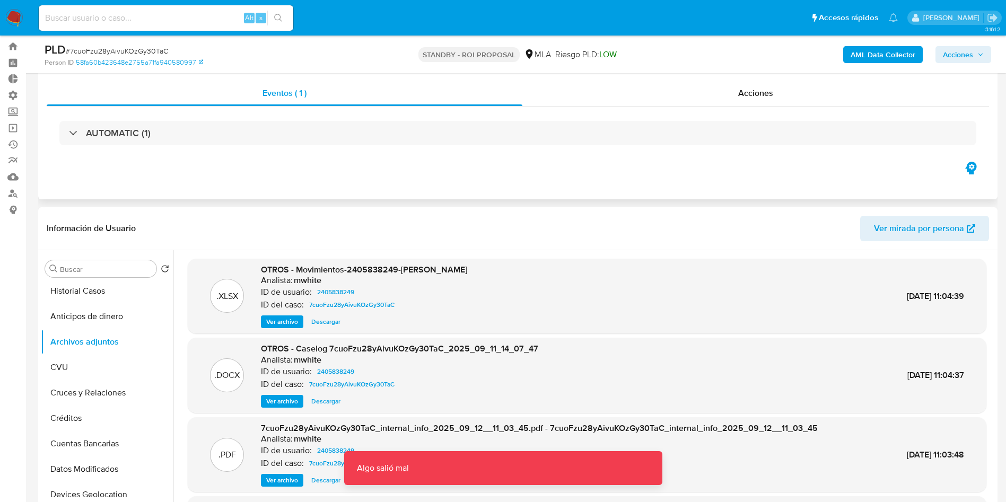
scroll to position [0, 0]
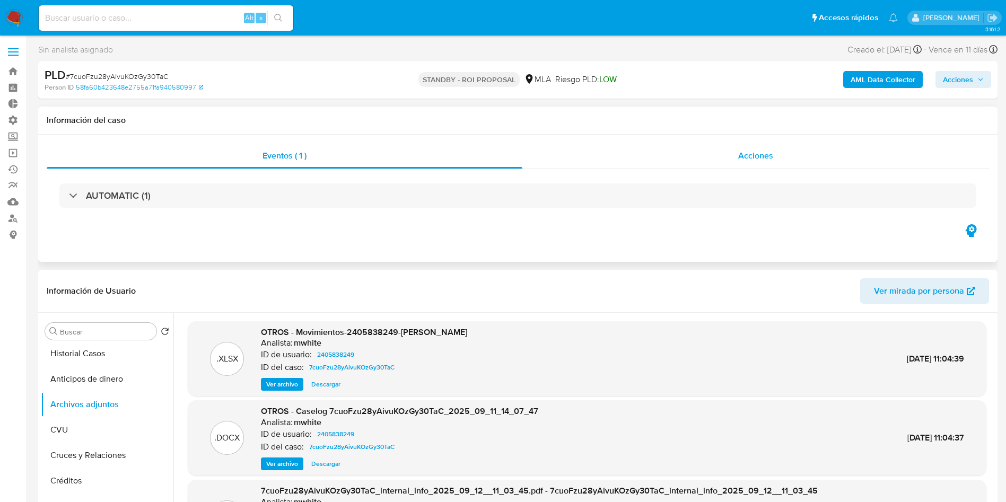
click at [799, 152] on div "Acciones" at bounding box center [756, 155] width 467 height 25
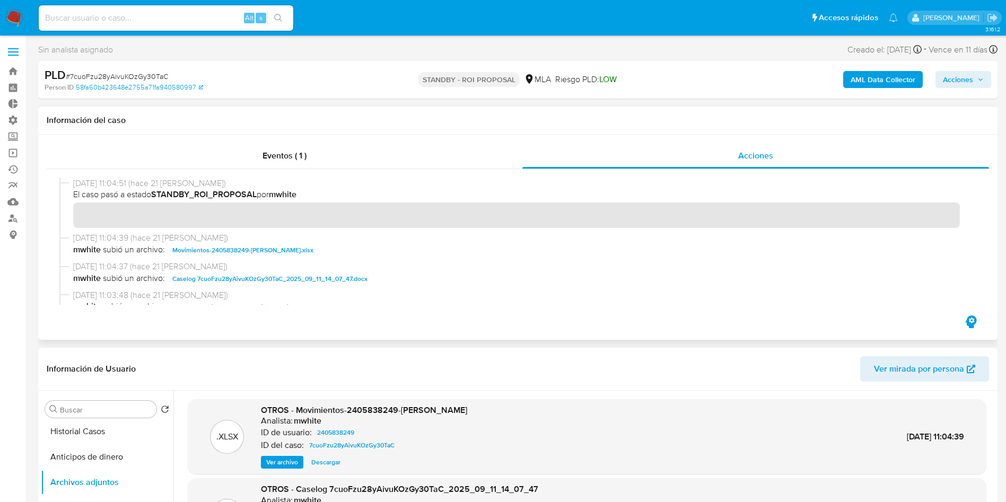
click at [278, 281] on span "Caselog 7cuoFzu28yAivuKOzGy30TaC_2025_09_11_14_07_47.docx" at bounding box center [269, 279] width 195 height 13
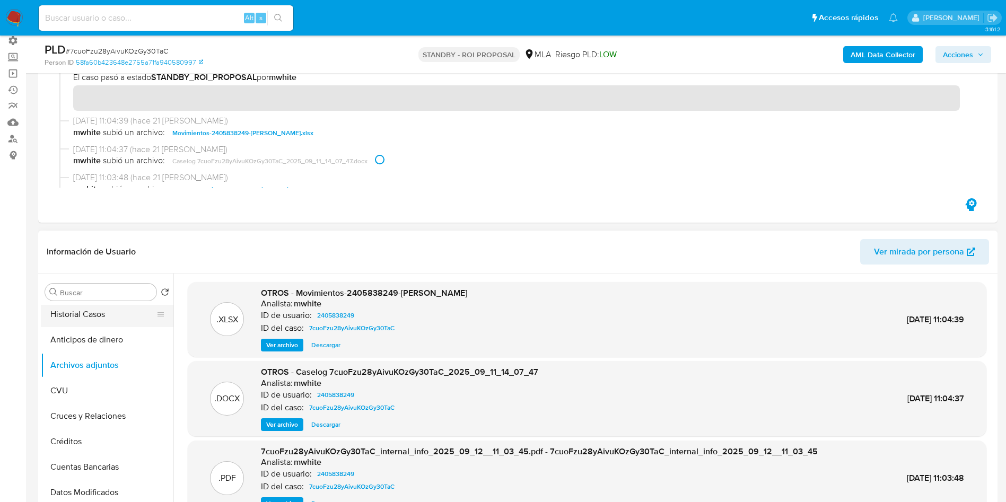
click at [100, 320] on button "Historial Casos" at bounding box center [103, 314] width 124 height 25
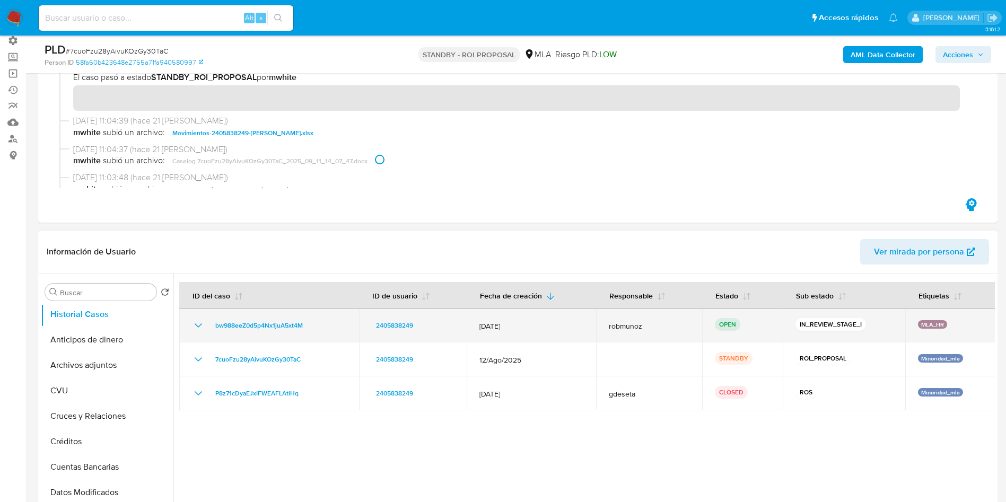
drag, startPoint x: 324, startPoint y: 326, endPoint x: 209, endPoint y: 328, distance: 115.1
click at [209, 328] on div "bw988eeZ0d5p4Nx1juA5xt4M" at bounding box center [269, 325] width 154 height 13
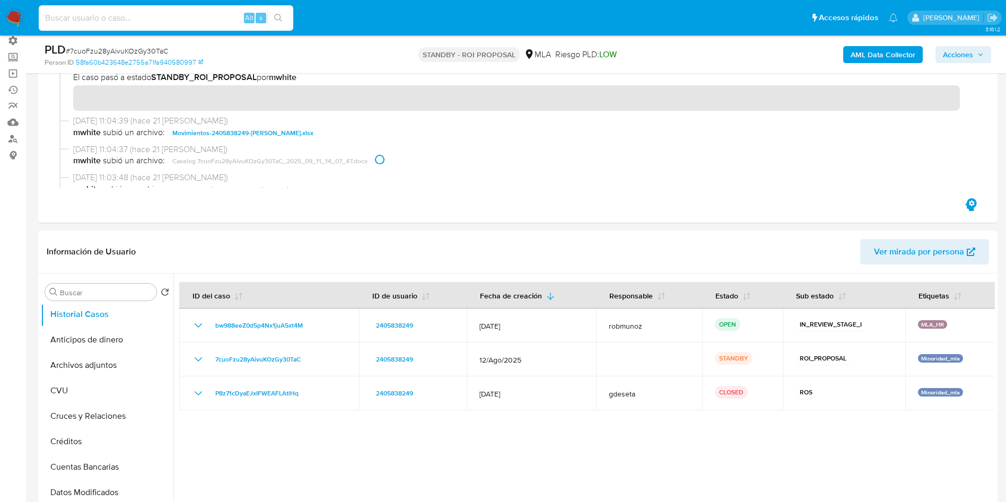
click at [140, 19] on input at bounding box center [166, 18] width 255 height 14
paste input "SrarPqJMTq8NvtQsDbsZfNYp"
type input "SrarPqJMTq8NvtQsDbsZfNYp"
click at [284, 15] on button "search-icon" at bounding box center [278, 18] width 22 height 15
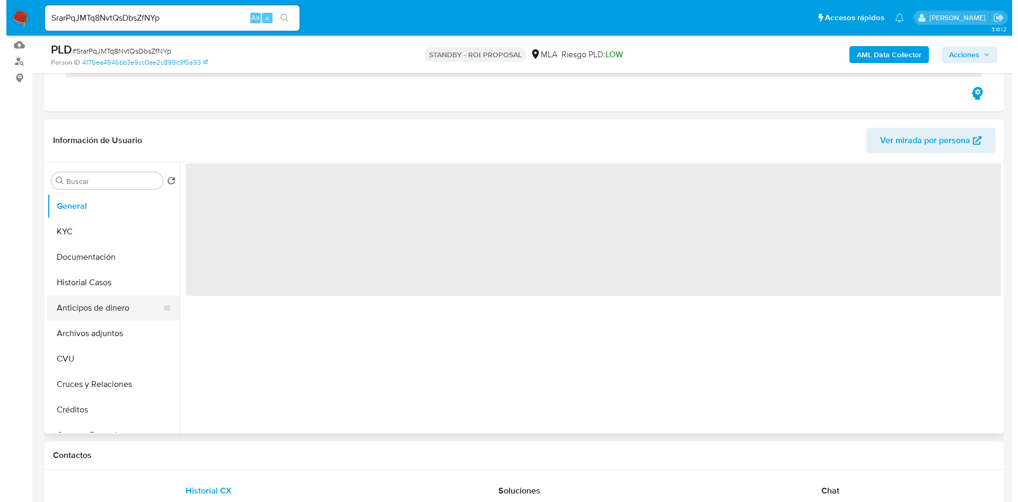
scroll to position [159, 0]
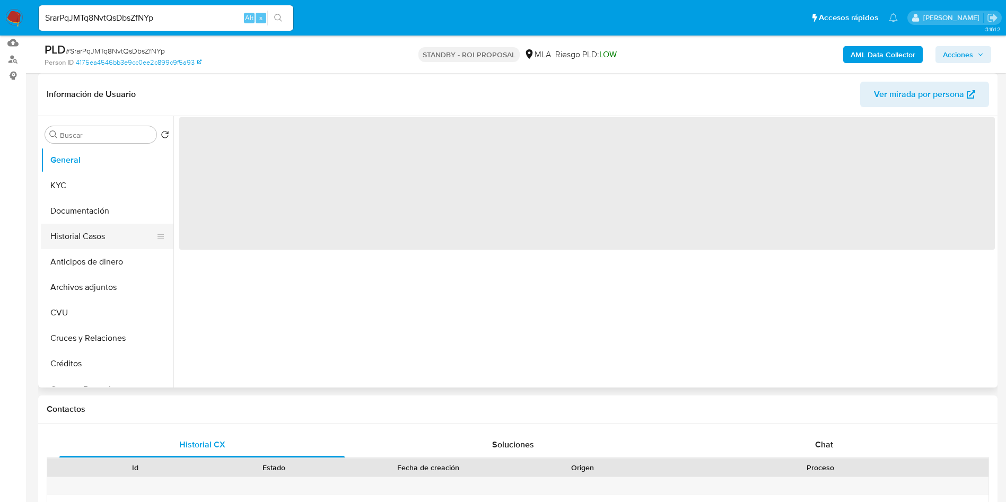
select select "10"
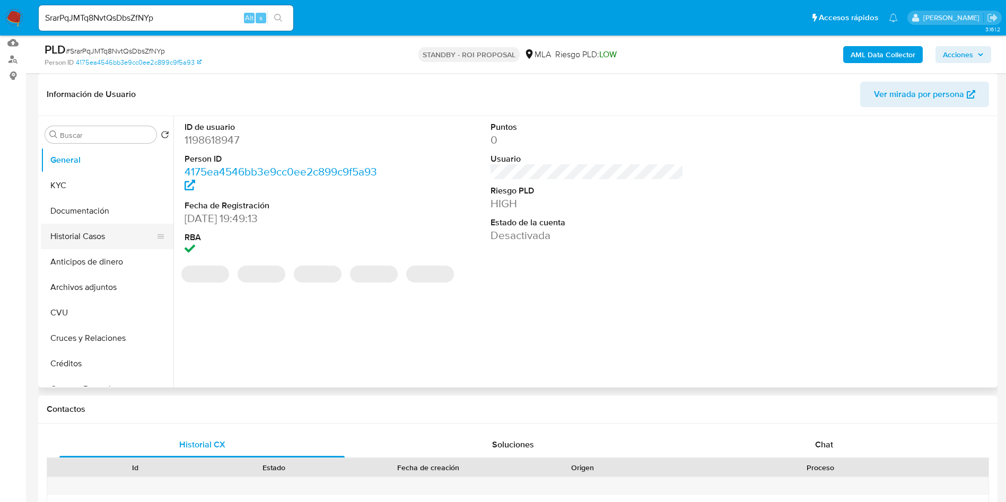
click at [71, 240] on button "Historial Casos" at bounding box center [103, 236] width 124 height 25
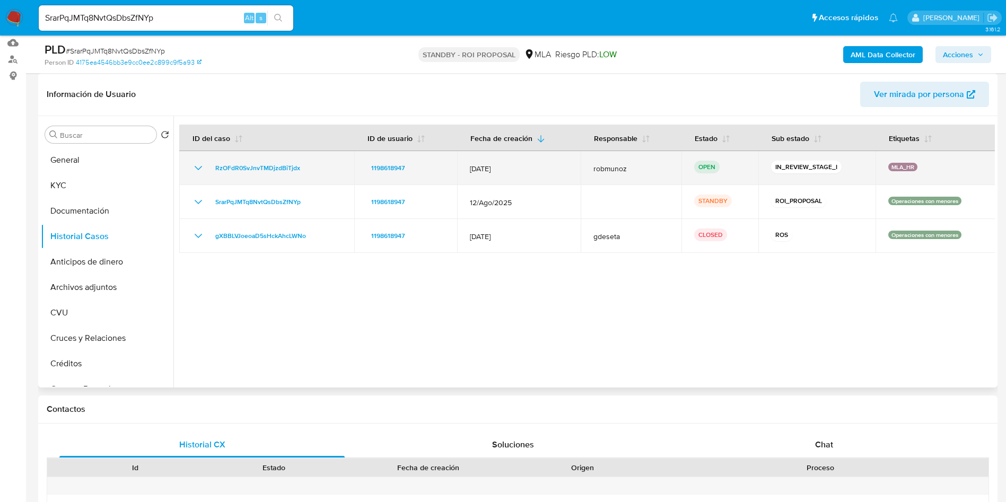
drag, startPoint x: 309, startPoint y: 172, endPoint x: 193, endPoint y: 164, distance: 116.4
click at [193, 164] on div "RzOFdR0SvJnvTMDjzdBiTjdx" at bounding box center [267, 168] width 150 height 13
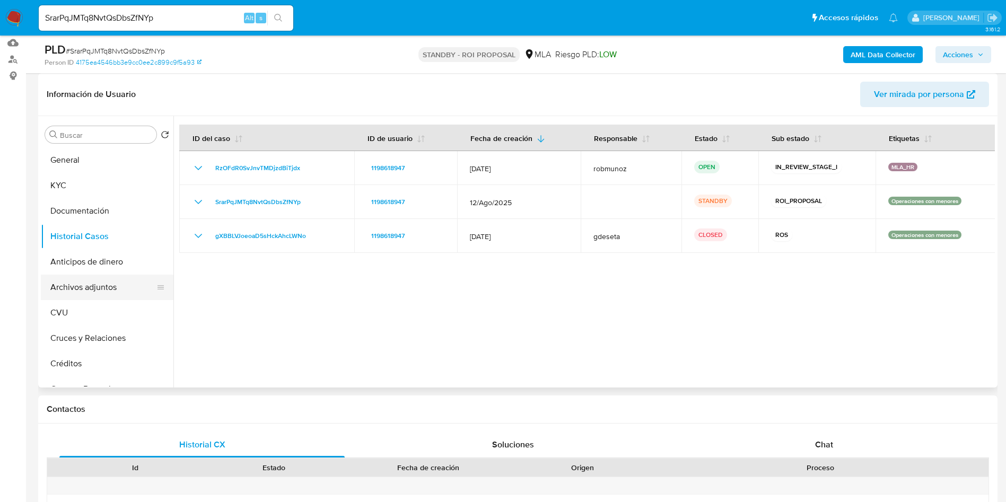
click at [77, 288] on button "Archivos adjuntos" at bounding box center [103, 287] width 124 height 25
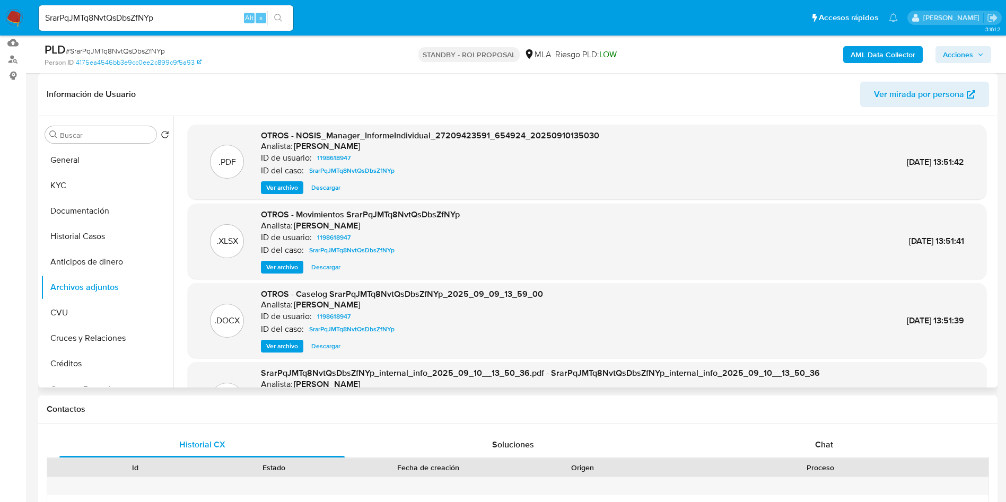
click at [278, 349] on span "Ver archivo" at bounding box center [282, 346] width 32 height 11
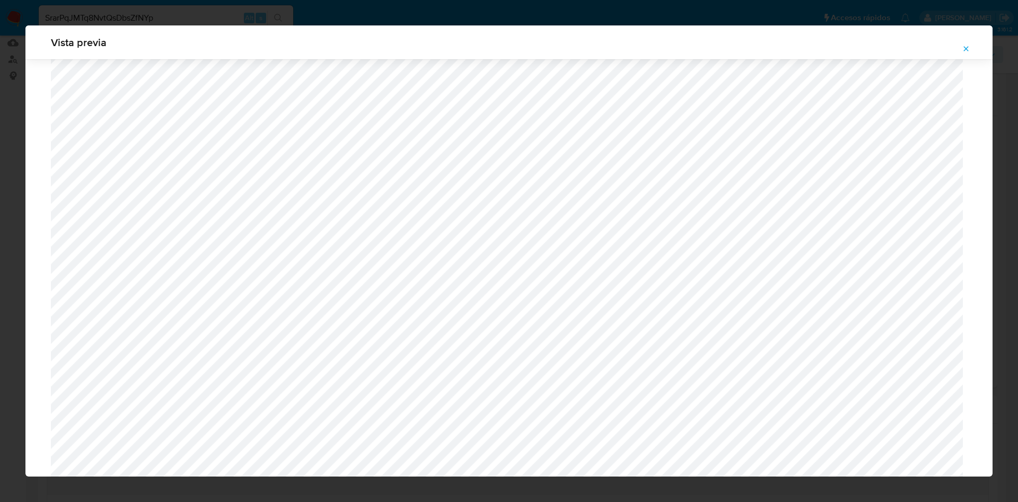
scroll to position [217, 0]
click at [969, 47] on icon "Attachment preview" at bounding box center [966, 48] width 5 height 5
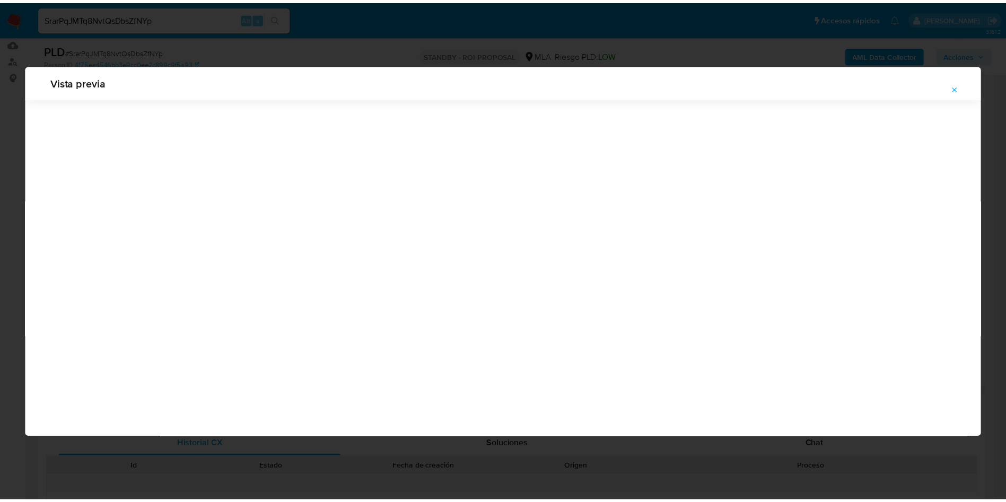
scroll to position [0, 0]
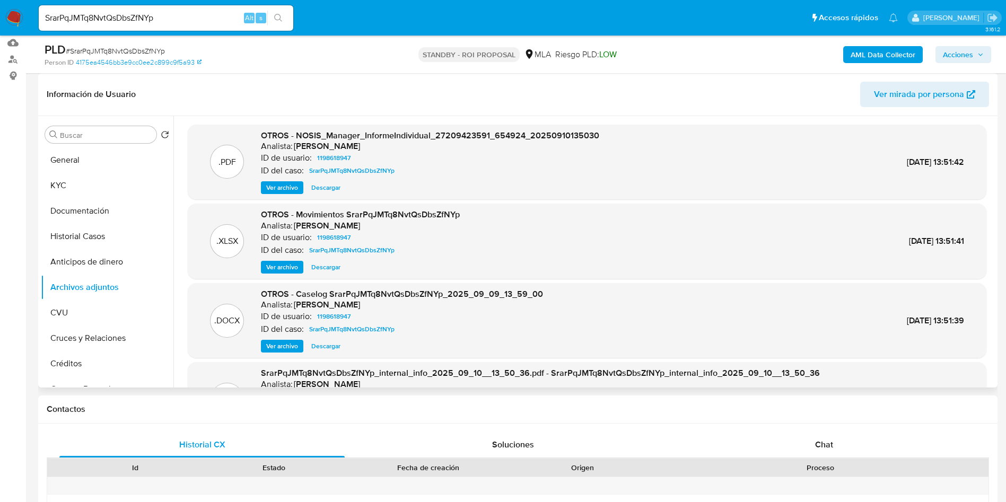
click at [118, 19] on input "SrarPqJMTq8NvtQsDbsZfNYp" at bounding box center [166, 18] width 255 height 14
paste input "7ActroDbQ9Smk849q9yc3I0"
type input "S7ActroDbQ9Smk849q9yc3I0"
click at [282, 23] on button "search-icon" at bounding box center [278, 18] width 22 height 15
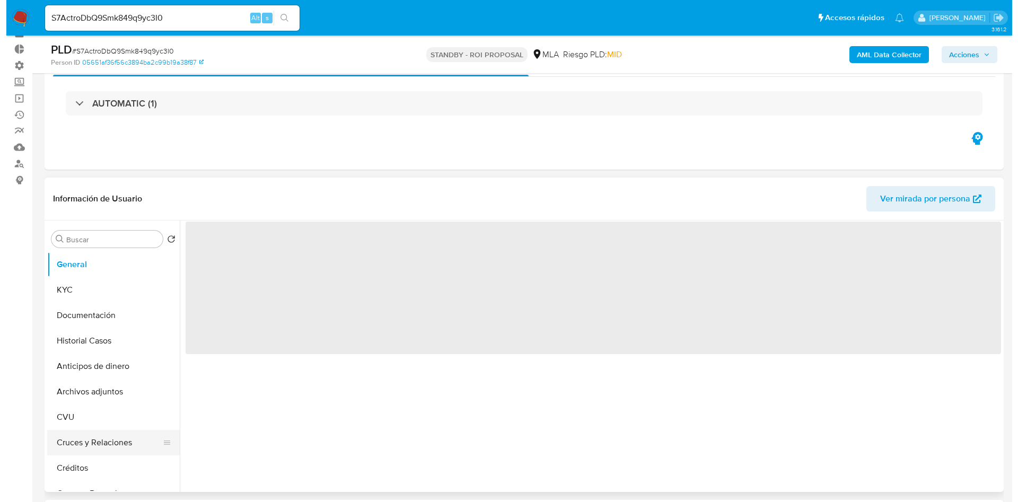
scroll to position [80, 0]
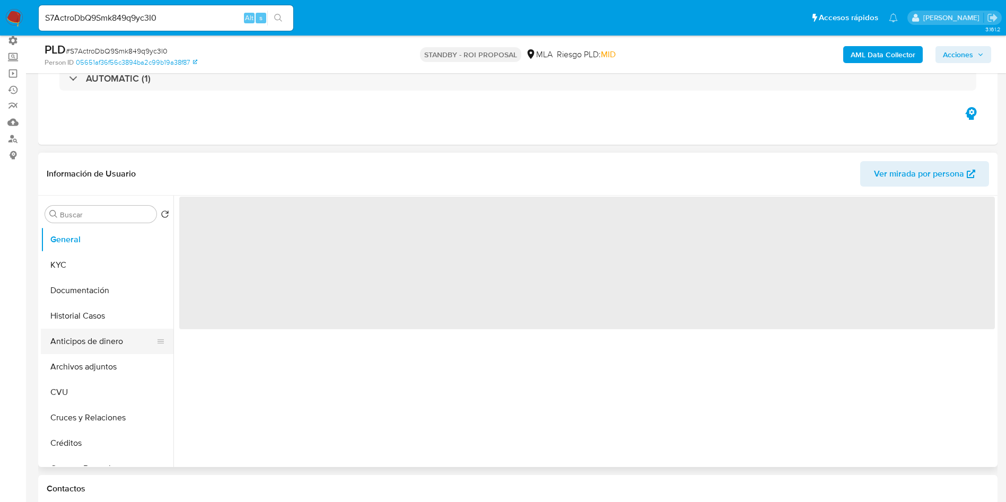
select select "10"
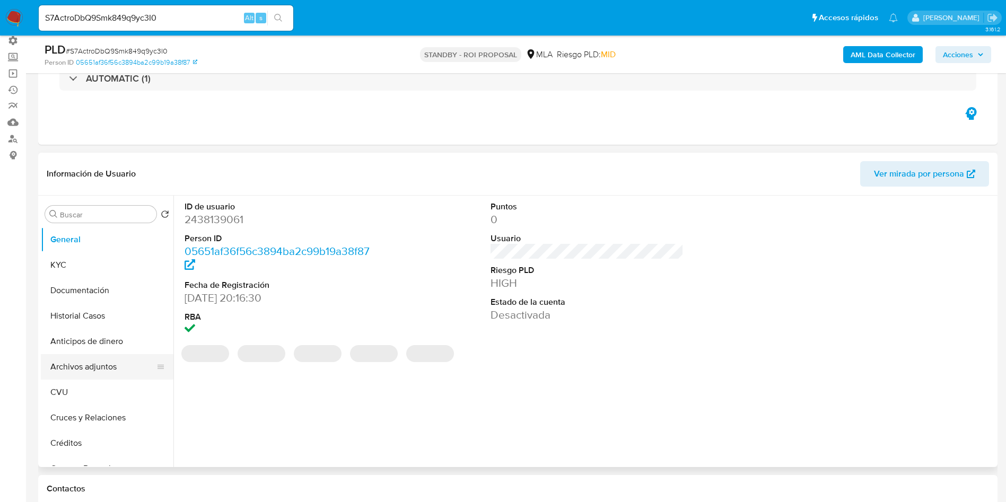
click at [97, 363] on button "Archivos adjuntos" at bounding box center [103, 366] width 124 height 25
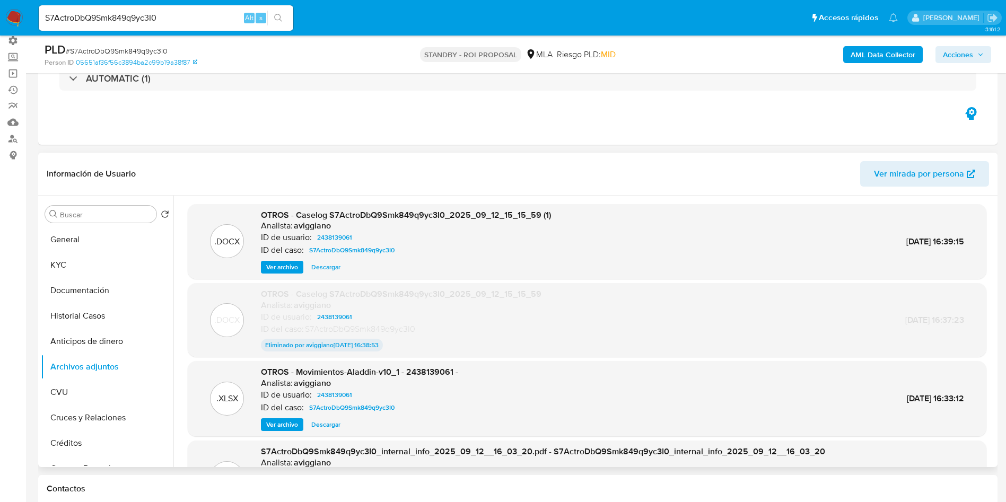
click at [285, 265] on span "Ver archivo" at bounding box center [282, 267] width 32 height 11
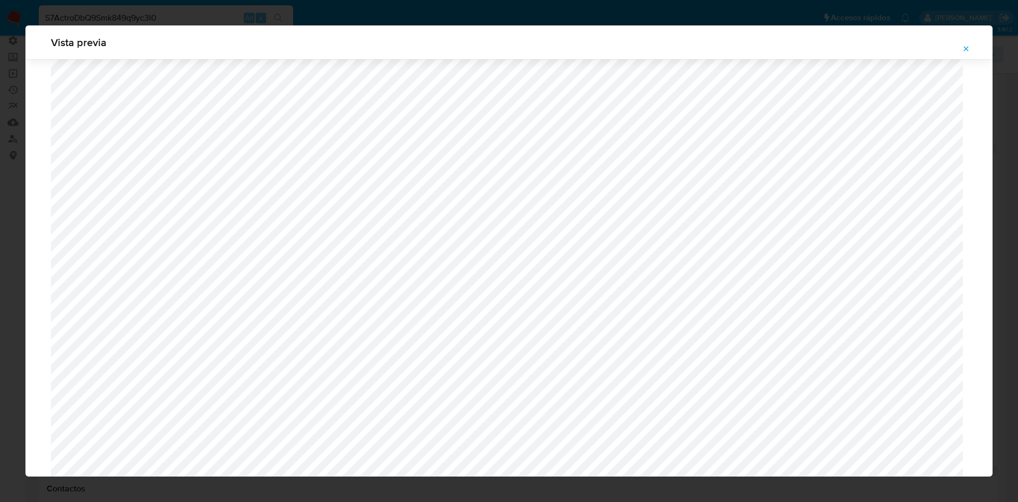
scroll to position [217, 0]
click at [968, 45] on icon "Attachment preview" at bounding box center [966, 49] width 8 height 8
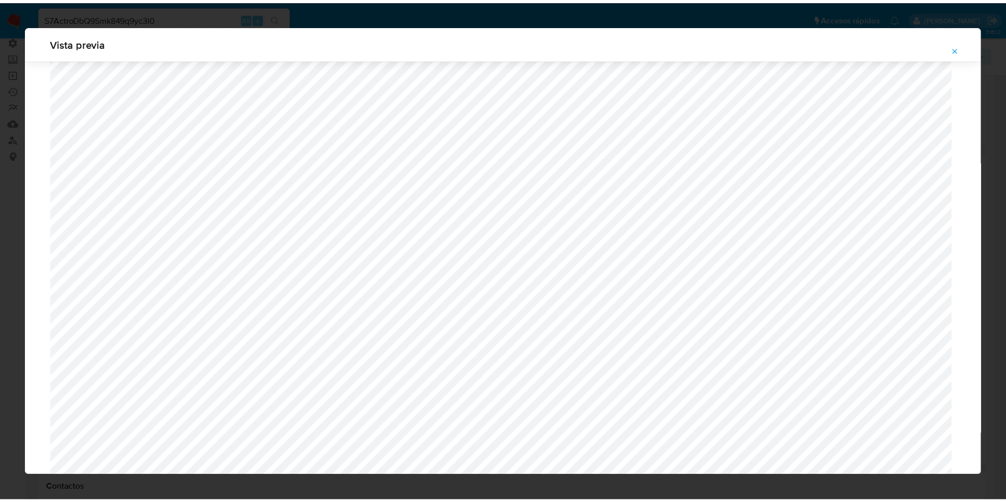
scroll to position [0, 0]
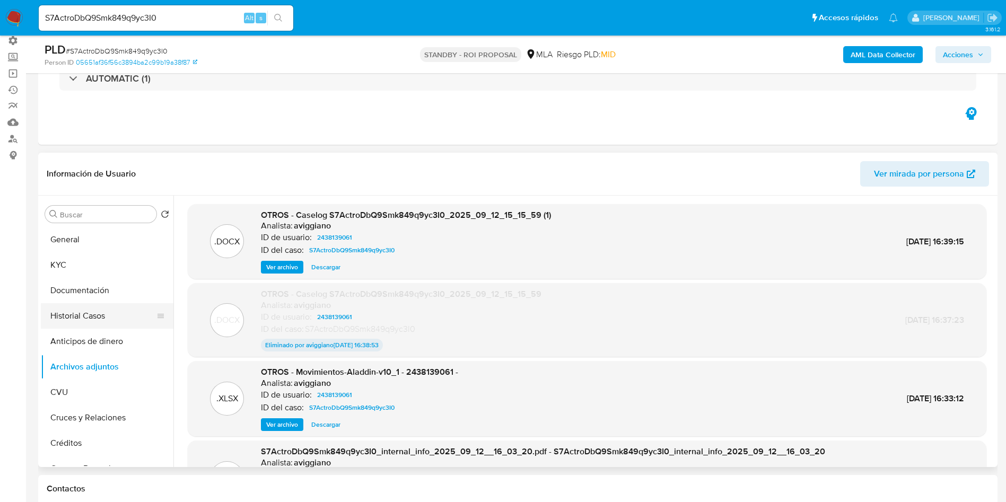
click at [93, 324] on button "Historial Casos" at bounding box center [103, 315] width 124 height 25
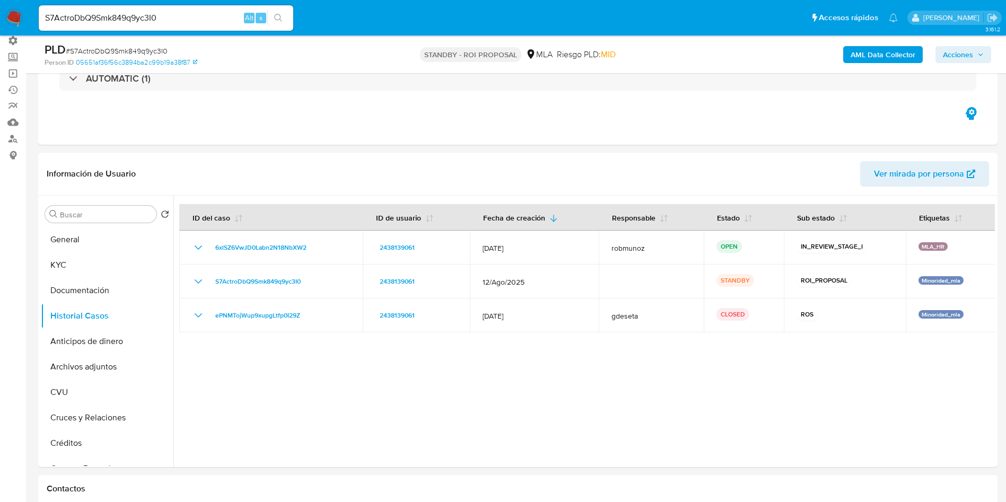
click at [110, 18] on input "S7ActroDbQ9Smk849q9yc3I0" at bounding box center [166, 18] width 255 height 14
paste input "k7wcFYwm0ilEsocGfDehRIP7"
type input "k7wcFYwm0ilEsocGfDehRIP7"
click at [280, 20] on icon "search-icon" at bounding box center [278, 18] width 8 height 8
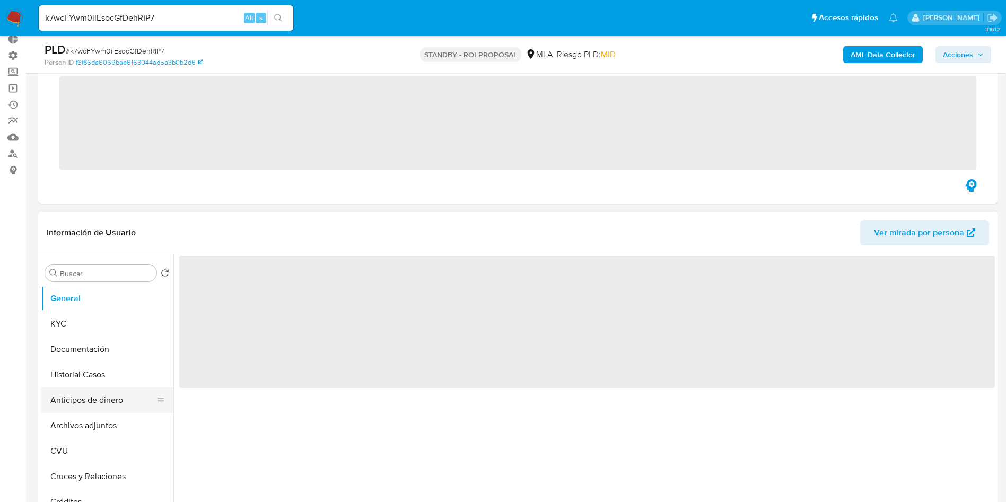
scroll to position [80, 0]
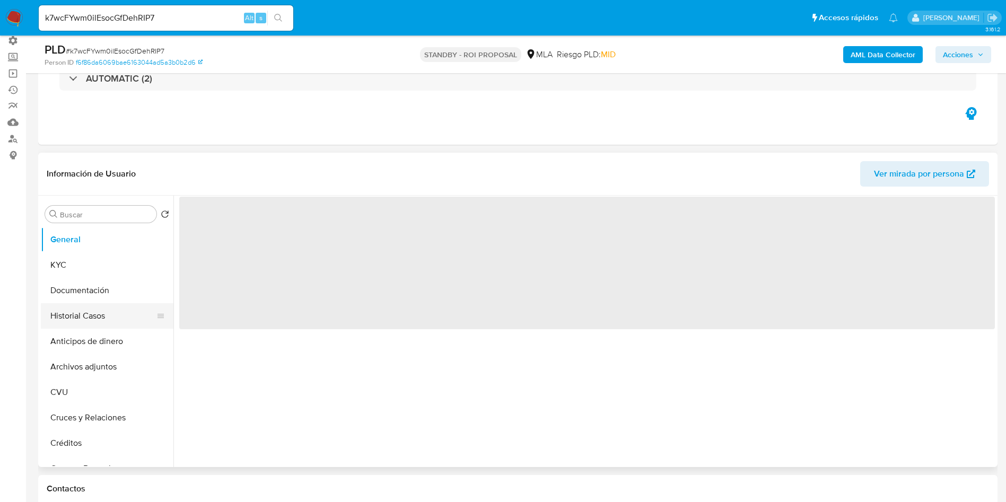
click at [81, 311] on button "Historial Casos" at bounding box center [103, 315] width 124 height 25
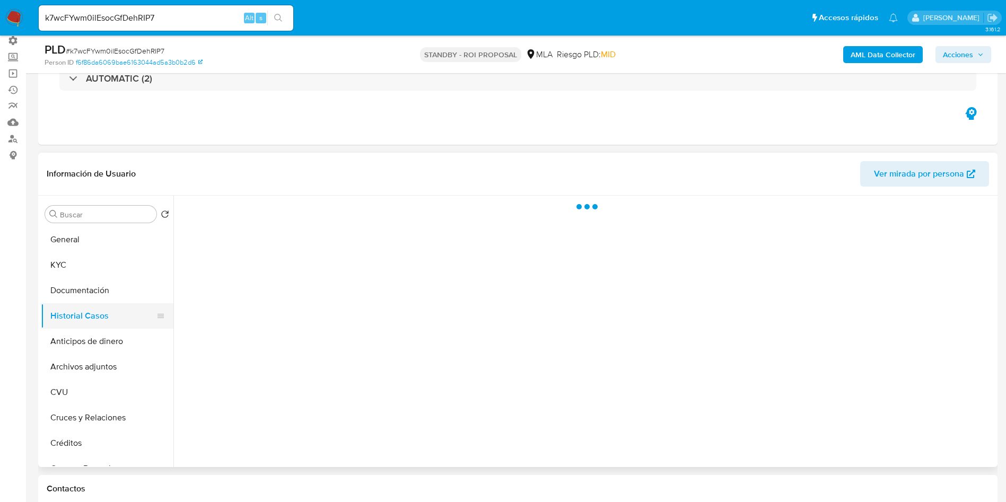
select select "10"
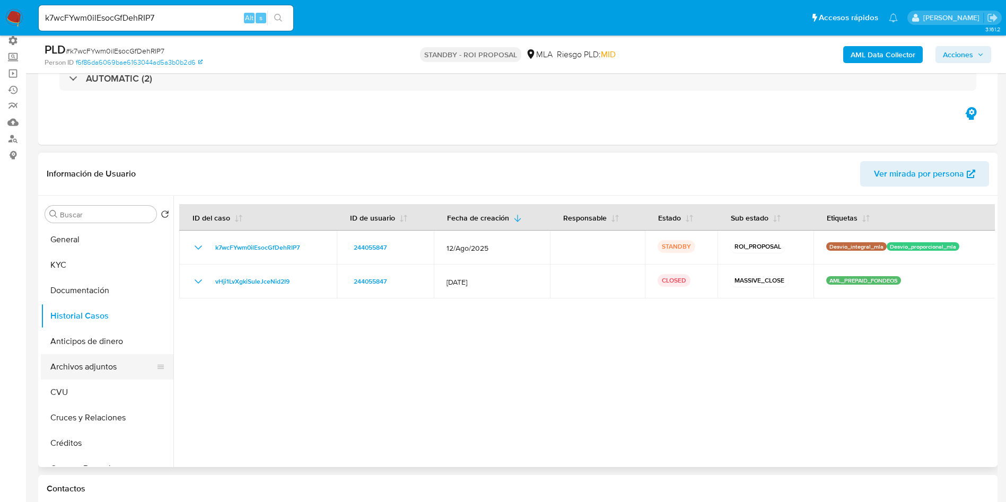
click at [79, 367] on button "Archivos adjuntos" at bounding box center [103, 366] width 124 height 25
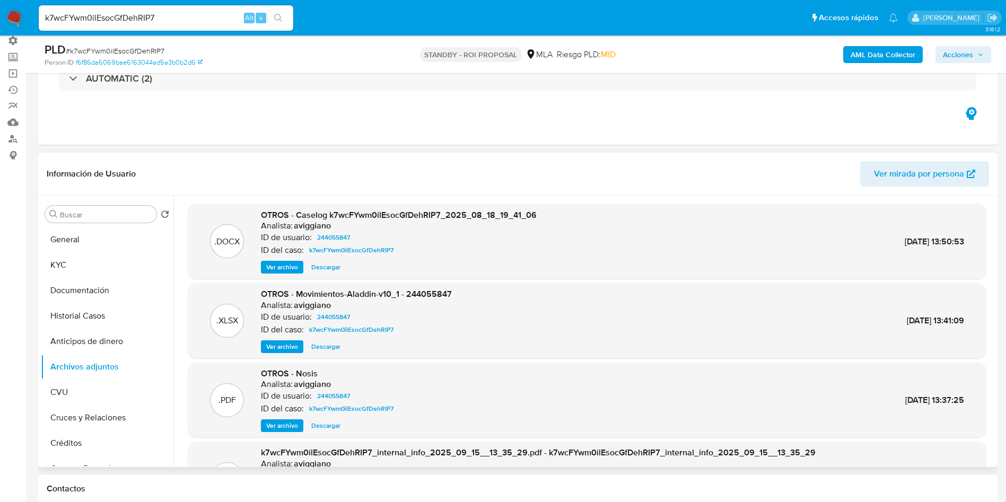
click at [311, 268] on button "Descargar" at bounding box center [326, 267] width 40 height 13
click at [111, 318] on button "Historial Casos" at bounding box center [103, 315] width 124 height 25
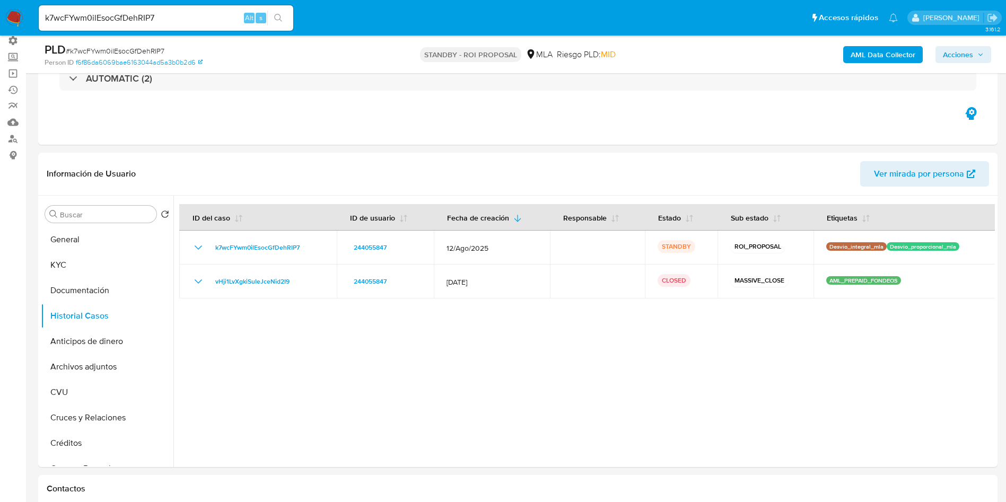
click at [125, 20] on input "k7wcFYwm0ilEsocGfDehRIP7" at bounding box center [166, 18] width 255 height 14
paste input "69yUfJ1DEqYKphSbuuYT58B2"
type input "69yUfJ1DEqYKphSbuuYT58B2"
click at [277, 20] on icon "search-icon" at bounding box center [278, 18] width 8 height 8
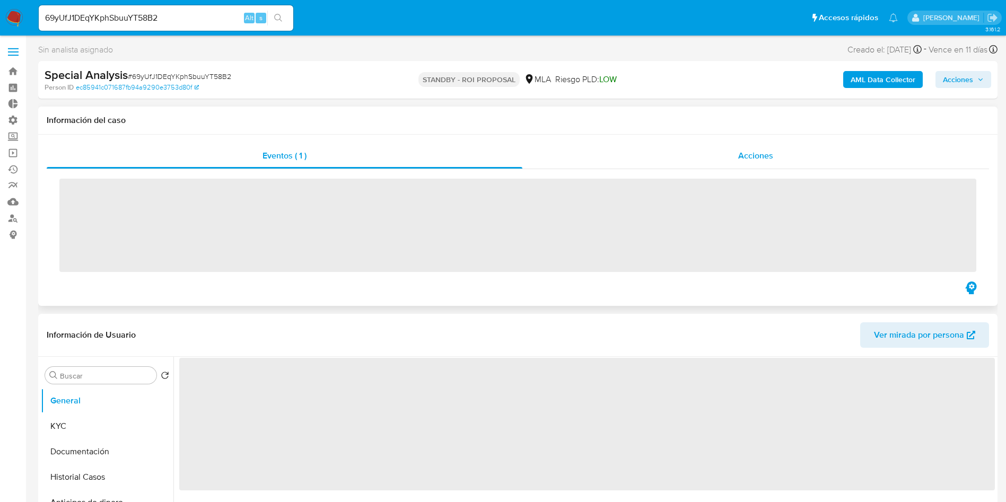
click at [763, 151] on span "Acciones" at bounding box center [755, 156] width 35 height 12
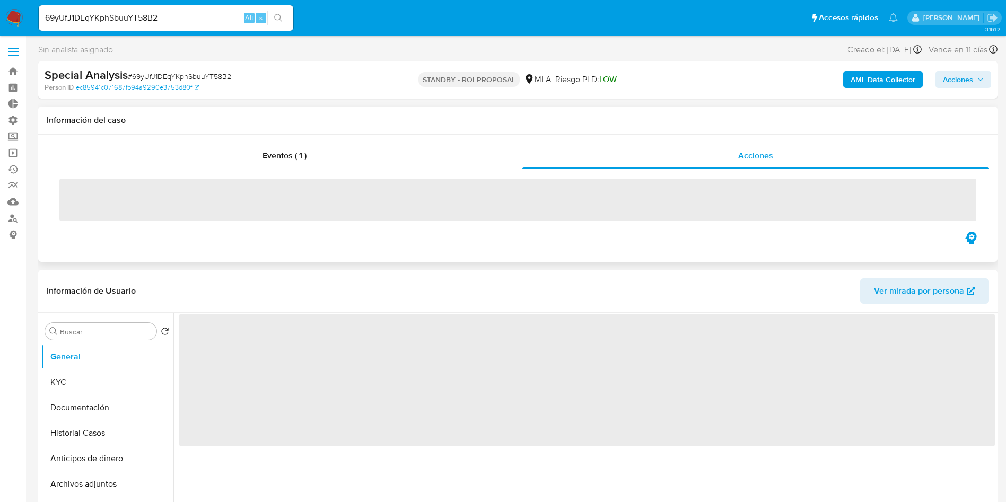
select select "10"
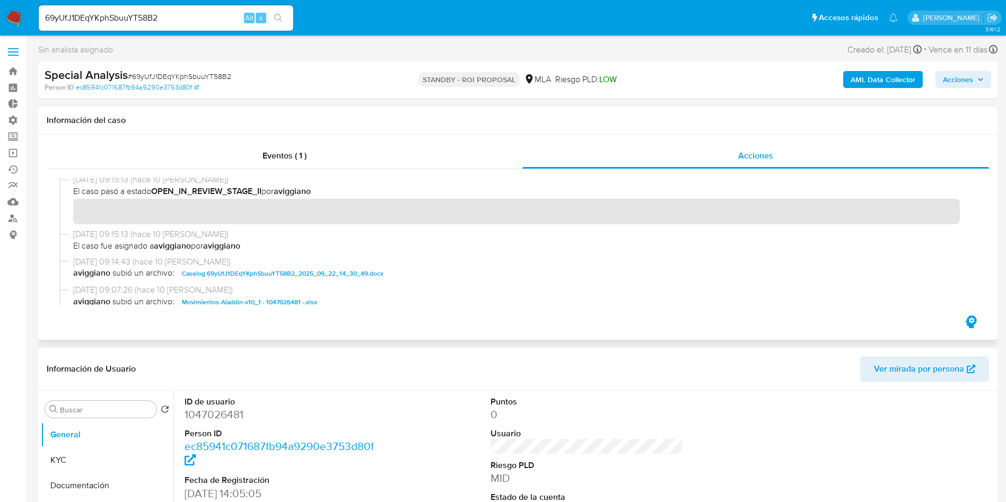
scroll to position [239, 0]
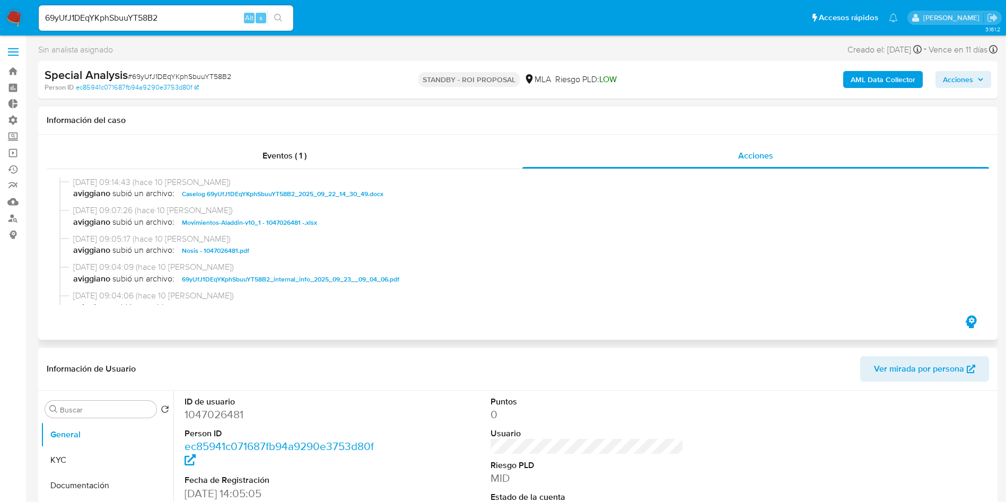
click at [323, 193] on span "Caselog 69yUfJ1DEqYKphSbuuYT58B2_2025_09_22_14_30_49.docx" at bounding box center [283, 194] width 202 height 13
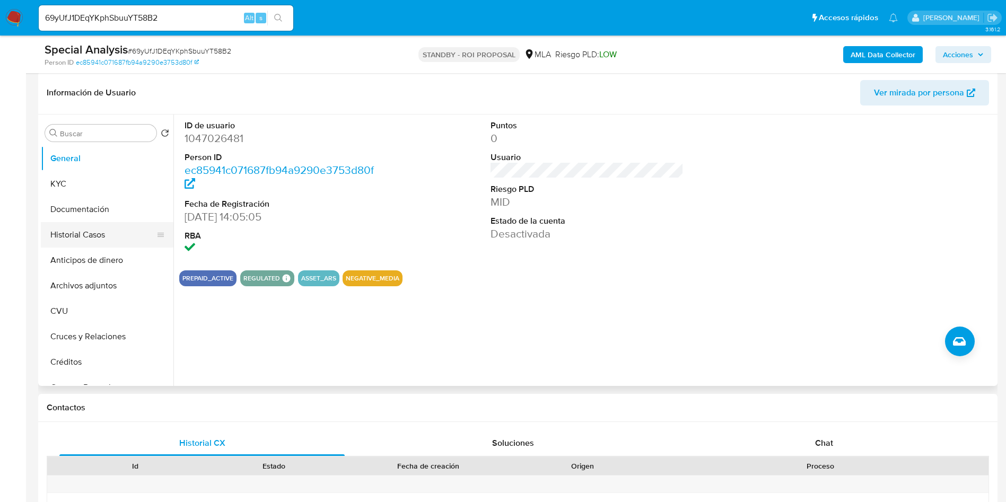
click at [71, 236] on button "Historial Casos" at bounding box center [103, 234] width 124 height 25
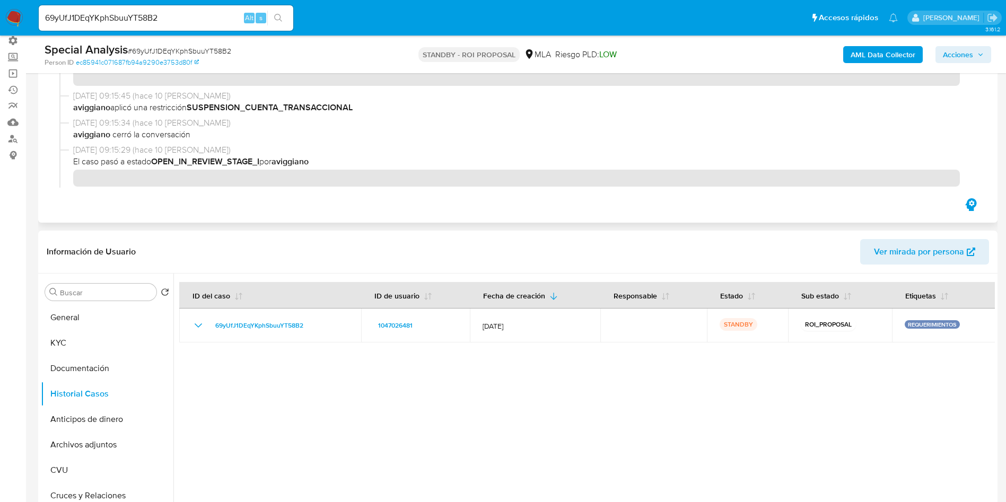
scroll to position [0, 0]
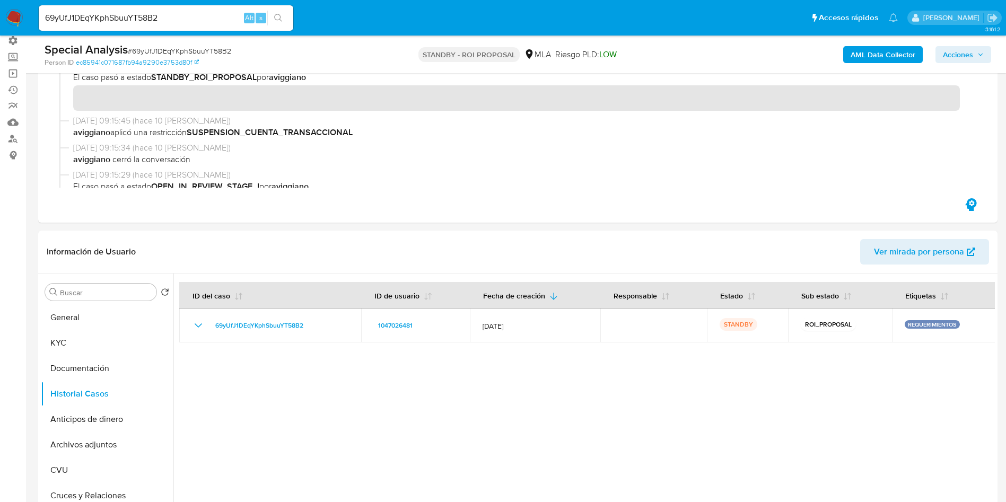
click at [103, 15] on input "69yUfJ1DEqYKphSbuuYT58B2" at bounding box center [166, 18] width 255 height 14
paste input "GifHYpTAJu3UwDsebfvZZ3q0"
click at [291, 15] on input "GifHYpTAJu3UwDsebfvZZ3q0" at bounding box center [166, 18] width 255 height 14
type input "GifHYpTAJu3UwDsebfvZZ3q0"
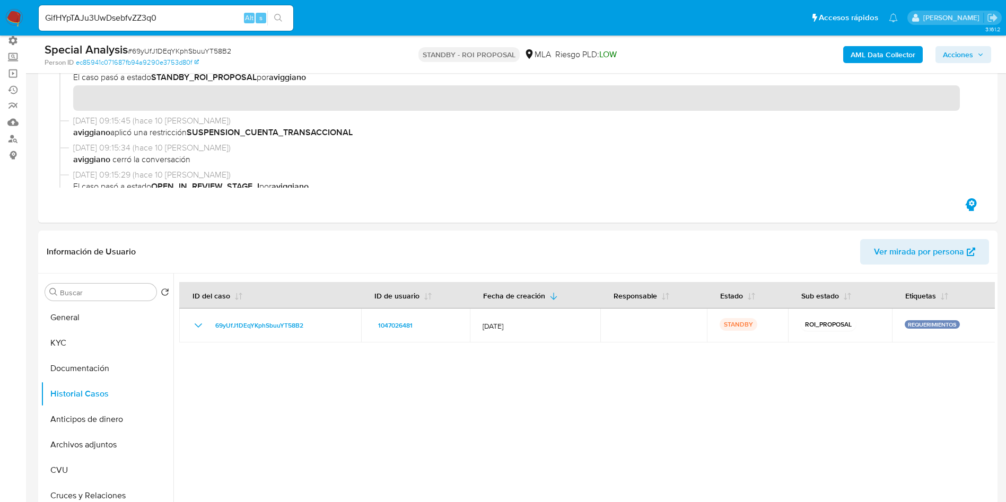
click at [280, 14] on icon "search-icon" at bounding box center [278, 18] width 8 height 8
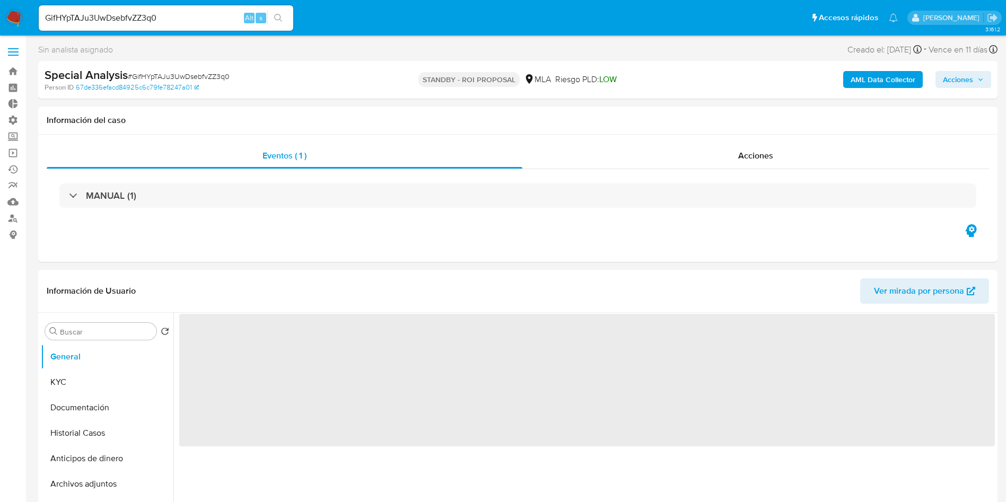
select select "10"
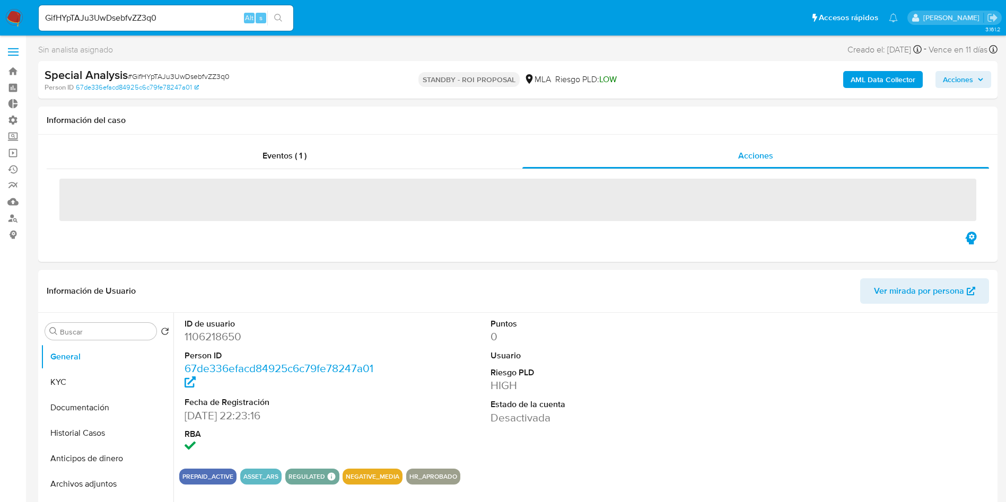
select select "10"
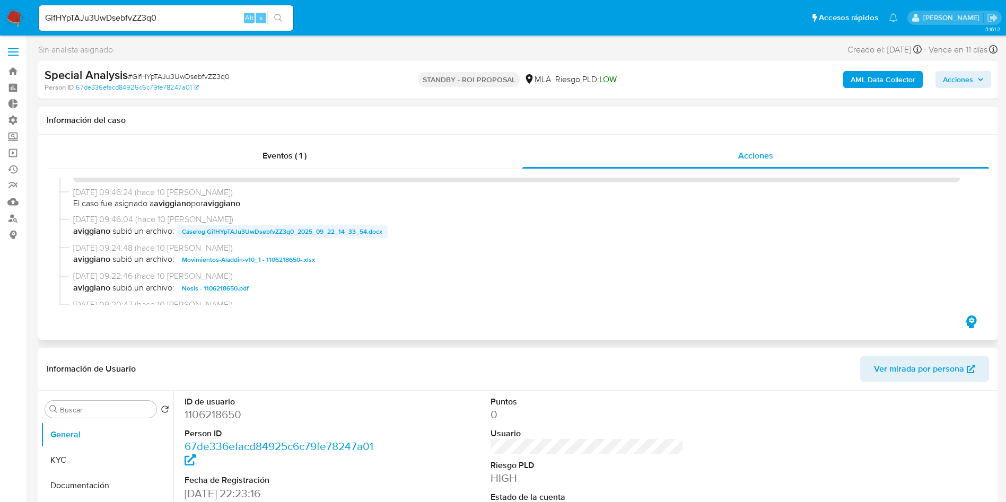
scroll to position [477, 0]
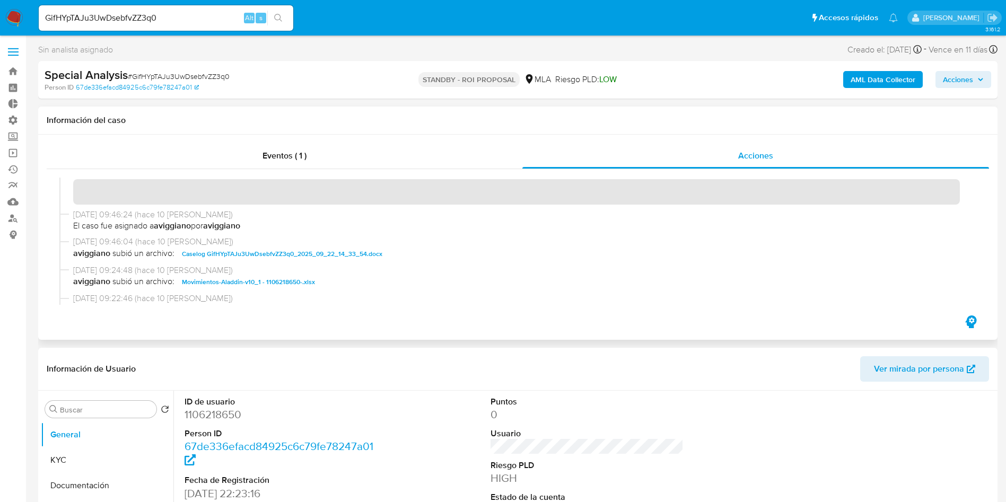
click at [236, 253] on span "Caselog GifHYpTAJu3UwDsebfvZZ3q0_2025_09_22_14_33_54.docx" at bounding box center [282, 254] width 201 height 13
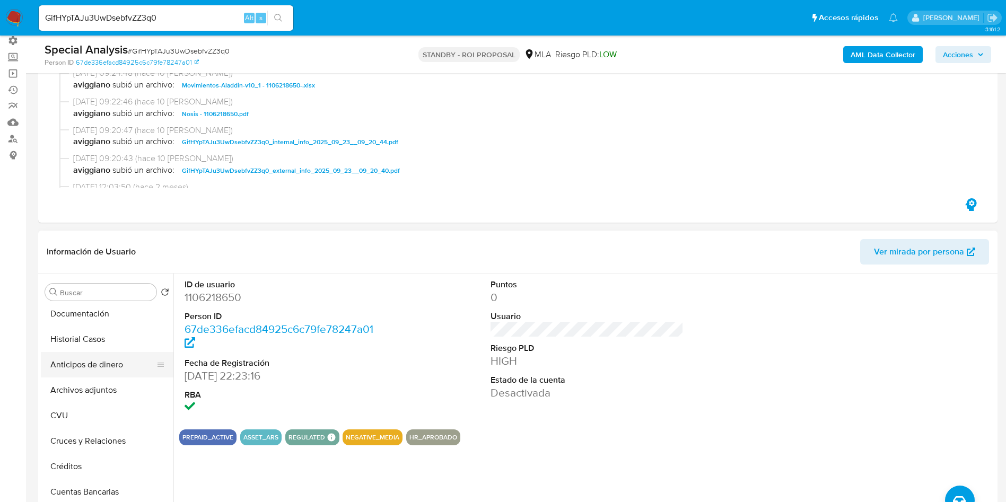
scroll to position [80, 0]
click at [95, 319] on button "Historial Casos" at bounding box center [103, 314] width 124 height 25
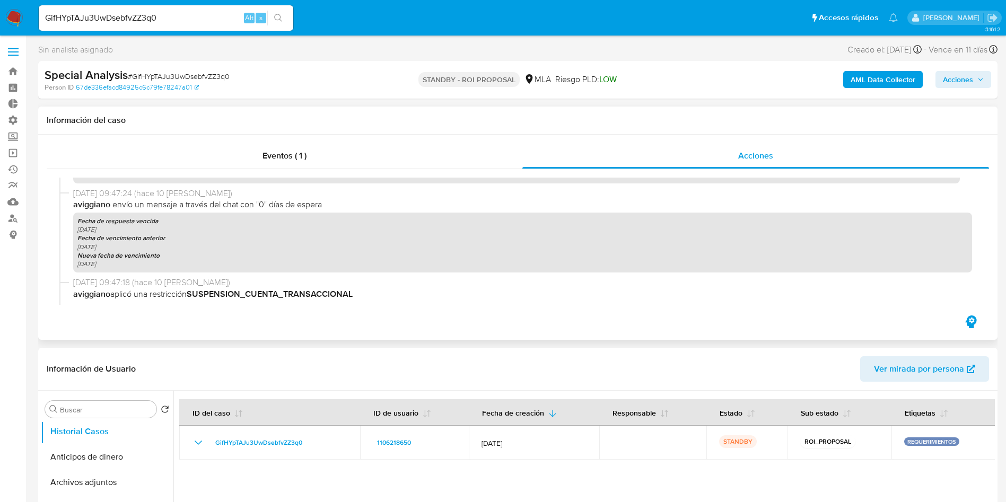
scroll to position [239, 0]
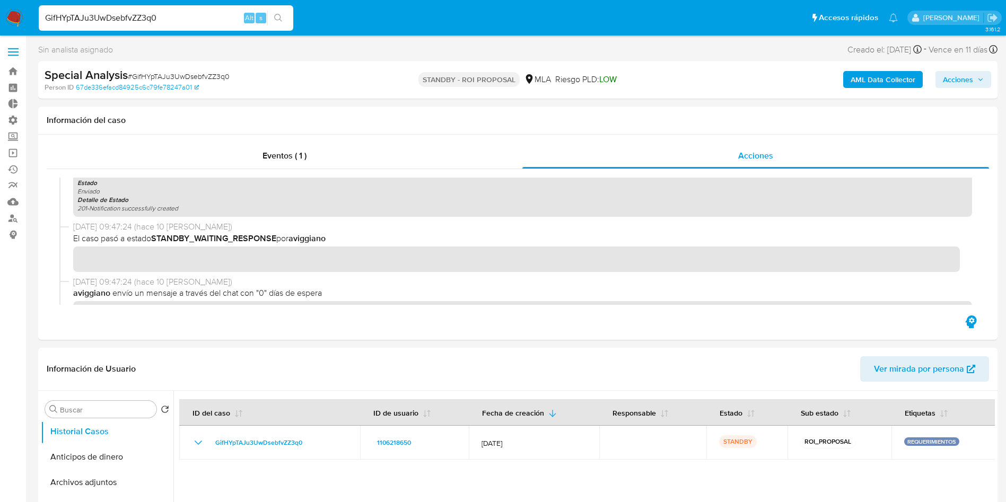
click at [91, 13] on input "GifHYpTAJu3UwDsebfvZZ3q0" at bounding box center [166, 18] width 255 height 14
paste input "Ew7RAHUFH8NDL0WwQSGAUUJC"
type input "Ew7RAHUFH8NDL0WwQSGAUUJC"
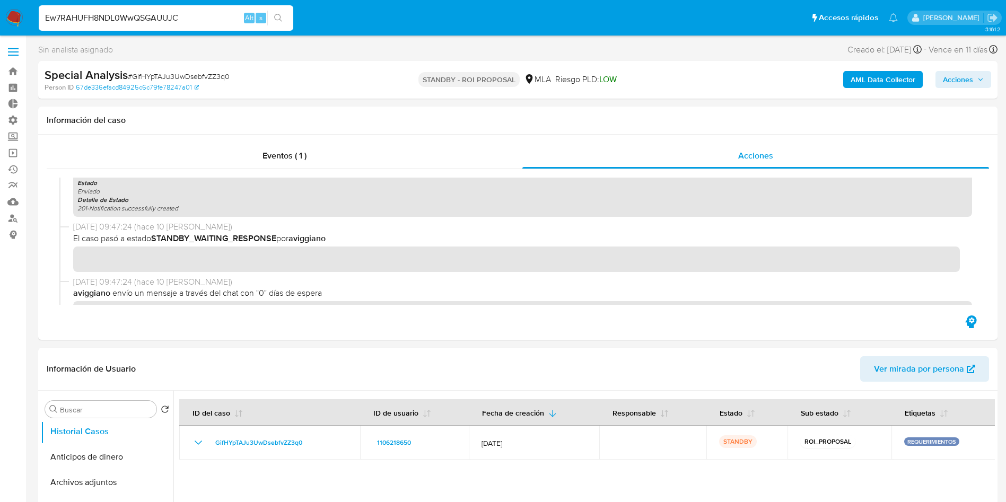
click at [278, 19] on icon "search-icon" at bounding box center [278, 18] width 8 height 8
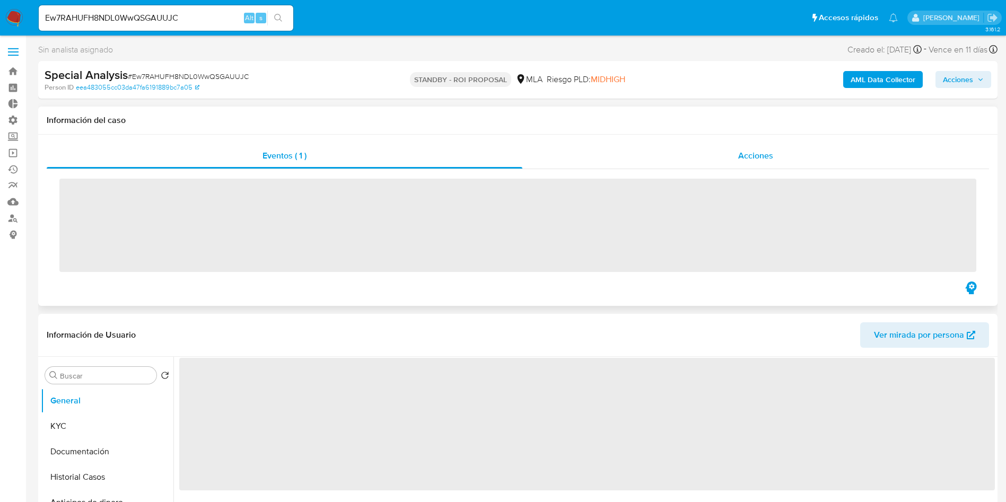
click at [790, 161] on div "Acciones" at bounding box center [756, 155] width 467 height 25
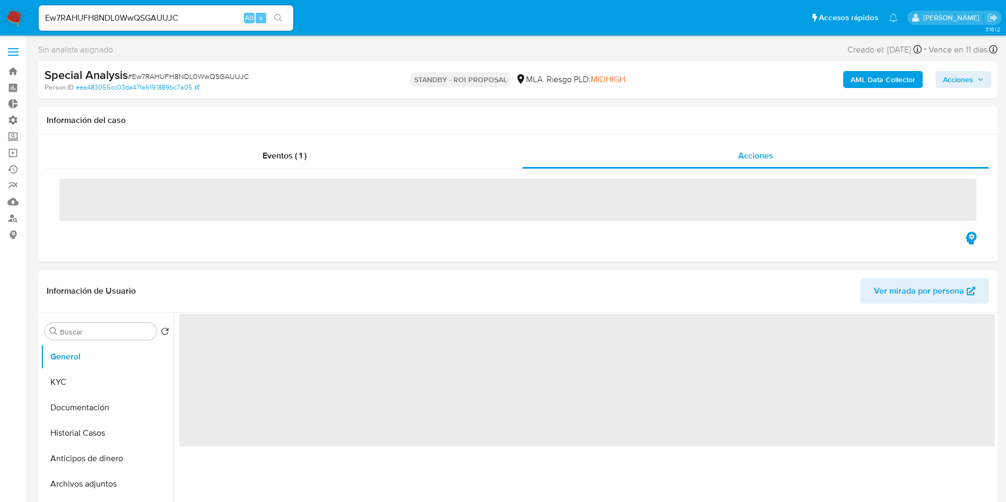
select select "10"
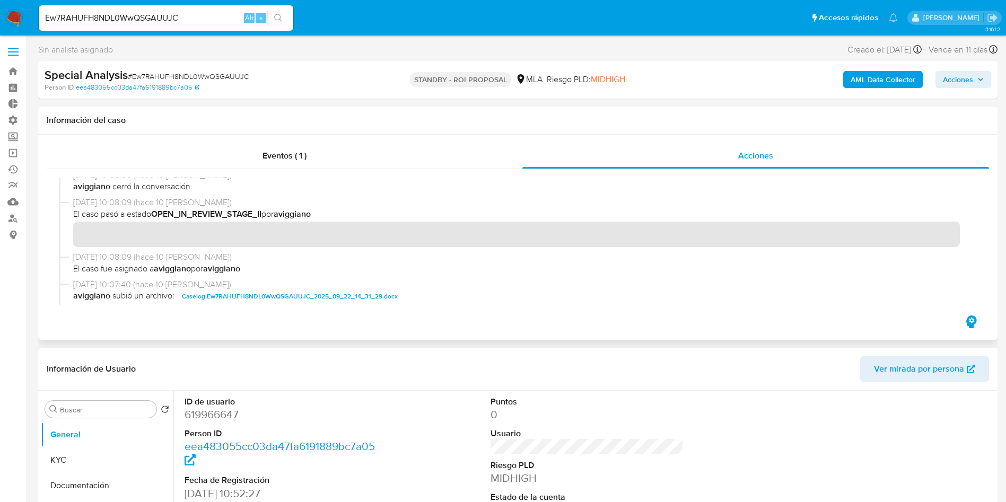
scroll to position [159, 0]
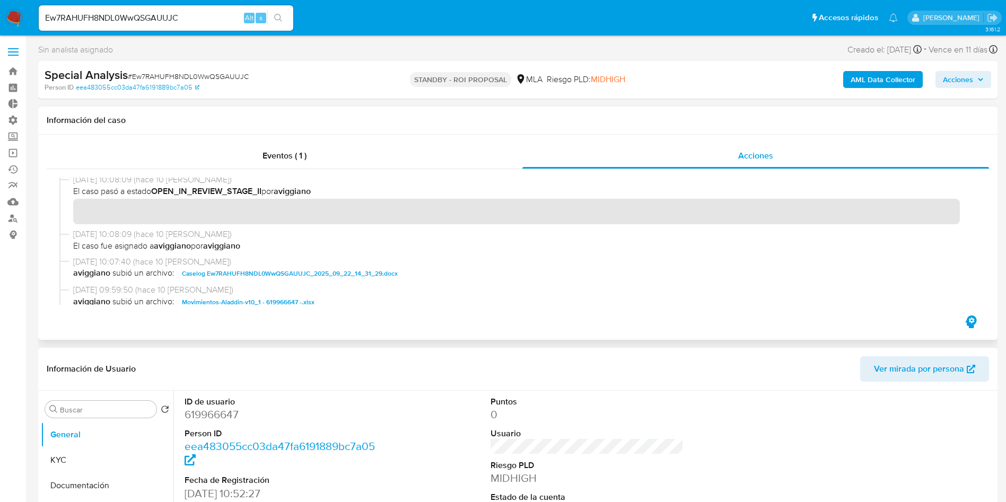
click at [268, 269] on span "Caselog Ew7RAHUFH8NDL0WwQSGAUUJC_2025_09_22_14_31_29.docx" at bounding box center [290, 273] width 216 height 13
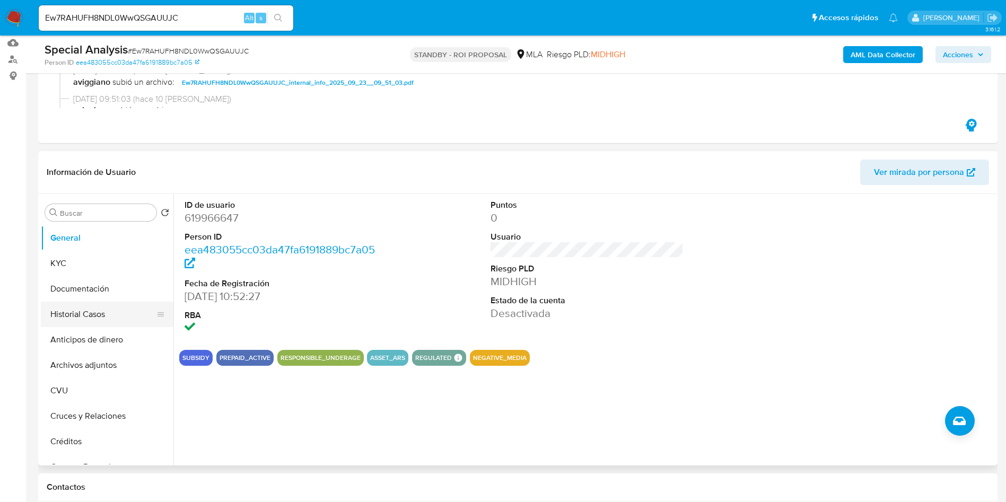
click at [82, 317] on button "Historial Casos" at bounding box center [103, 314] width 124 height 25
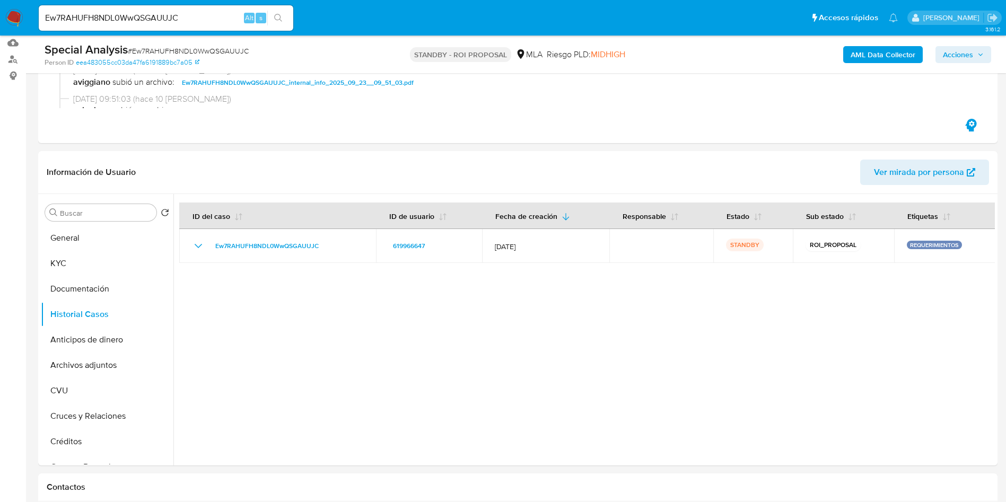
click at [120, 18] on input "Ew7RAHUFH8NDL0WwQSGAUUJC" at bounding box center [166, 18] width 255 height 14
click at [274, 24] on button "search-icon" at bounding box center [278, 18] width 22 height 15
click at [278, 20] on icon "search-icon" at bounding box center [278, 18] width 8 height 8
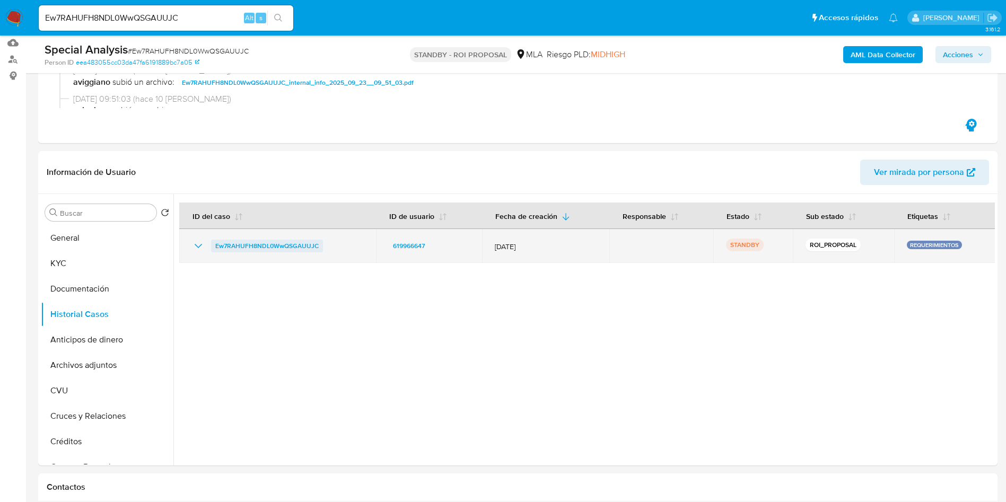
click at [307, 246] on span "Ew7RAHUFH8NDL0WwQSGAUUJC" at bounding box center [266, 246] width 103 height 13
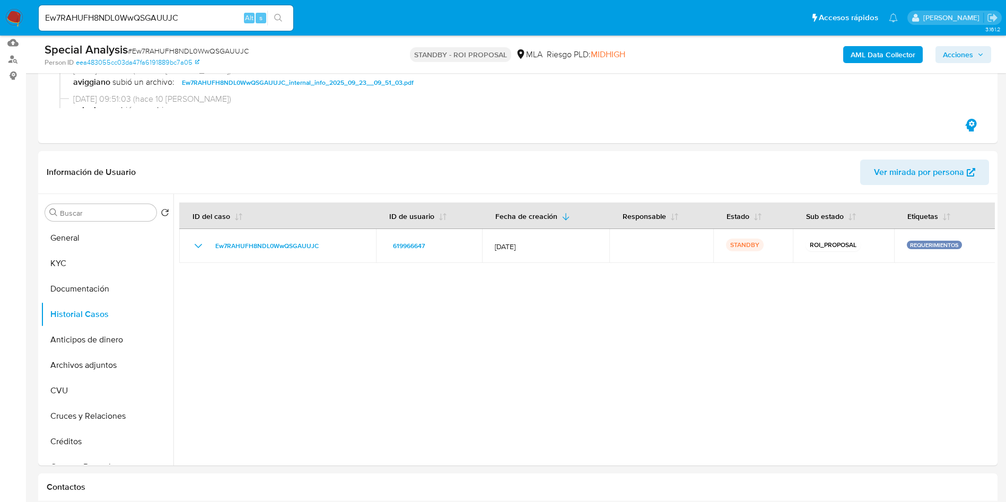
click at [84, 15] on input "Ew7RAHUFH8NDL0WwQSGAUUJC" at bounding box center [166, 18] width 255 height 14
paste input "BwqWtYQJFBBFCbBP1tgrwLZz"
type input "BwqWtYQJFBBFCbBP1tgrwLZz"
click at [279, 14] on icon "search-icon" at bounding box center [278, 18] width 8 height 8
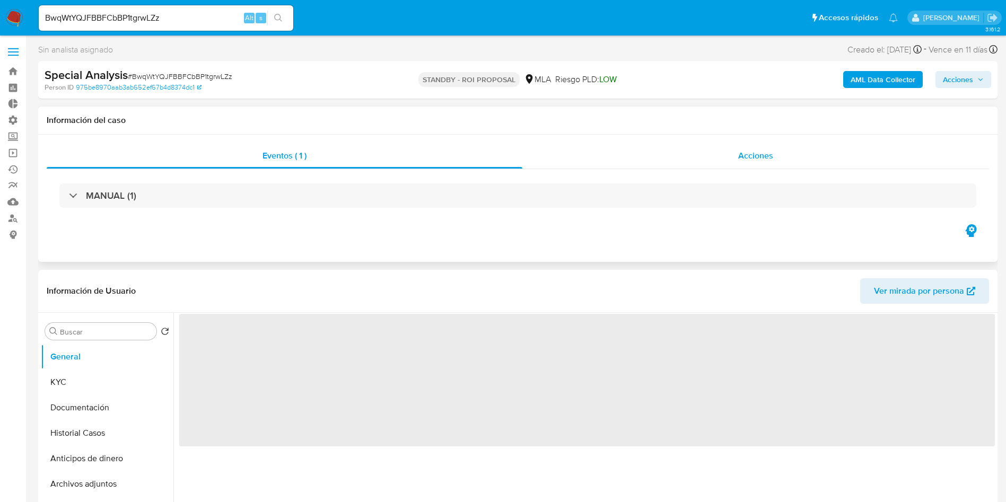
click at [743, 161] on span "Acciones" at bounding box center [755, 156] width 35 height 12
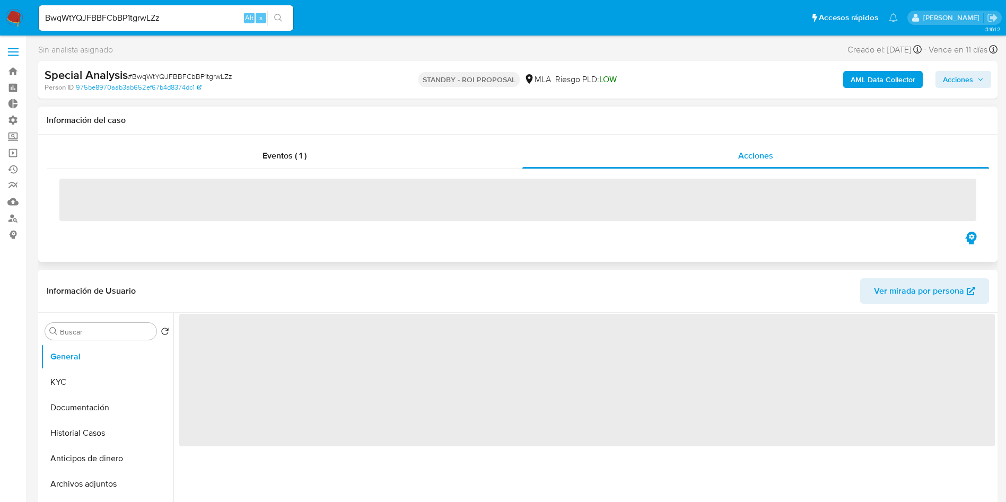
select select "10"
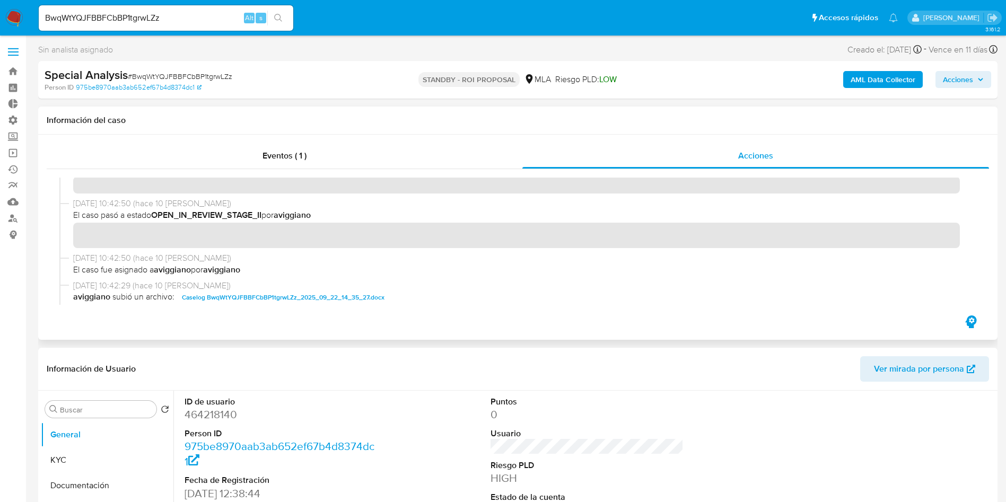
scroll to position [159, 0]
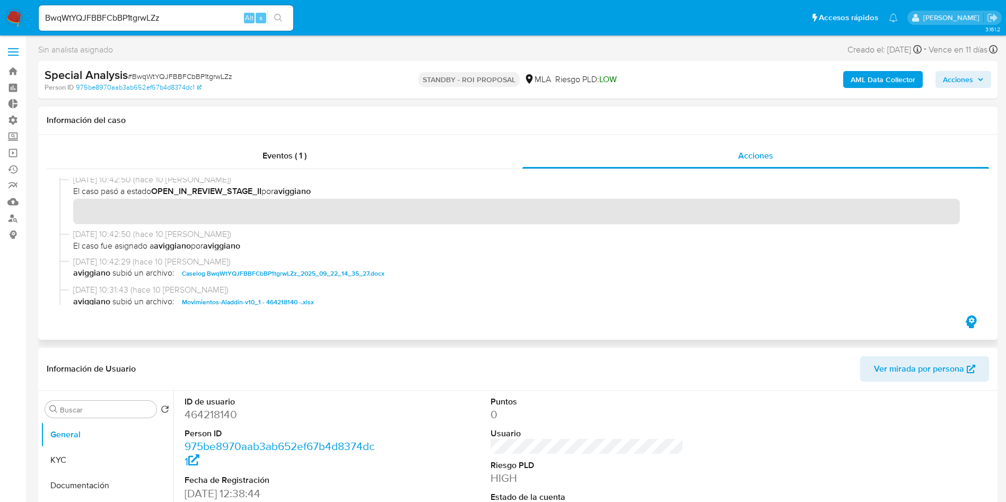
click at [314, 278] on span "Caselog BwqWtYQJFBBFCbBP1tgrwLZz_2025_09_22_14_35_27.docx" at bounding box center [283, 273] width 203 height 13
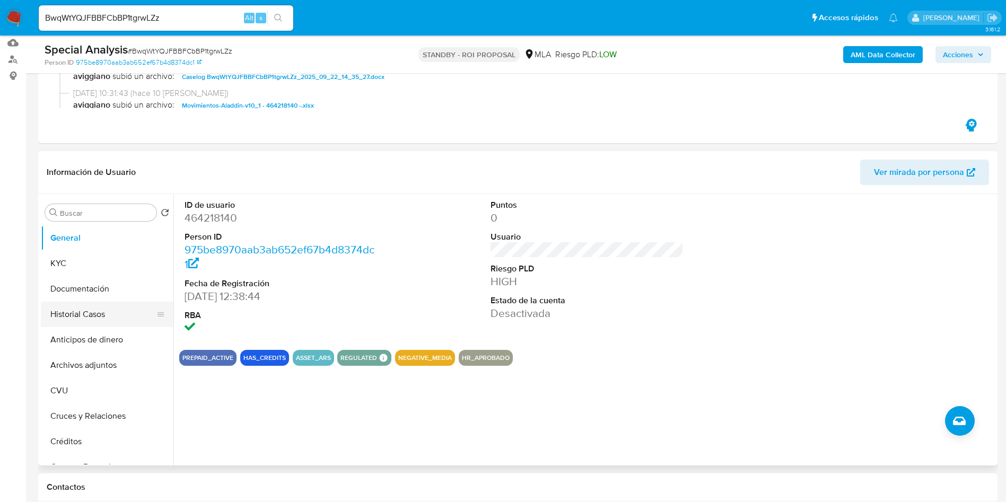
click at [86, 311] on button "Historial Casos" at bounding box center [103, 314] width 124 height 25
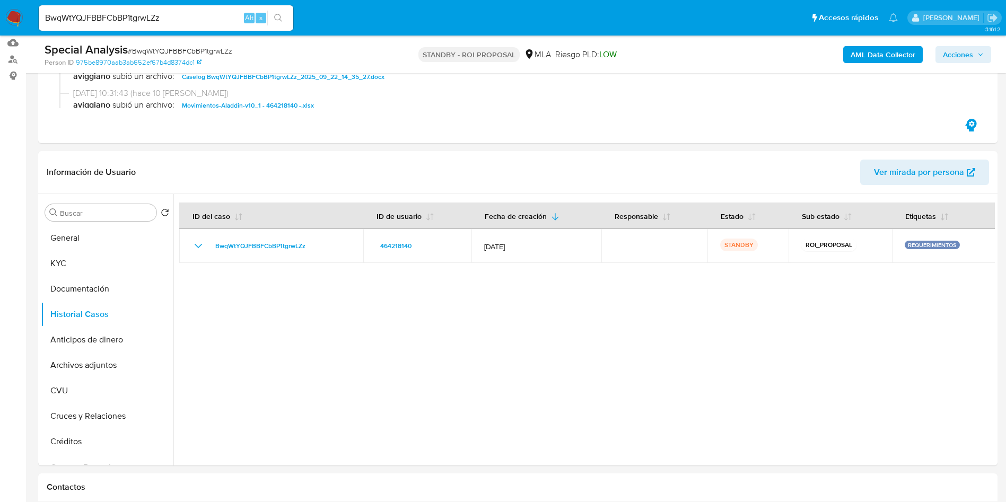
click at [118, 19] on input "BwqWtYQJFBBFCbBP1tgrwLZz" at bounding box center [166, 18] width 255 height 14
paste input "gz92IR5746PA17YDdtyHD749"
type input "gz92IR5746PA17YDdtyHD749"
click at [276, 15] on icon "search-icon" at bounding box center [278, 18] width 8 height 8
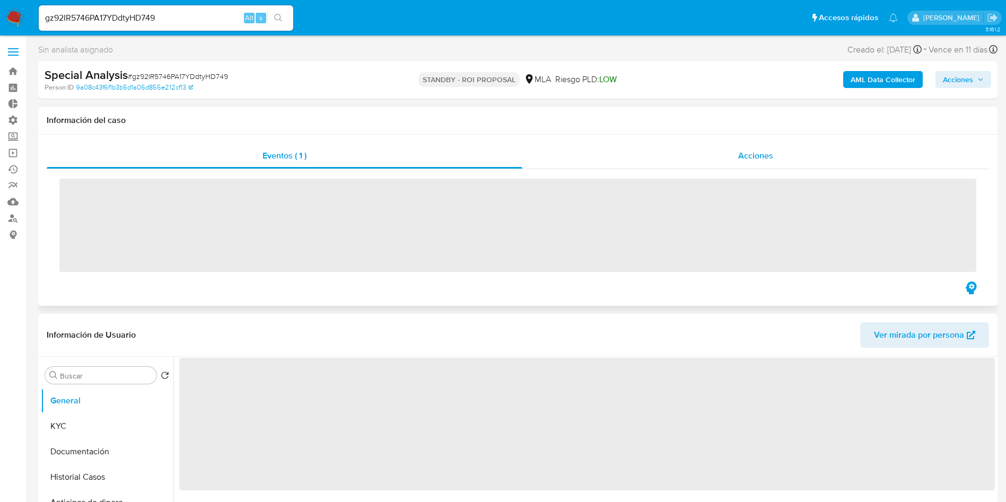
click at [716, 153] on div "Acciones" at bounding box center [756, 155] width 467 height 25
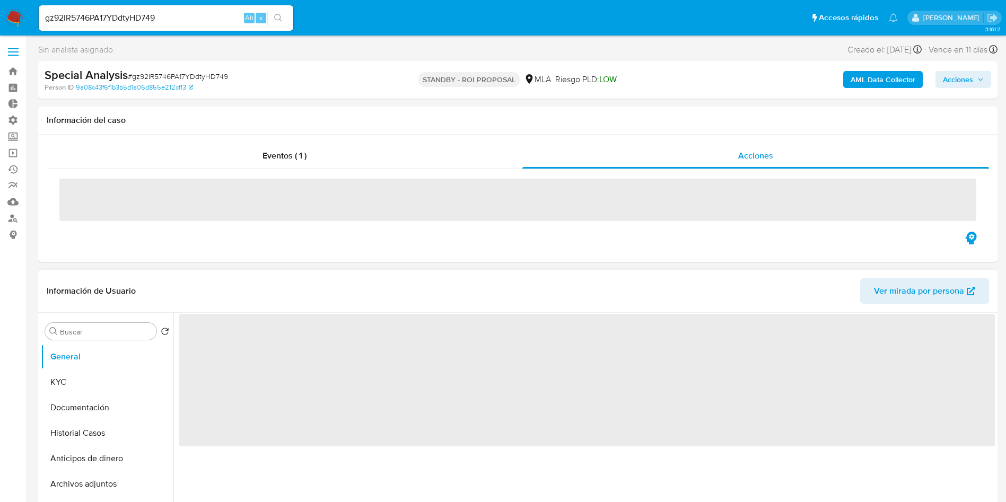
select select "10"
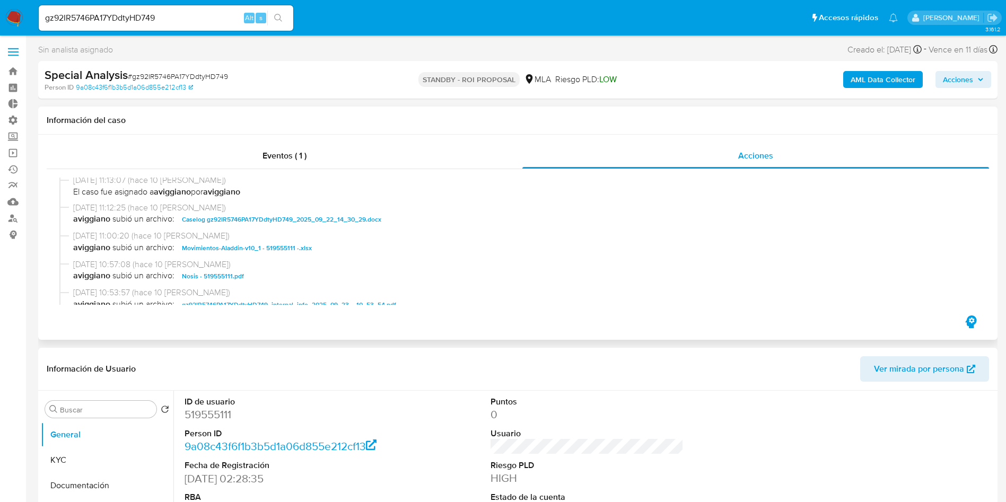
scroll to position [239, 0]
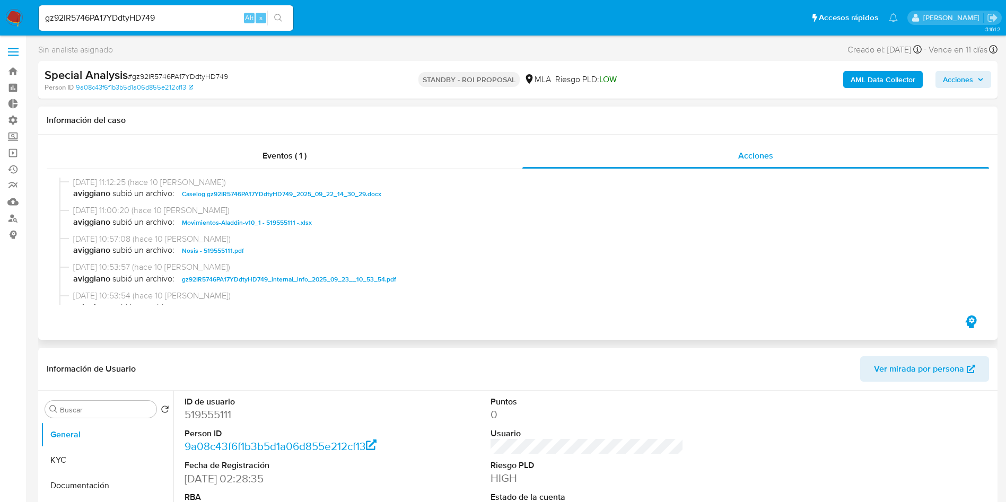
click at [319, 199] on span "Caselog gz92IR5746PA17YDdtyHD749_2025_09_22_14_30_29.docx" at bounding box center [281, 194] width 199 height 13
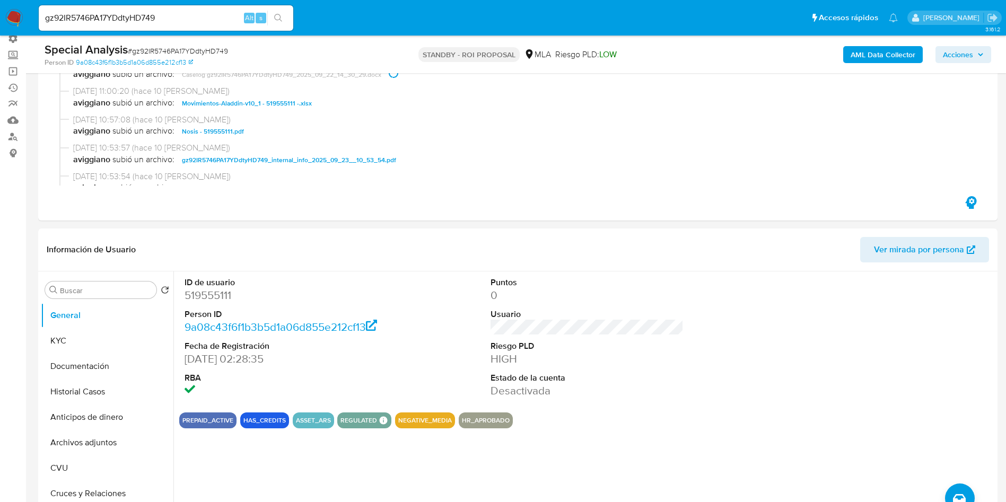
scroll to position [159, 0]
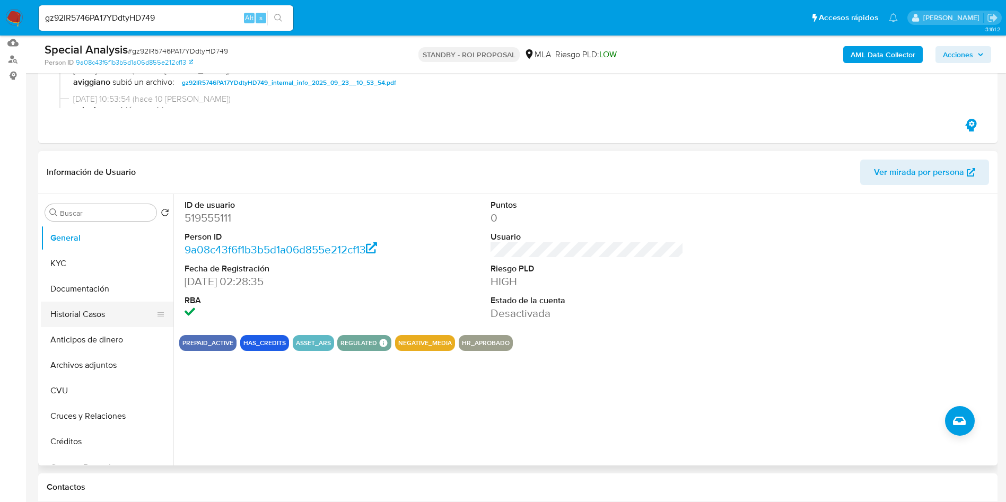
click at [73, 316] on button "Historial Casos" at bounding box center [103, 314] width 124 height 25
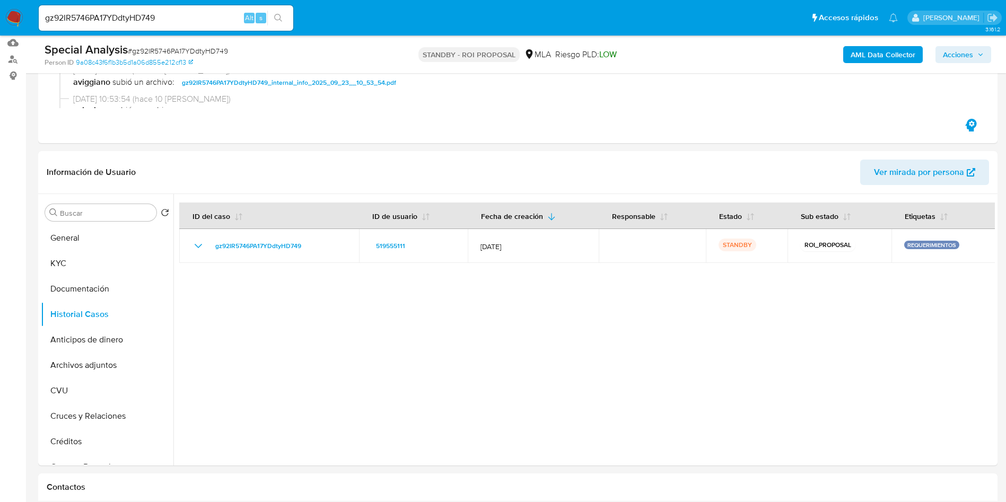
click at [110, 10] on div "gz92IR5746PA17YDdtyHD749 Alt s" at bounding box center [166, 17] width 255 height 25
click at [101, 17] on input "gz92IR5746PA17YDdtyHD749" at bounding box center [166, 18] width 255 height 14
paste input "BTVhEYovAn9oIVSiUBA8t1UE"
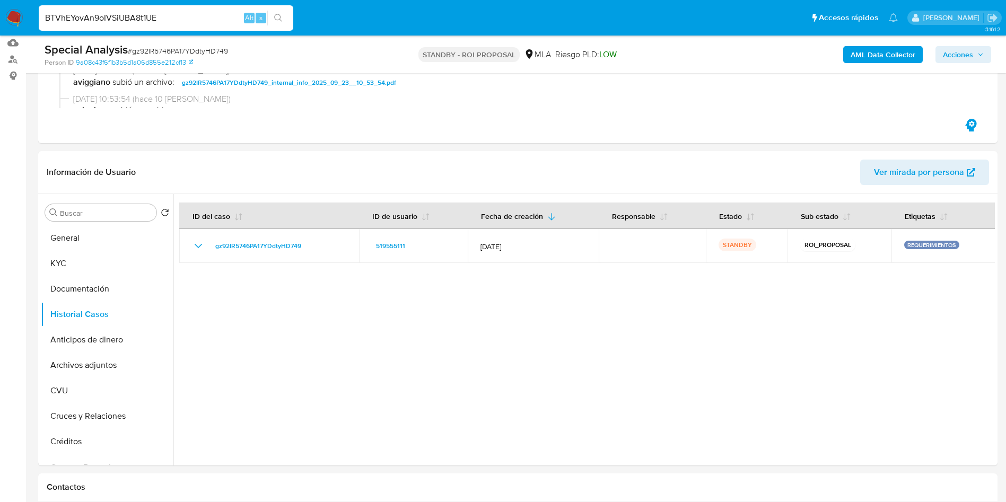
type input "BTVhEYovAn9oIVSiUBA8t1UE"
click at [277, 17] on icon "search-icon" at bounding box center [278, 18] width 8 height 8
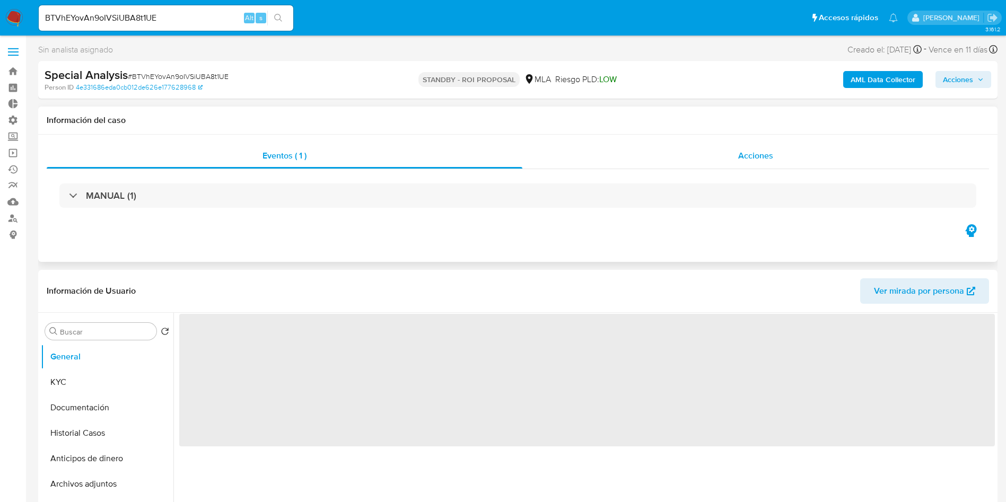
select select "10"
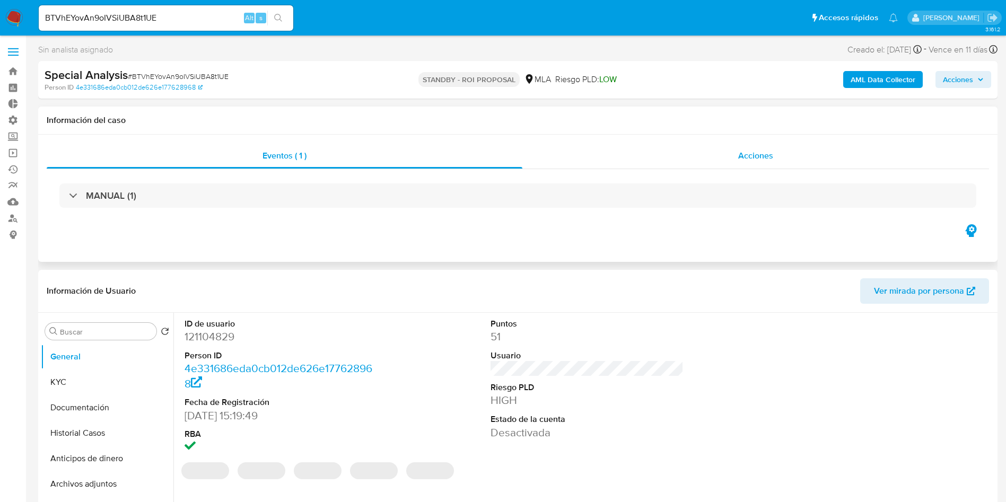
click at [736, 167] on div "Acciones" at bounding box center [756, 155] width 467 height 25
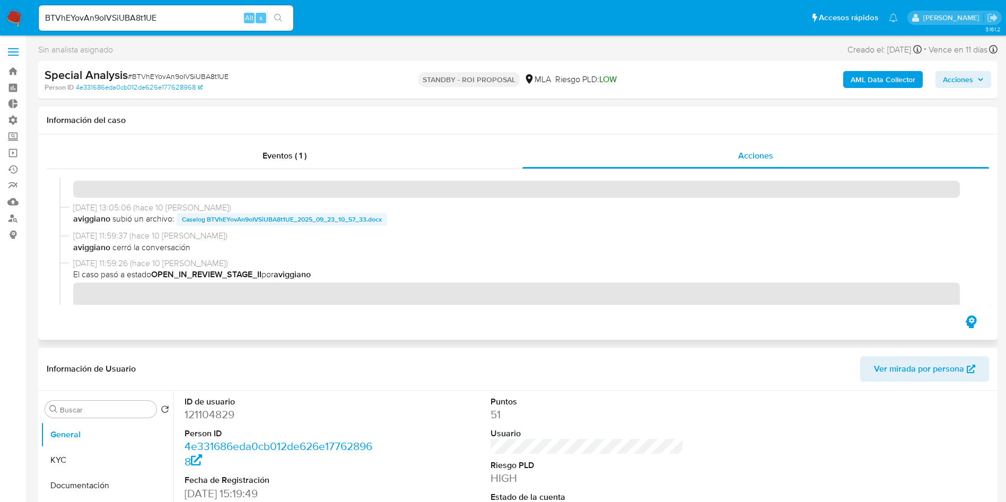
scroll to position [80, 0]
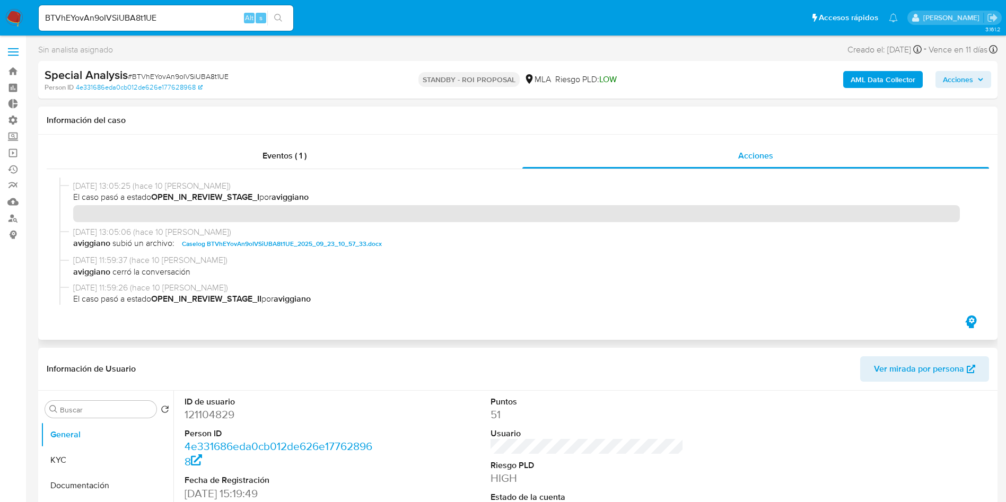
click at [280, 243] on span "Caselog BTVhEYovAn9oIVSiUBA8t1UE_2025_09_23_10_57_33.docx" at bounding box center [282, 244] width 200 height 13
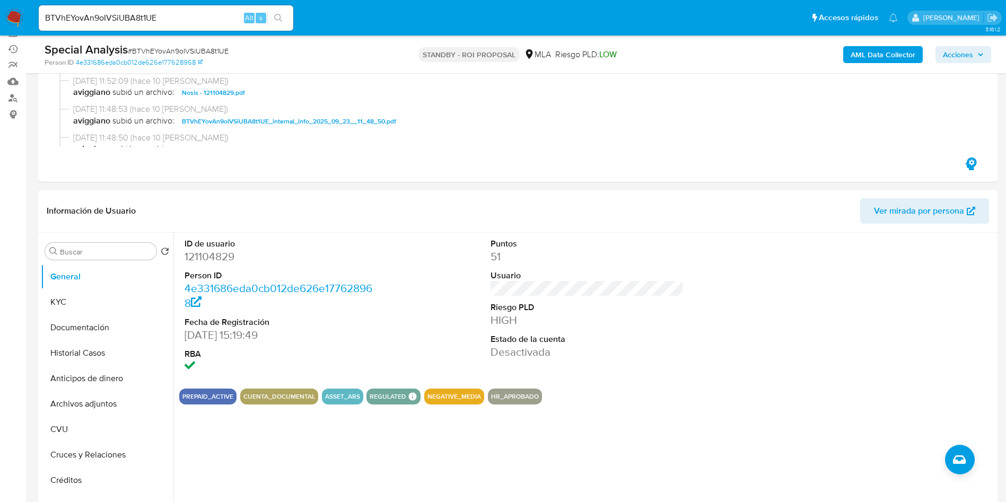
scroll to position [159, 0]
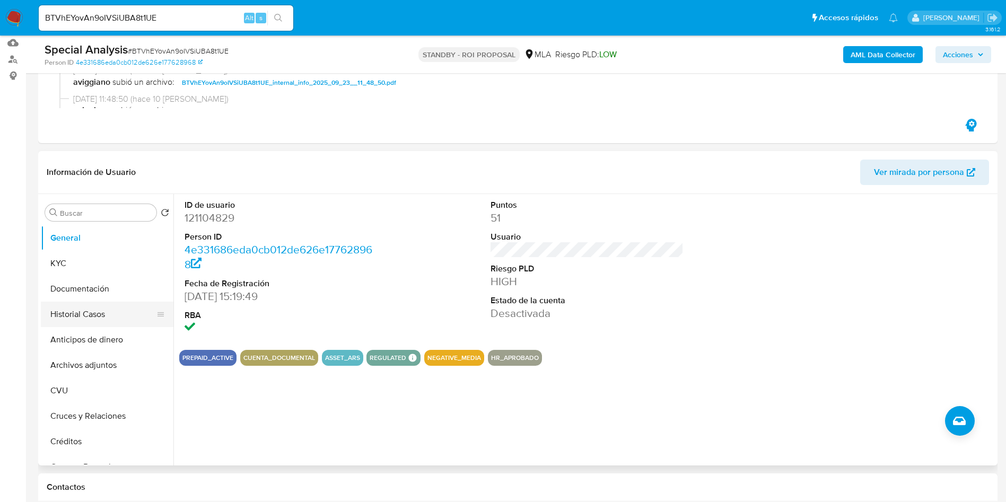
click at [65, 319] on button "Historial Casos" at bounding box center [103, 314] width 124 height 25
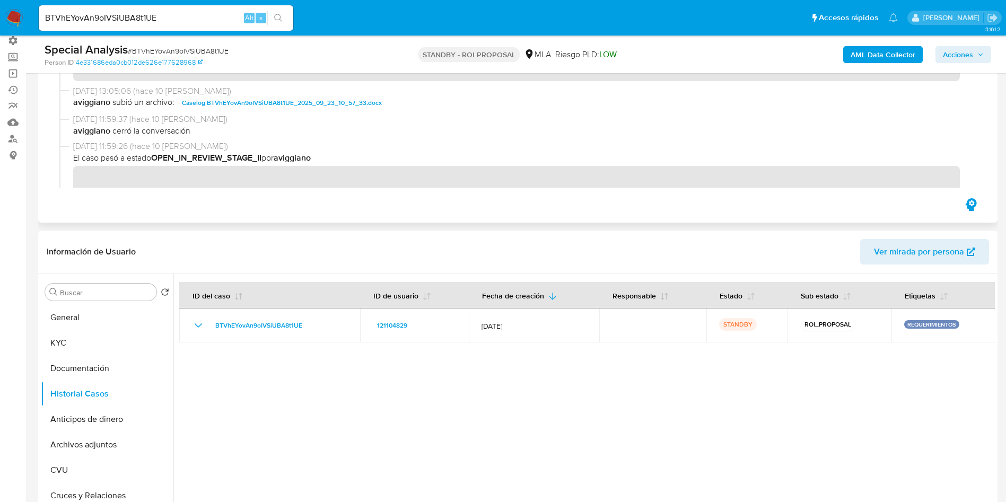
scroll to position [80, 0]
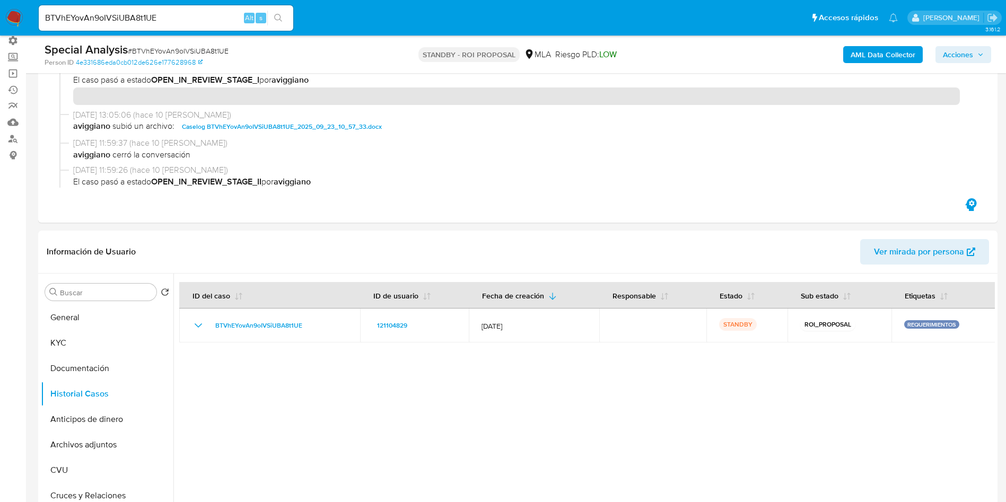
click at [136, 18] on input "BTVhEYovAn9oIVSiUBA8t1UE" at bounding box center [166, 18] width 255 height 14
paste input "eRrd3OkJz3hFH62snpXHD7pS"
type input "eRrd3OkJz3hFH62snpXHD7pS"
click at [275, 16] on icon "search-icon" at bounding box center [278, 18] width 8 height 8
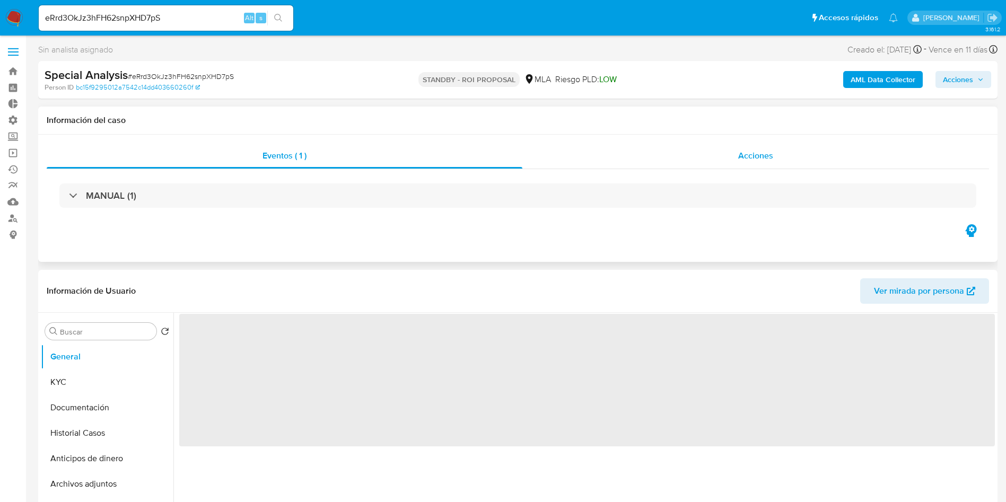
click at [743, 146] on div "Acciones" at bounding box center [756, 155] width 467 height 25
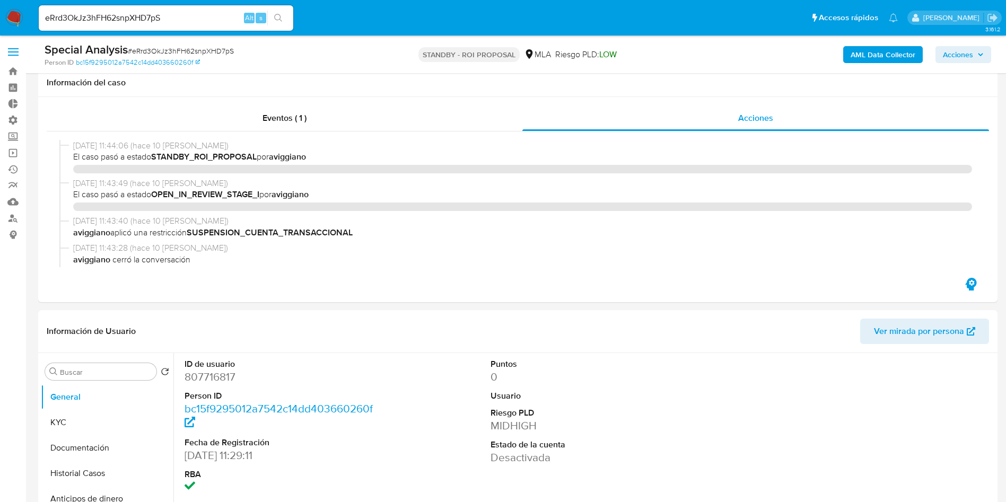
select select "10"
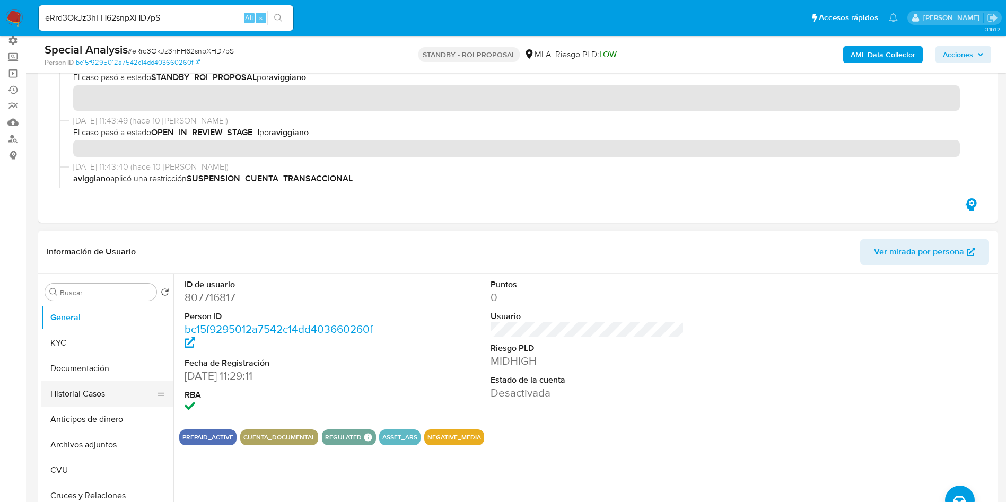
scroll to position [239, 0]
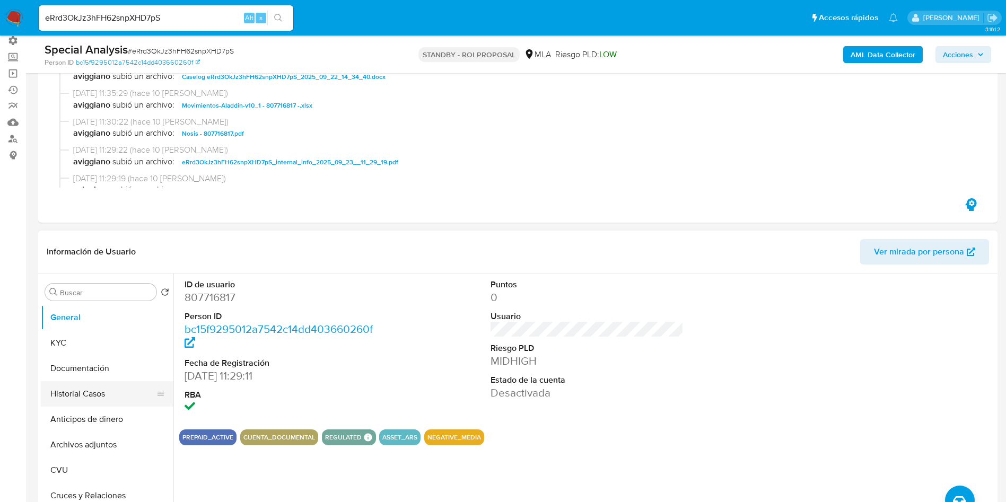
click at [54, 384] on button "Historial Casos" at bounding box center [103, 393] width 124 height 25
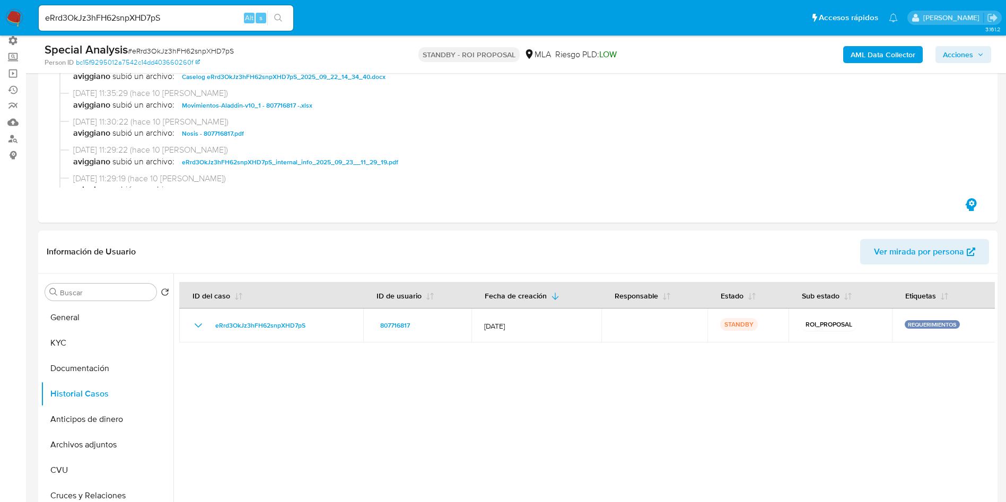
click at [105, 13] on input "eRrd3OkJz3hFH62snpXHD7pS" at bounding box center [166, 18] width 255 height 14
paste input "7cuoFzu28yAivuKOzGy30TaC"
type input "7cuoFzu28yAivuKOzGy30TaC"
click at [274, 15] on icon "search-icon" at bounding box center [278, 18] width 8 height 8
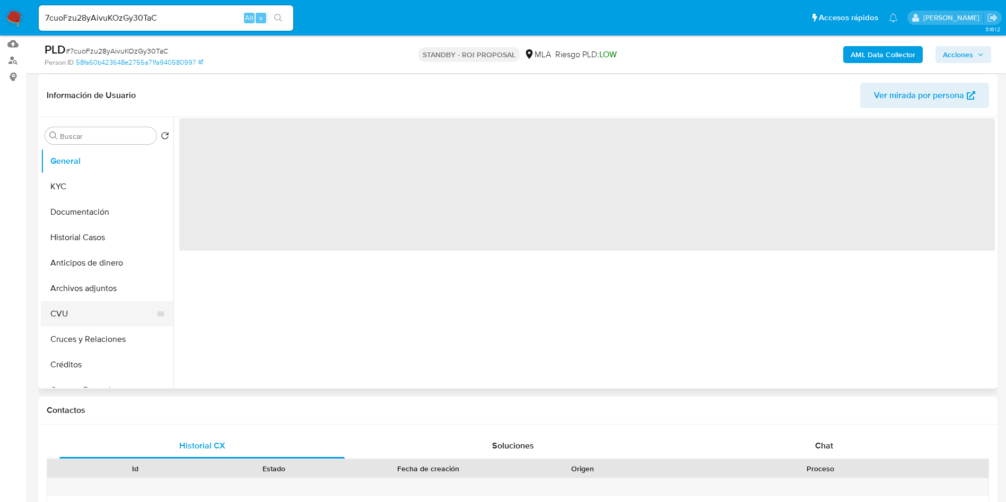
scroll to position [159, 0]
click at [84, 238] on button "Historial Casos" at bounding box center [103, 236] width 124 height 25
select select "10"
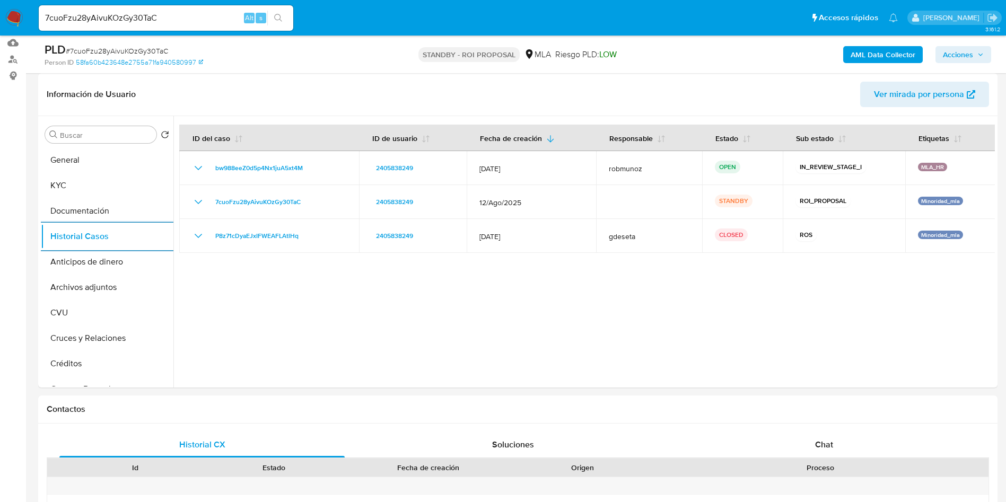
click at [141, 11] on input "7cuoFzu28yAivuKOzGy30TaC" at bounding box center [166, 18] width 255 height 14
paste input "S7ActroDbQ9Smk849q9yc3I0"
type input "S7ActroDbQ9Smk849q9yc3I0"
click at [281, 13] on button "search-icon" at bounding box center [278, 18] width 22 height 15
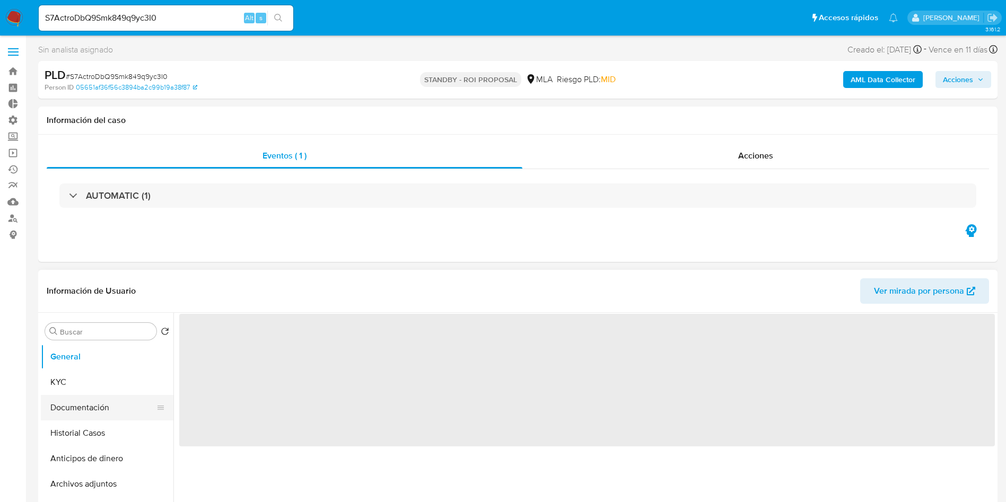
select select "10"
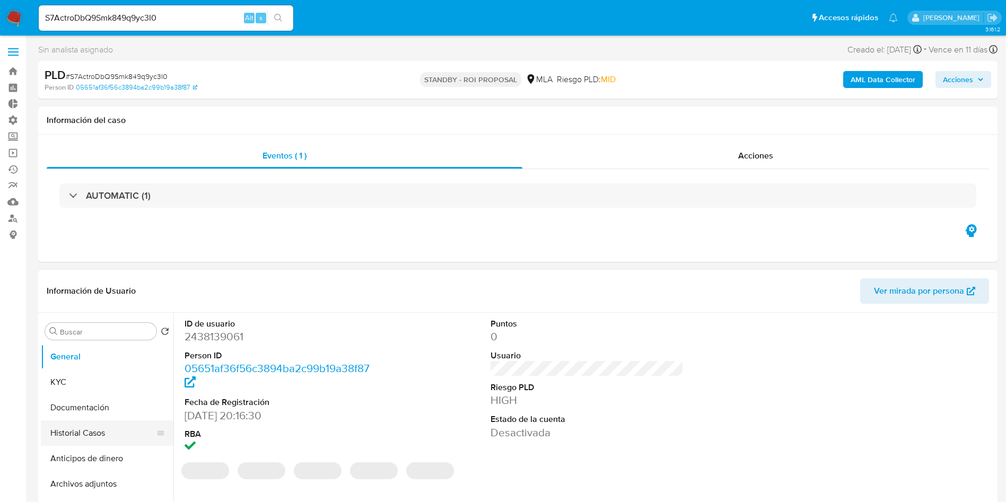
click at [62, 429] on button "Historial Casos" at bounding box center [103, 433] width 124 height 25
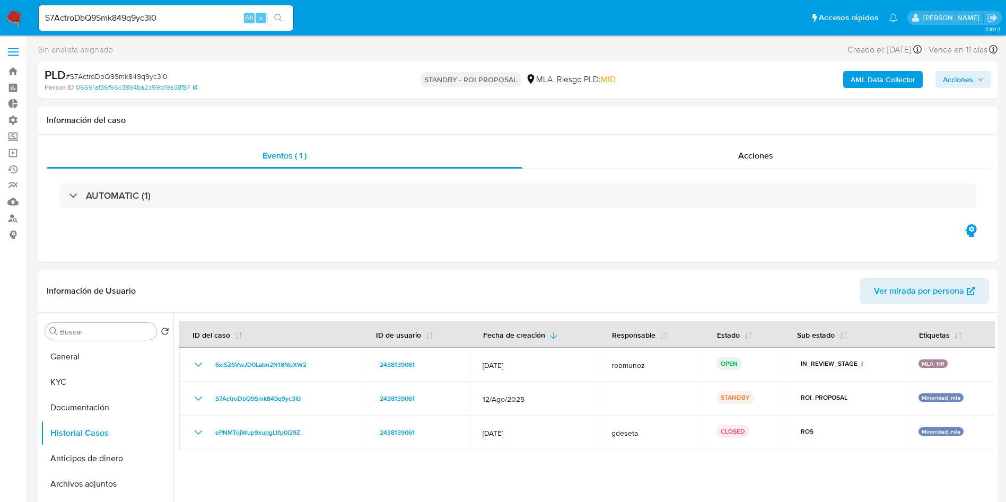
click at [159, 17] on input "S7ActroDbQ9Smk849q9yc3I0" at bounding box center [166, 18] width 255 height 14
paste input "y351bCFYh6QNs7LBAiyzSbnw"
type input "y351bCFYh6QNs7LBAiyzSbnw"
click at [278, 14] on icon "search-icon" at bounding box center [278, 18] width 8 height 8
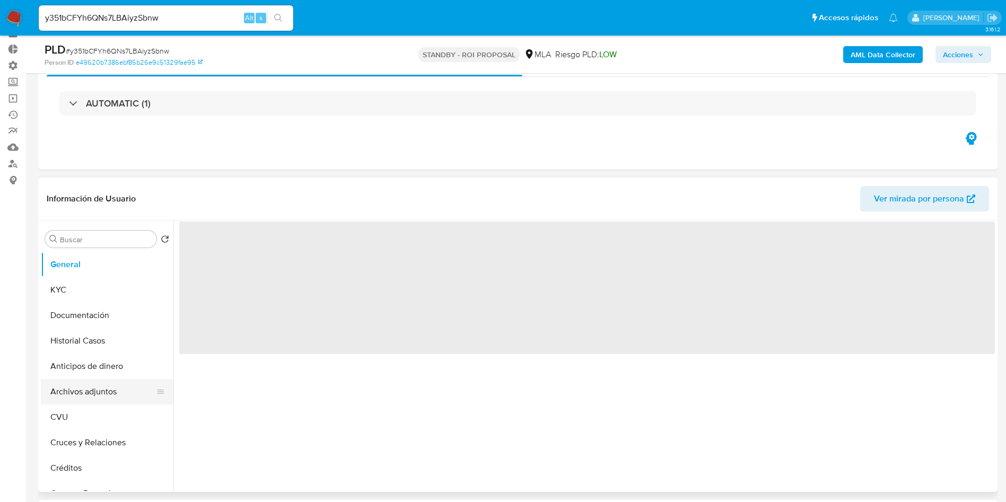
scroll to position [80, 0]
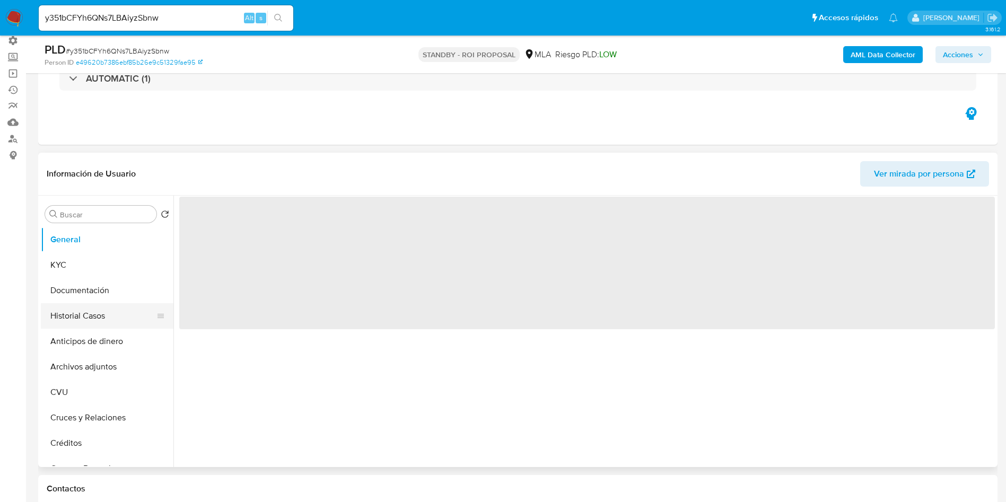
select select "10"
click at [88, 313] on button "Historial Casos" at bounding box center [103, 315] width 124 height 25
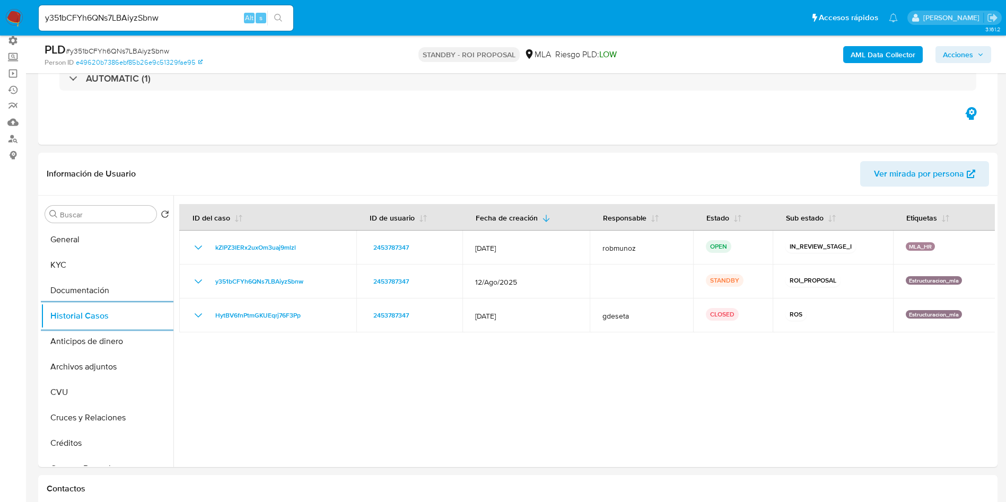
click at [175, 23] on input "y351bCFYh6QNs7LBAiyzSbnw" at bounding box center [166, 18] width 255 height 14
paste input "mCn8P1nGCuQaZnyeiSrlY6LX"
type input "mCn8P1nGCuQaZnyeiSrlY6LX"
click at [277, 22] on icon "search-icon" at bounding box center [278, 18] width 8 height 8
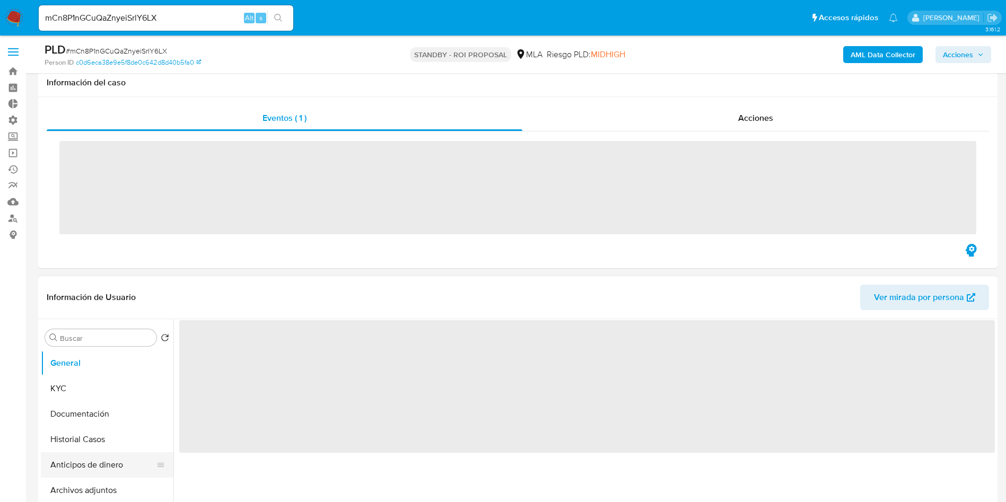
scroll to position [80, 0]
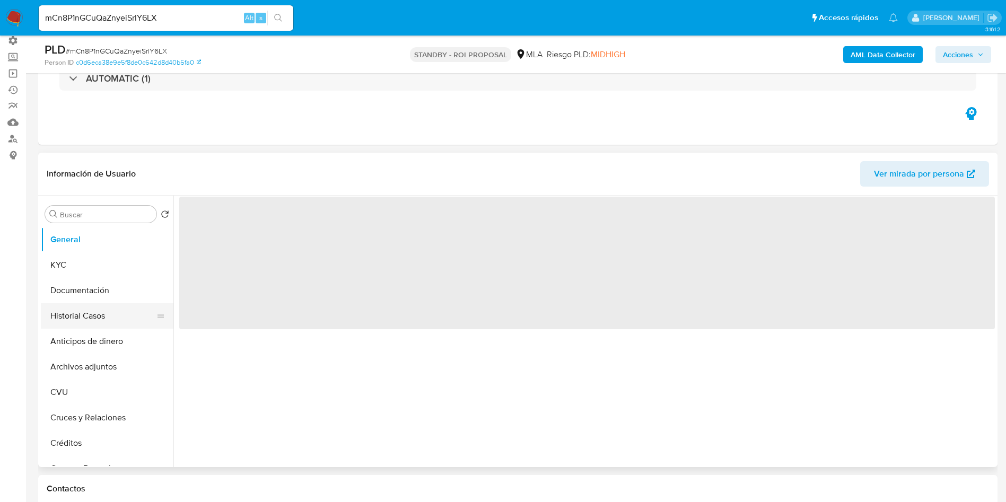
click at [81, 318] on button "Historial Casos" at bounding box center [103, 315] width 124 height 25
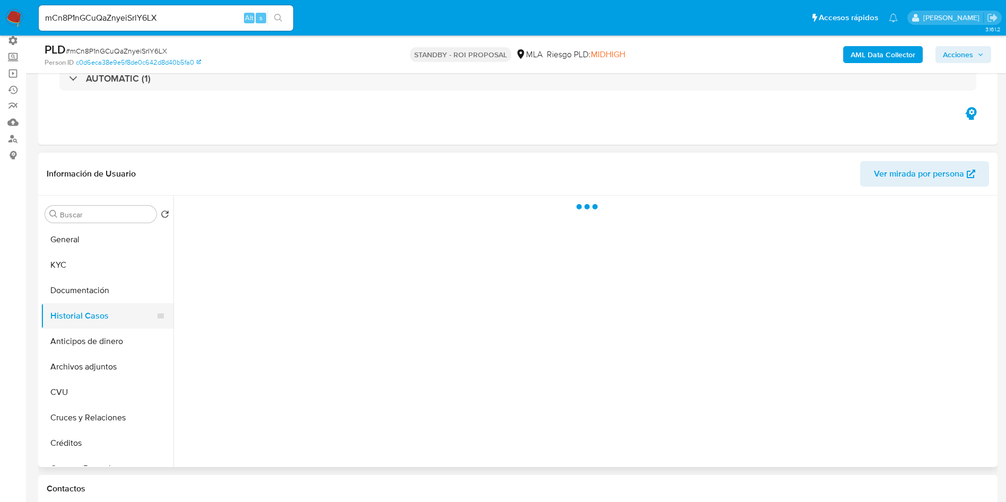
select select "10"
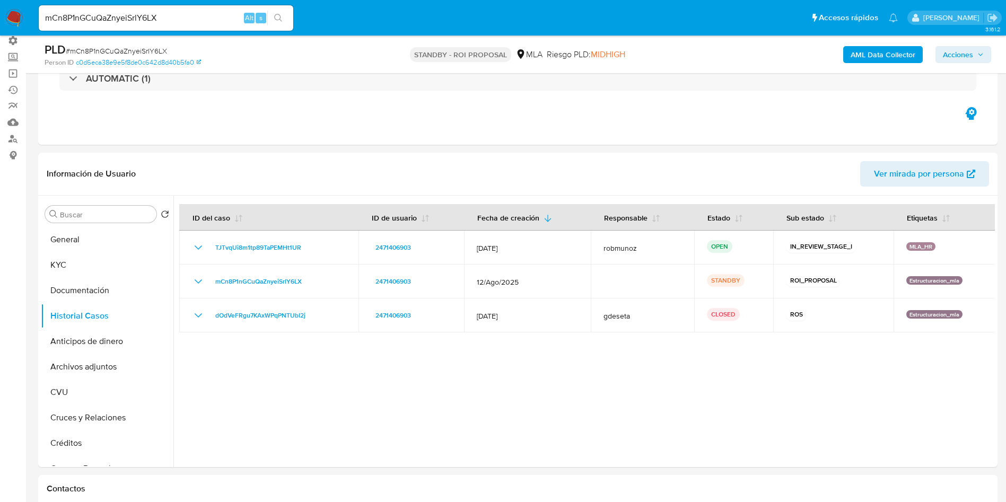
click at [202, 20] on input "mCn8P1nGCuQaZnyeiSrlY6LX" at bounding box center [166, 18] width 255 height 14
paste input "aSfLmUhdLhEunNDJ7eV6kzEN"
type input "aSfLmUhdLhEunNDJ7eV6kzEN"
click at [278, 16] on icon "search-icon" at bounding box center [278, 18] width 8 height 8
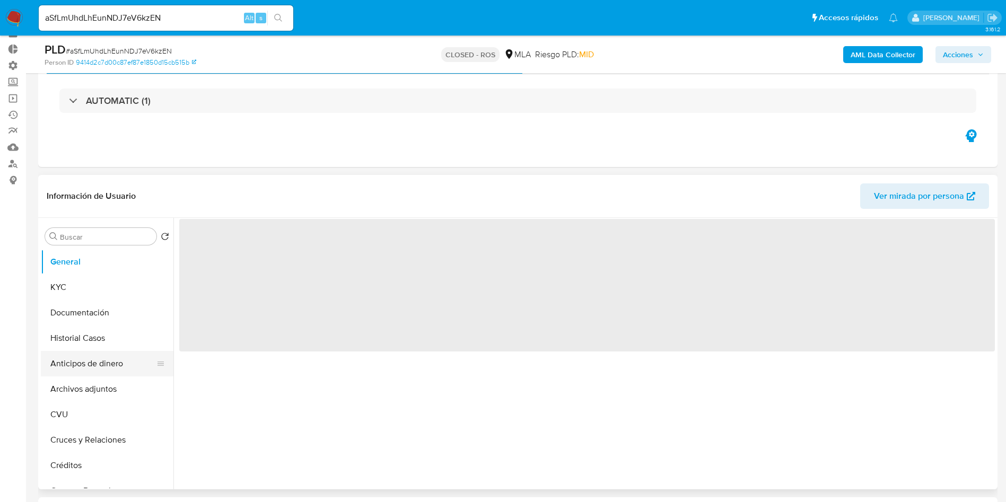
scroll to position [80, 0]
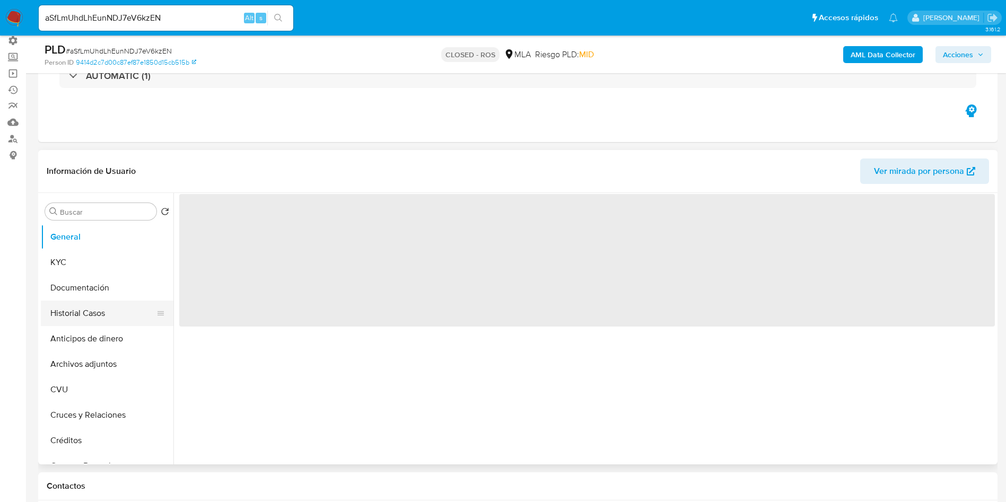
select select "10"
click at [89, 316] on button "Historial Casos" at bounding box center [103, 313] width 124 height 25
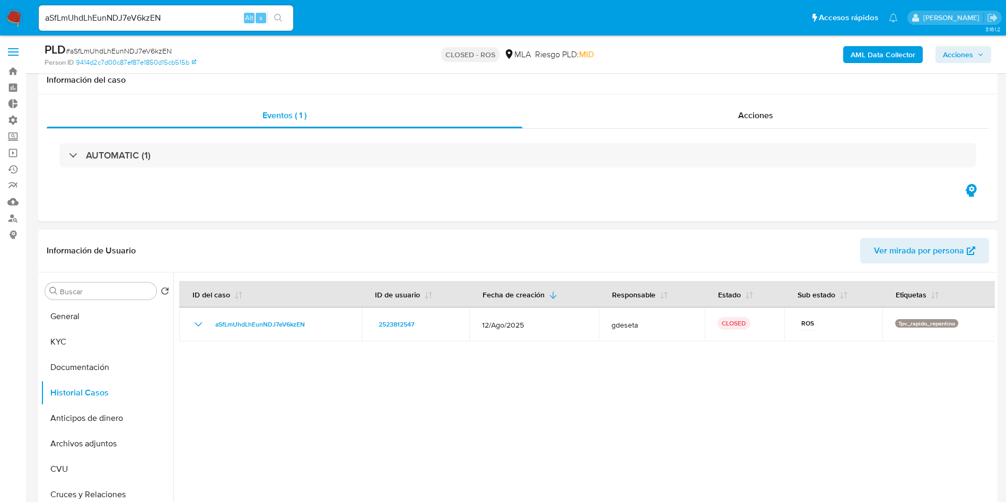
select select "10"
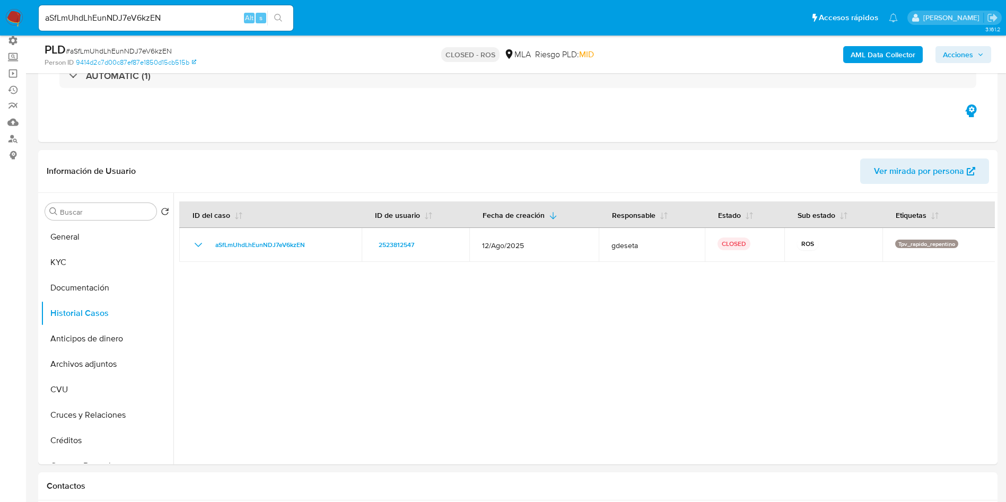
click at [94, 27] on div "aSfLmUhdLhEunNDJ7eV6kzEN Alt s" at bounding box center [166, 17] width 255 height 25
click at [95, 15] on input "aSfLmUhdLhEunNDJ7eV6kzEN" at bounding box center [166, 18] width 255 height 14
paste input "vwvAdGYXr6kkQ2jqVOCa8AG6"
type input "vwvAdGYXr6kkQ2jqVOCa8AG6"
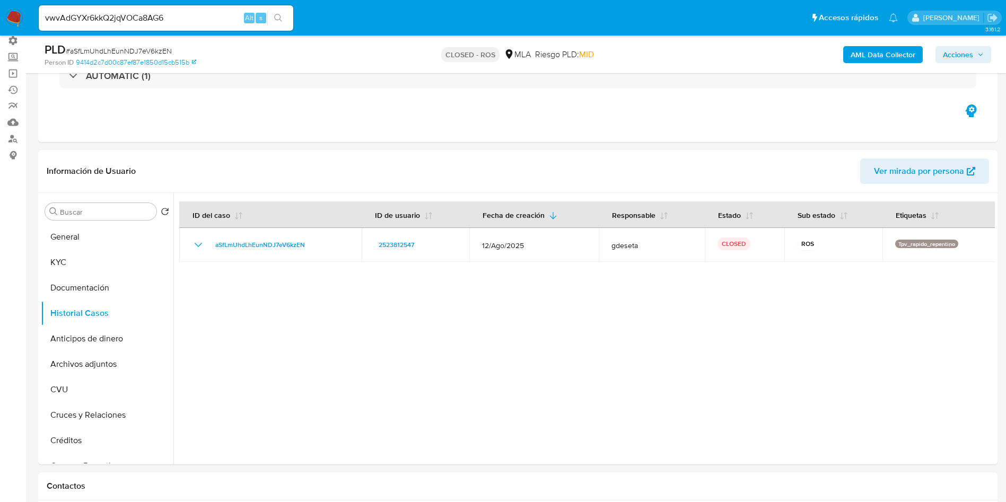
click at [279, 21] on icon "search-icon" at bounding box center [278, 18] width 8 height 8
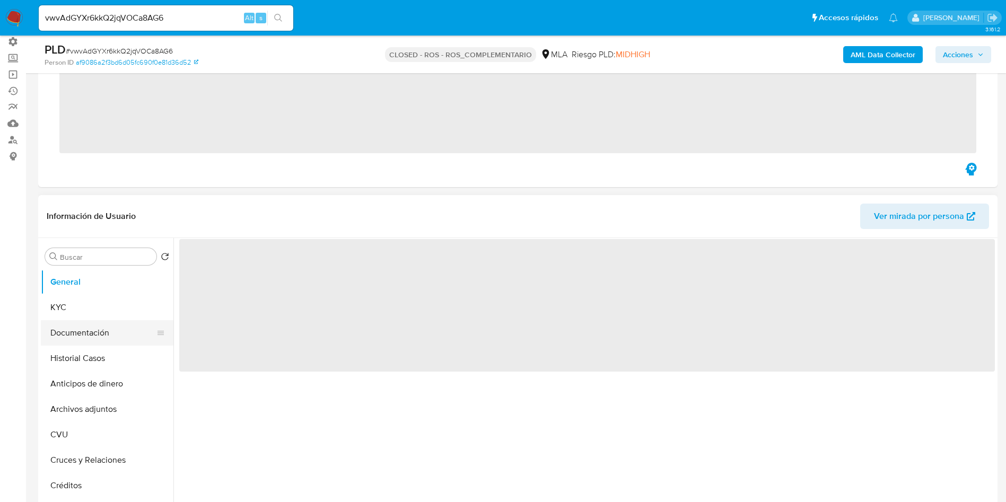
scroll to position [80, 0]
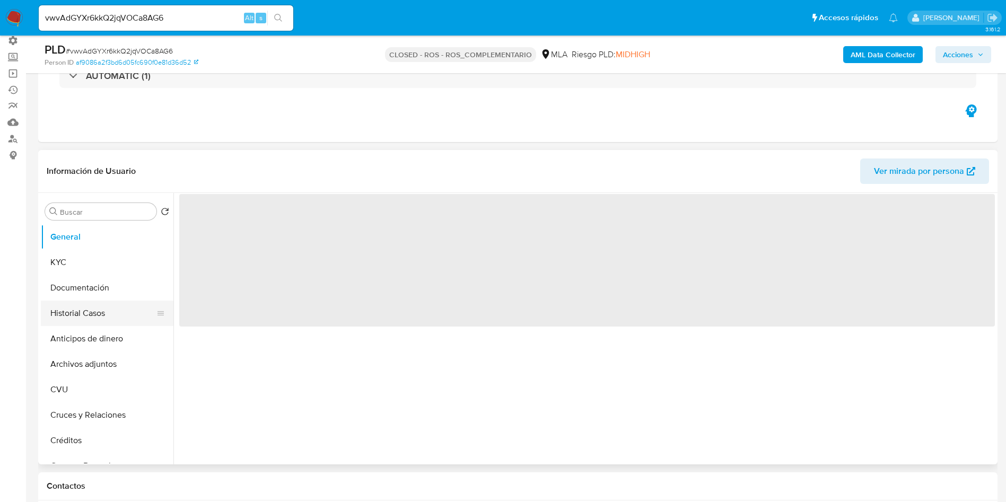
click at [81, 312] on button "Historial Casos" at bounding box center [103, 313] width 124 height 25
select select "10"
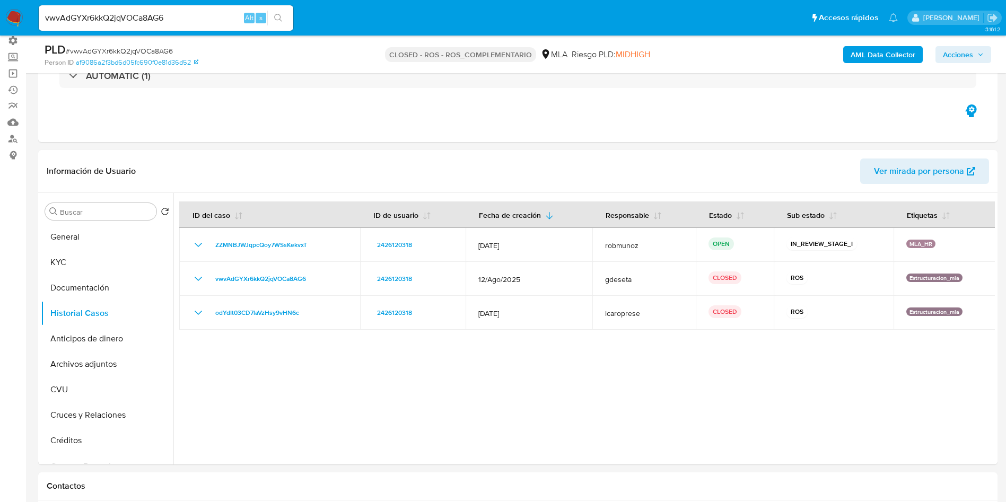
click at [162, 17] on input "vwvAdGYXr6kkQ2jqVOCa8AG6" at bounding box center [166, 18] width 255 height 14
paste input "wWw7kFkRUpl2zq6BOXv8KO0l"
type input "wWw7kFkRUpl2zq6BOXv8KO0l"
click at [275, 20] on icon "search-icon" at bounding box center [278, 18] width 8 height 8
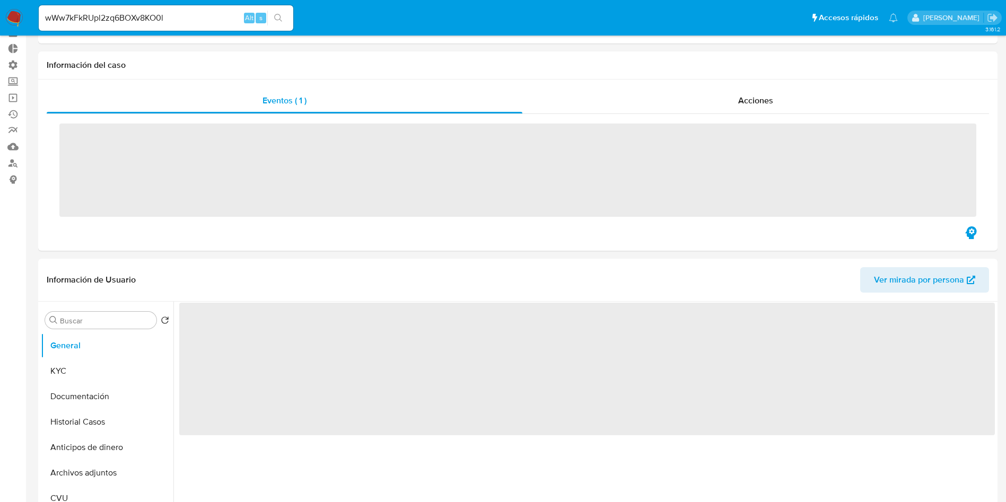
scroll to position [80, 0]
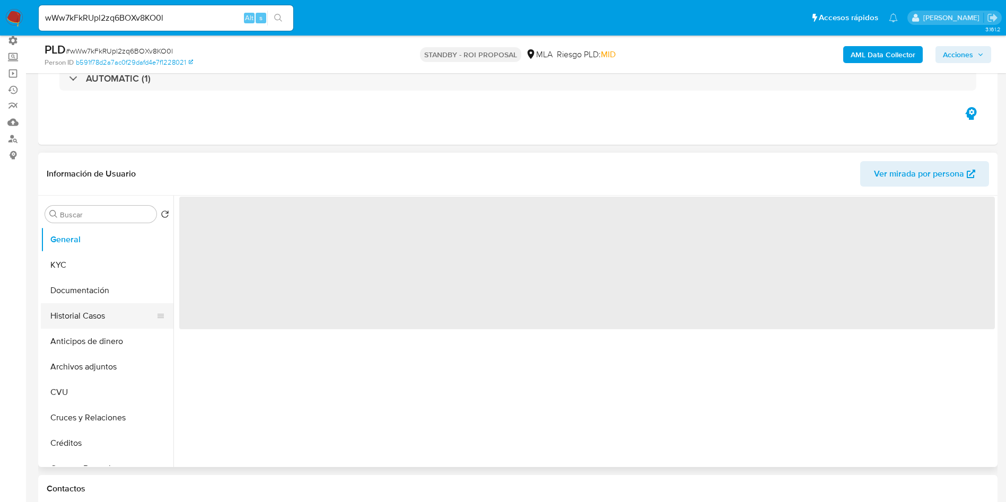
select select "10"
click at [69, 316] on button "Historial Casos" at bounding box center [103, 315] width 124 height 25
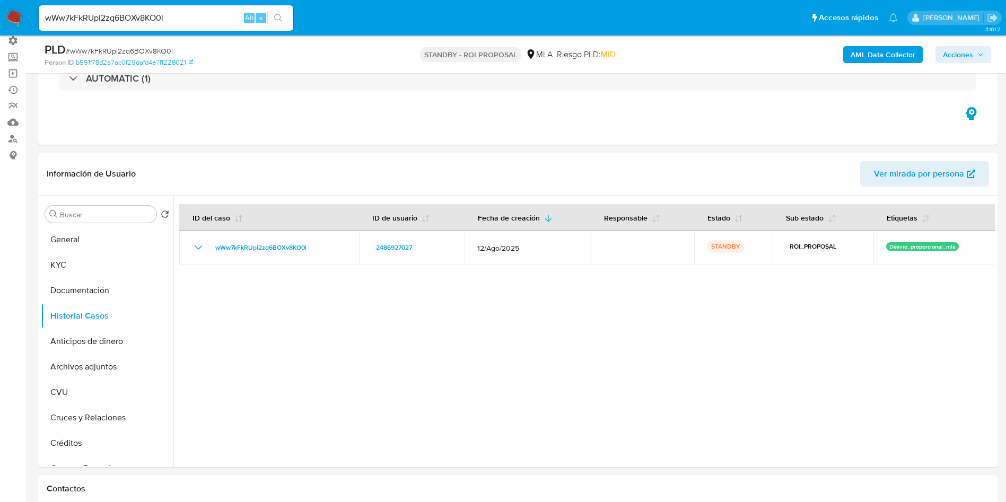
click at [93, 22] on input "wWw7kFkRUpl2zq6BOXv8KO0l" at bounding box center [166, 18] width 255 height 14
click at [277, 14] on icon "search-icon" at bounding box center [278, 18] width 8 height 8
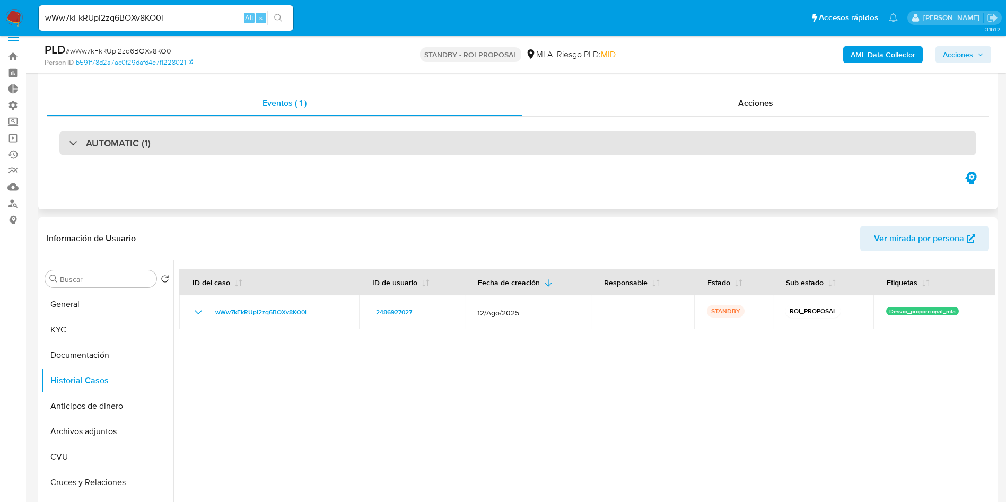
scroll to position [0, 0]
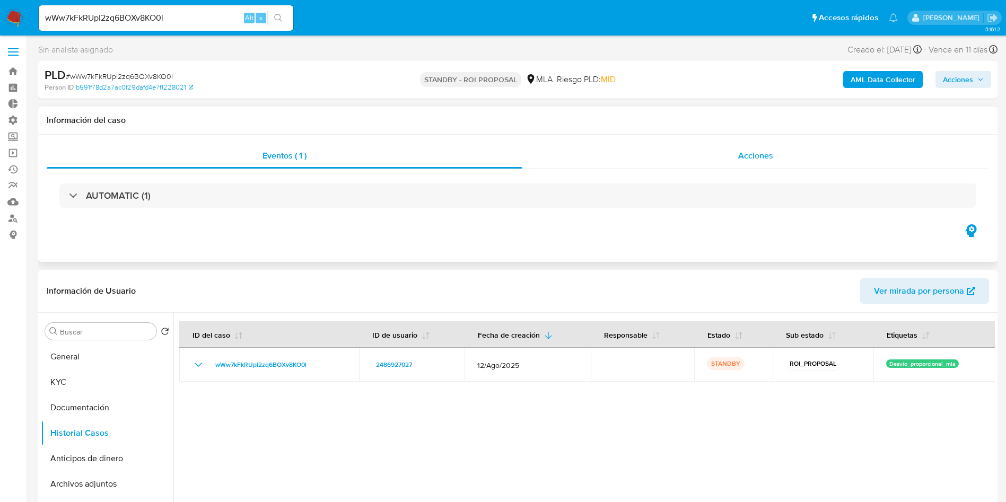
click at [717, 159] on div "Acciones" at bounding box center [756, 155] width 467 height 25
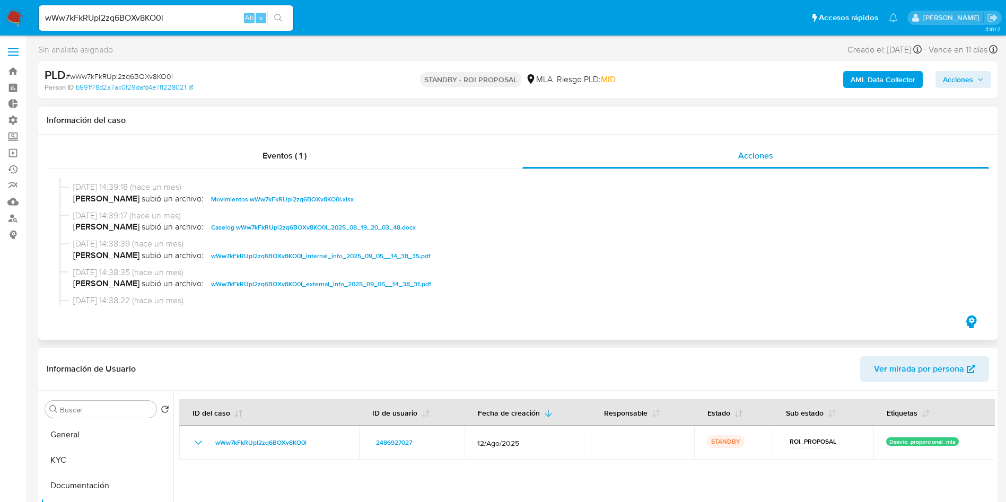
click at [263, 229] on span "Caselog wWw7kFkRUpl2zq6BOXv8KO0l_2025_08_19_20_03_48.docx" at bounding box center [313, 227] width 205 height 13
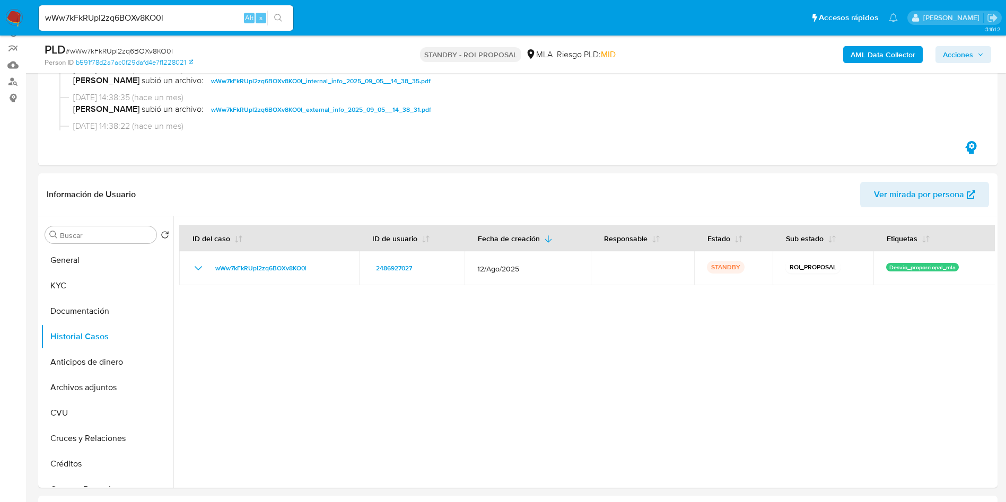
scroll to position [159, 0]
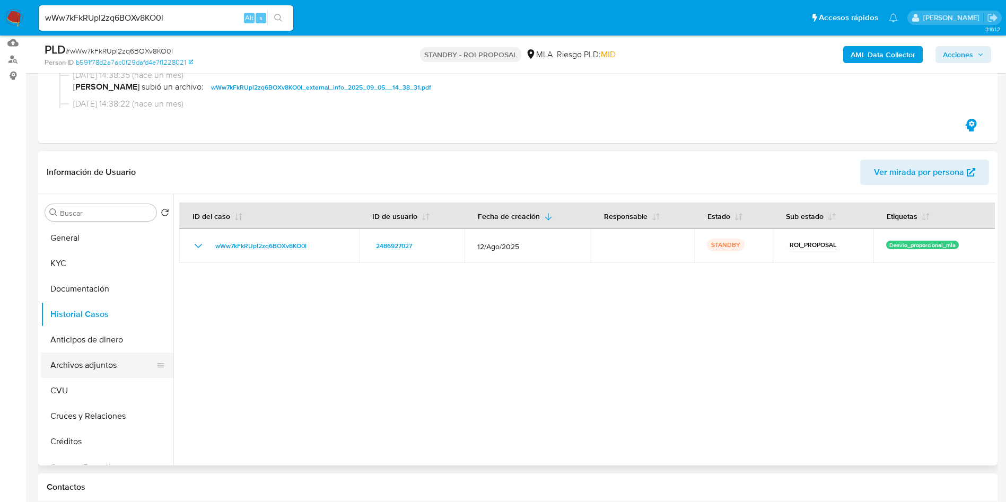
click at [89, 364] on button "Archivos adjuntos" at bounding box center [103, 365] width 124 height 25
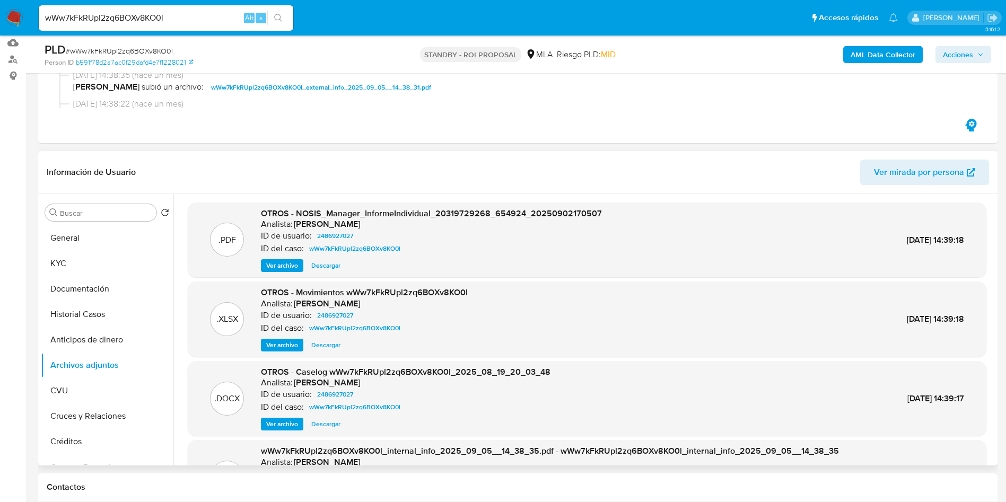
click at [318, 421] on span "Descargar" at bounding box center [325, 424] width 29 height 11
